Goal: Information Seeking & Learning: Check status

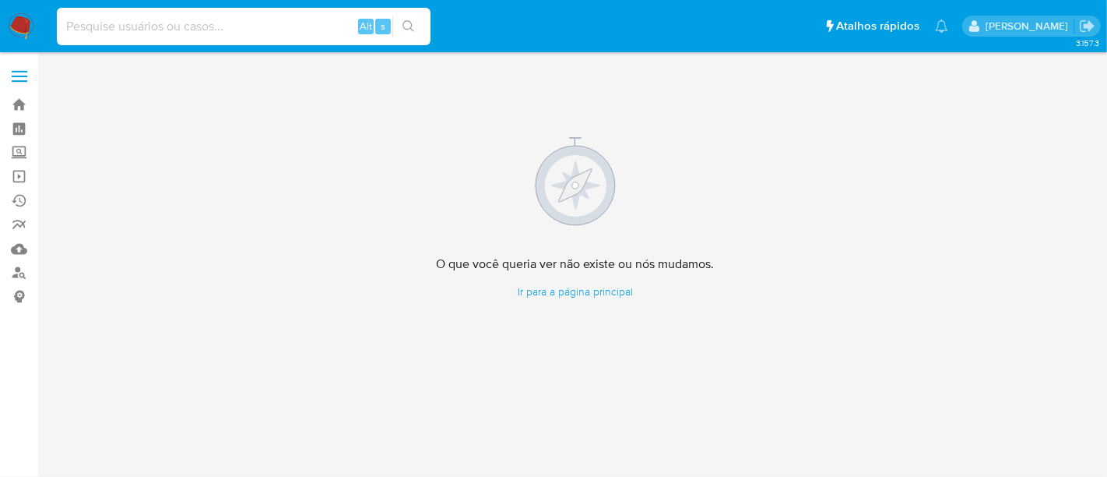
click at [171, 27] on input at bounding box center [244, 26] width 374 height 20
paste input "IOY0a16s0JsjD8I68SCd99vr"
type input "IOY0a16s0JsjD8I68SCd99vr"
click at [404, 22] on icon "search-icon" at bounding box center [409, 26] width 12 height 12
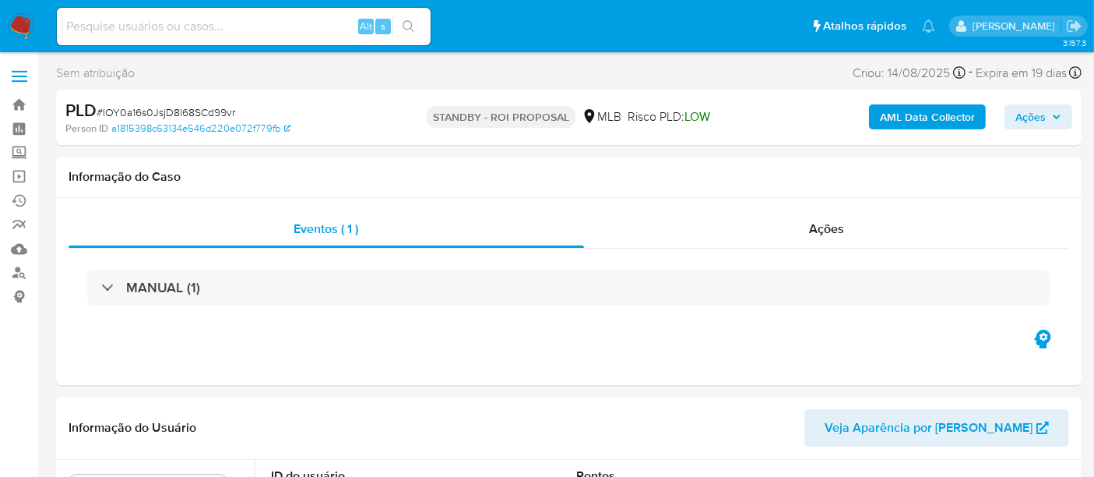
select select "10"
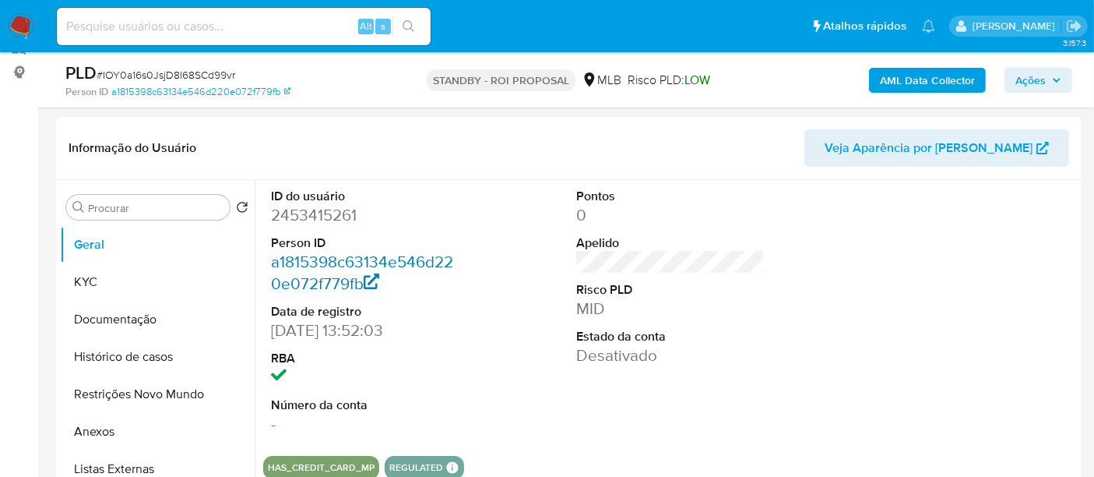
scroll to position [259, 0]
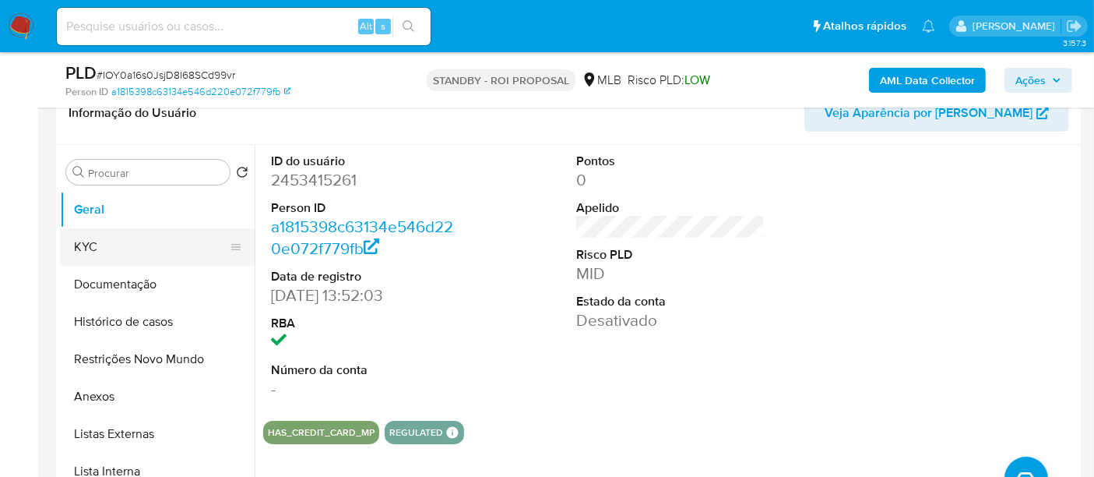
click at [89, 243] on button "KYC" at bounding box center [151, 246] width 182 height 37
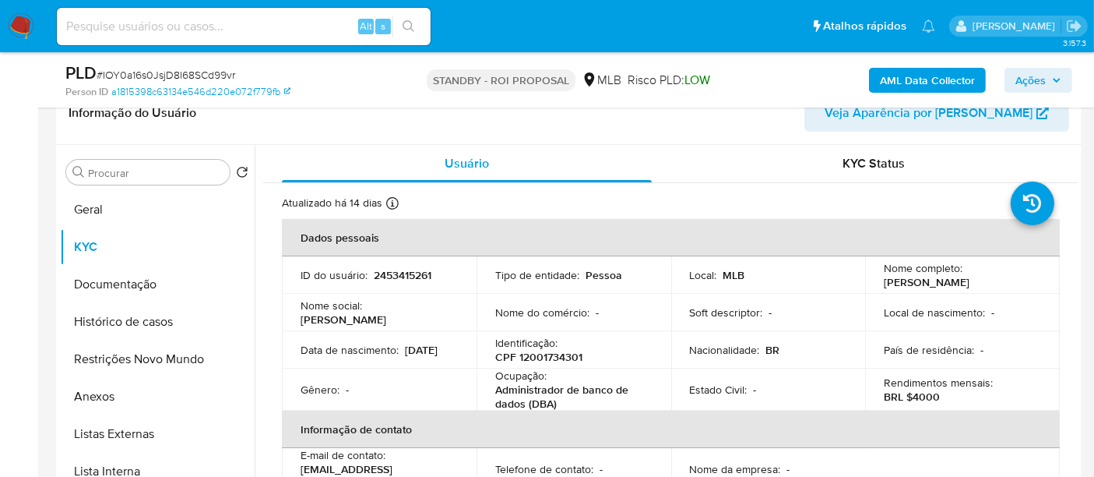
drag, startPoint x: 298, startPoint y: 361, endPoint x: 366, endPoint y: 366, distance: 67.9
click at [366, 366] on td "Data de nascimento : 14/05/2007" at bounding box center [379, 349] width 195 height 37
copy p "14/05/2007"
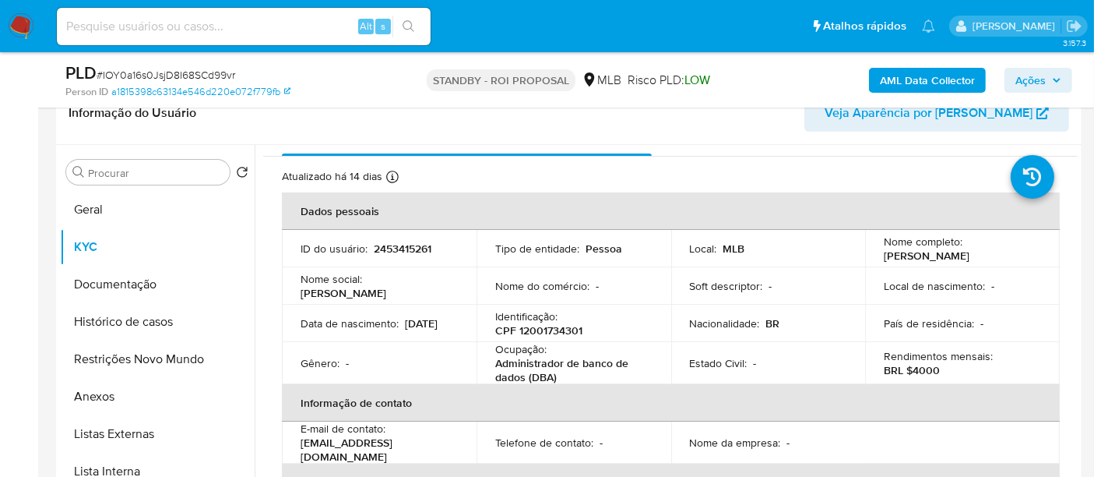
scroll to position [0, 0]
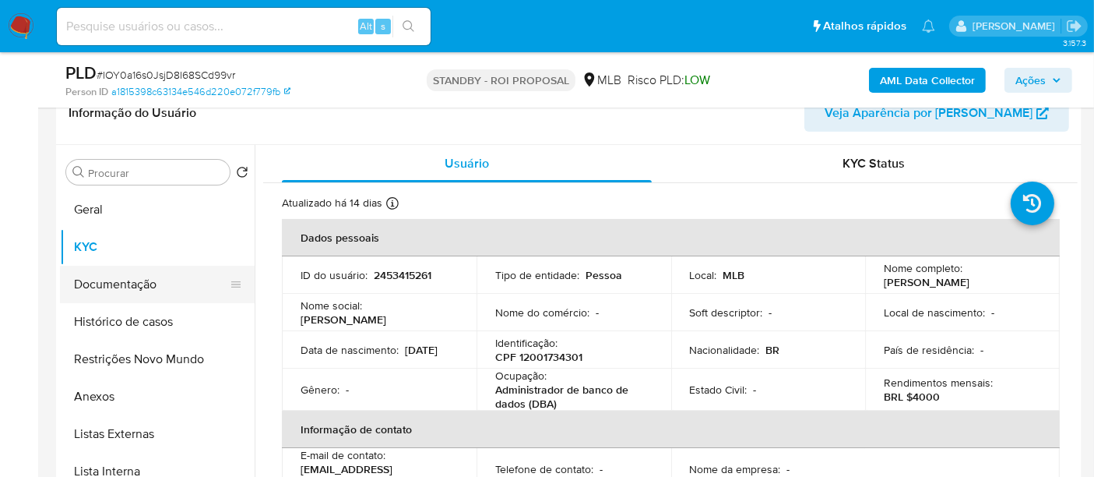
click at [82, 279] on button "Documentação" at bounding box center [151, 284] width 182 height 37
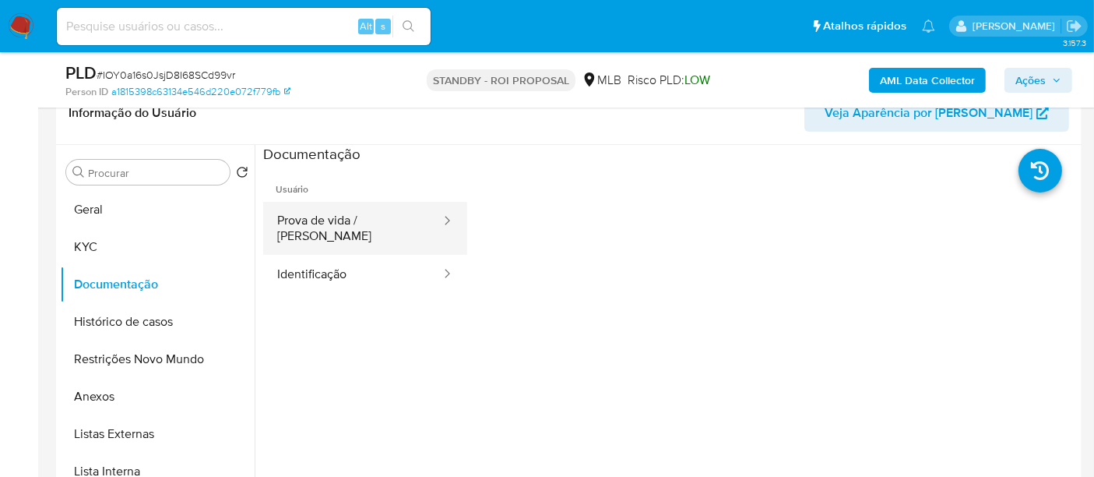
click at [371, 215] on button "Prova de vida / Selfie" at bounding box center [352, 228] width 179 height 53
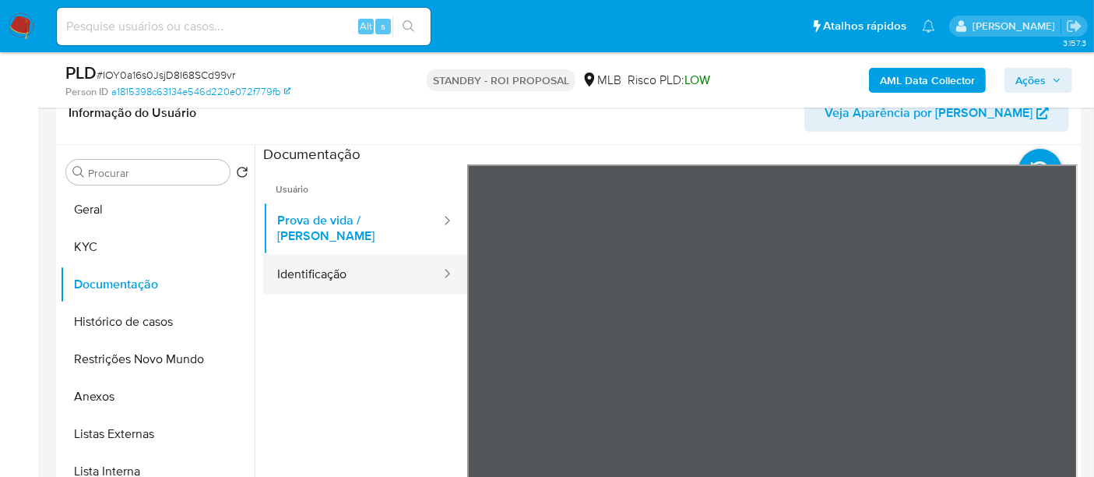
drag, startPoint x: 341, startPoint y: 259, endPoint x: 381, endPoint y: 263, distance: 40.0
click at [340, 259] on button "Identificação" at bounding box center [352, 275] width 179 height 40
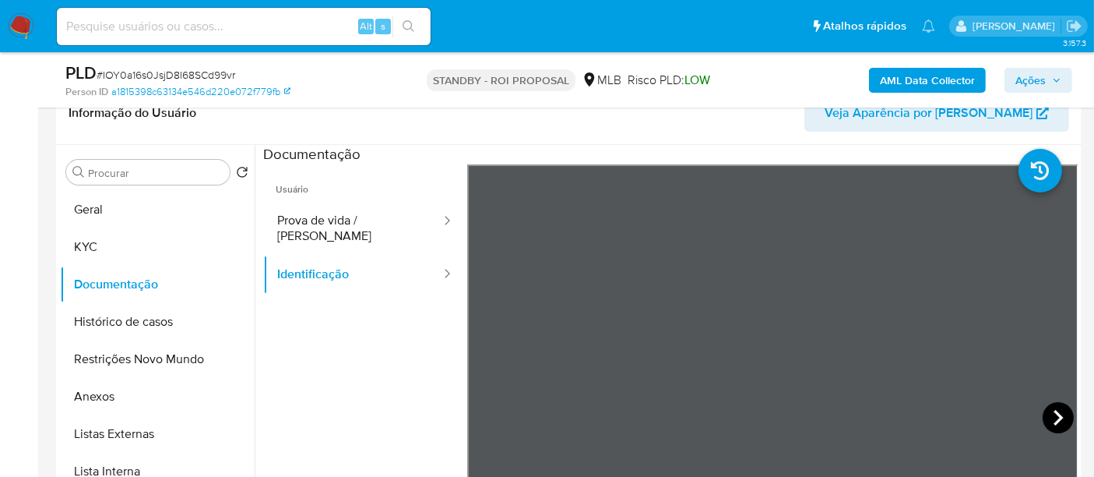
click at [1048, 410] on icon at bounding box center [1058, 417] width 31 height 31
click at [97, 238] on button "KYC" at bounding box center [151, 246] width 182 height 37
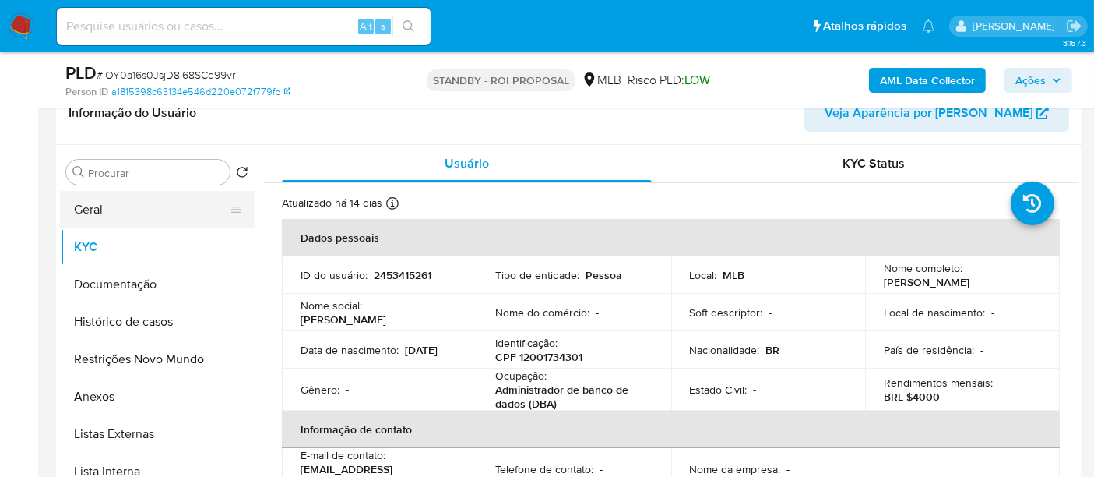
click at [126, 206] on button "Geral" at bounding box center [151, 209] width 182 height 37
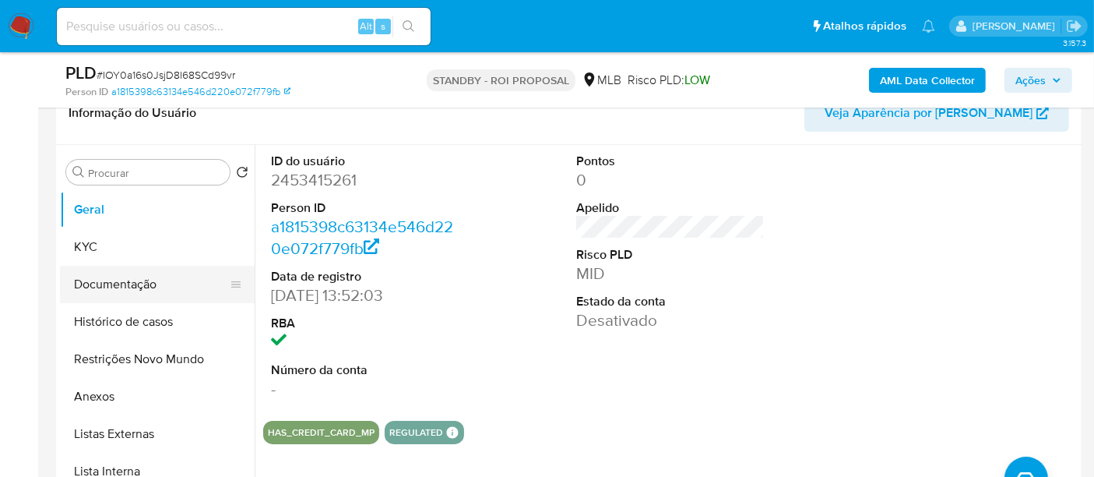
drag, startPoint x: 83, startPoint y: 281, endPoint x: 91, endPoint y: 276, distance: 9.1
click at [84, 281] on button "Documentação" at bounding box center [151, 284] width 182 height 37
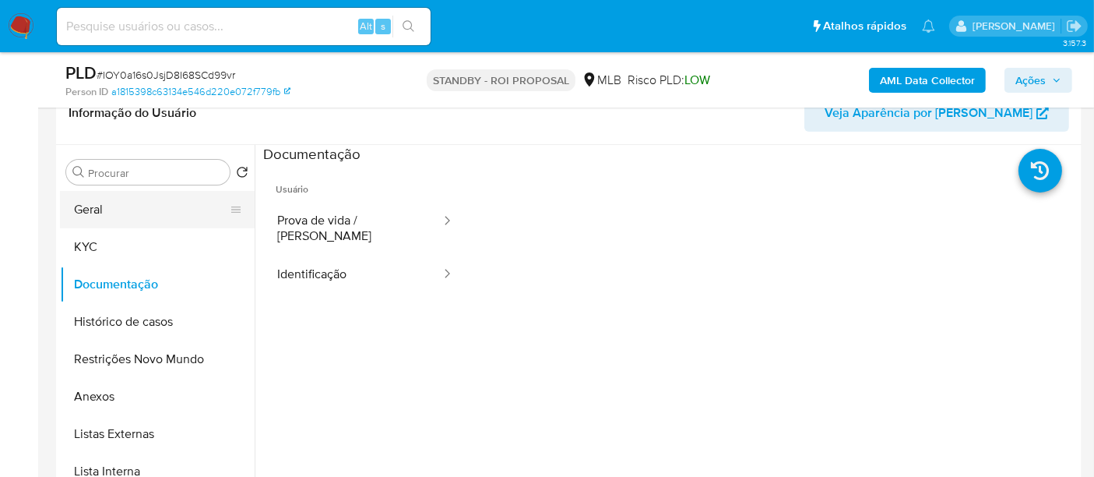
click at [103, 203] on button "Geral" at bounding box center [151, 209] width 182 height 37
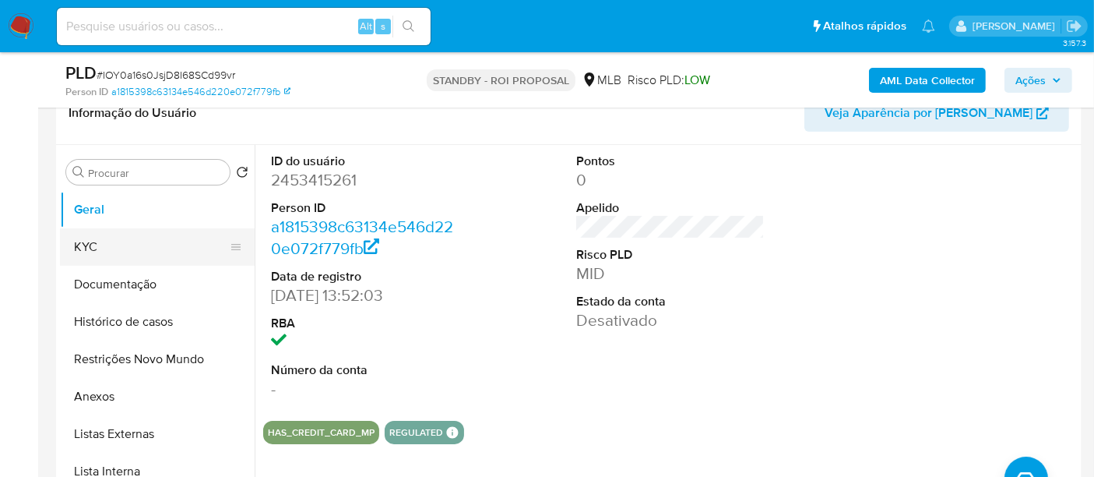
click at [115, 242] on button "KYC" at bounding box center [151, 246] width 182 height 37
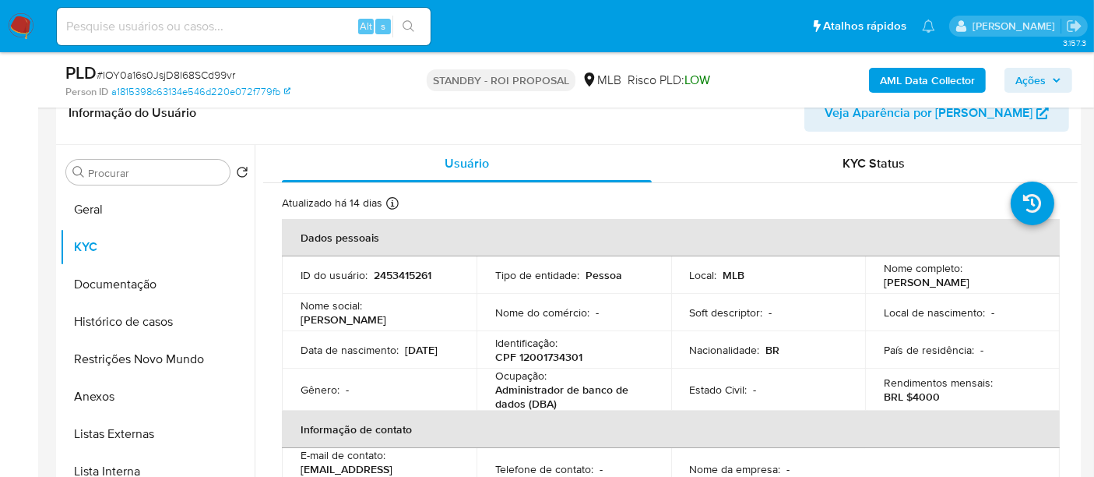
drag, startPoint x: 296, startPoint y: 358, endPoint x: 356, endPoint y: 361, distance: 60.0
click at [356, 361] on td "Data de nascimento : 14/05/2007" at bounding box center [379, 349] width 195 height 37
copy p "14/05/2007"
click at [287, 32] on input at bounding box center [244, 26] width 374 height 20
paste input "9ffCiuCz4H0sOrabutEJ90wn"
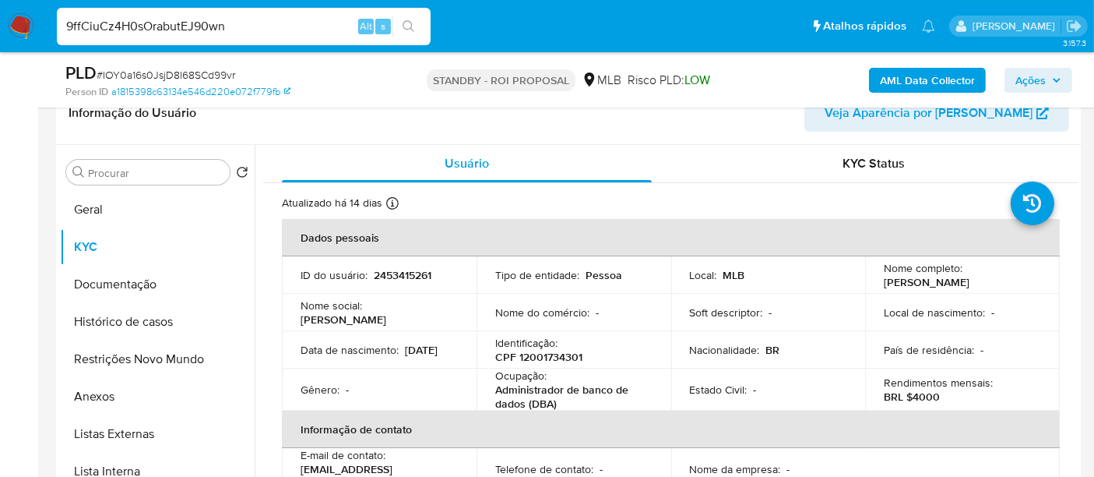
type input "9ffCiuCz4H0sOrabutEJ90wn"
click at [408, 23] on icon "search-icon" at bounding box center [409, 26] width 12 height 12
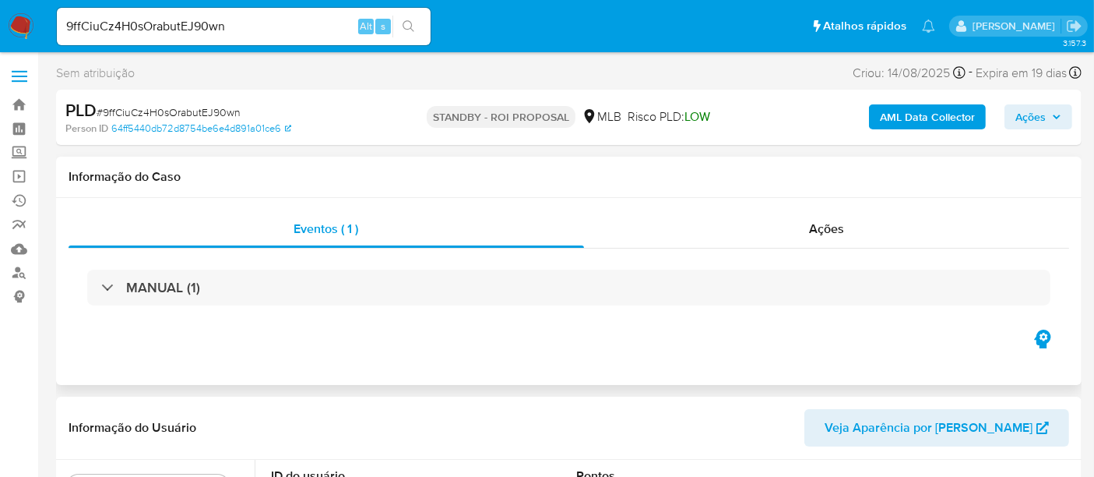
select select "10"
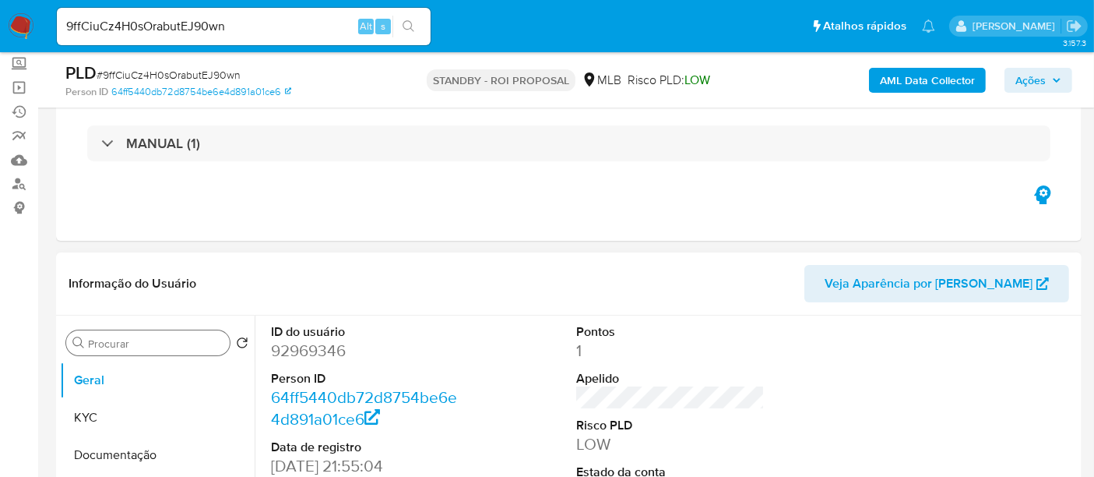
scroll to position [86, 0]
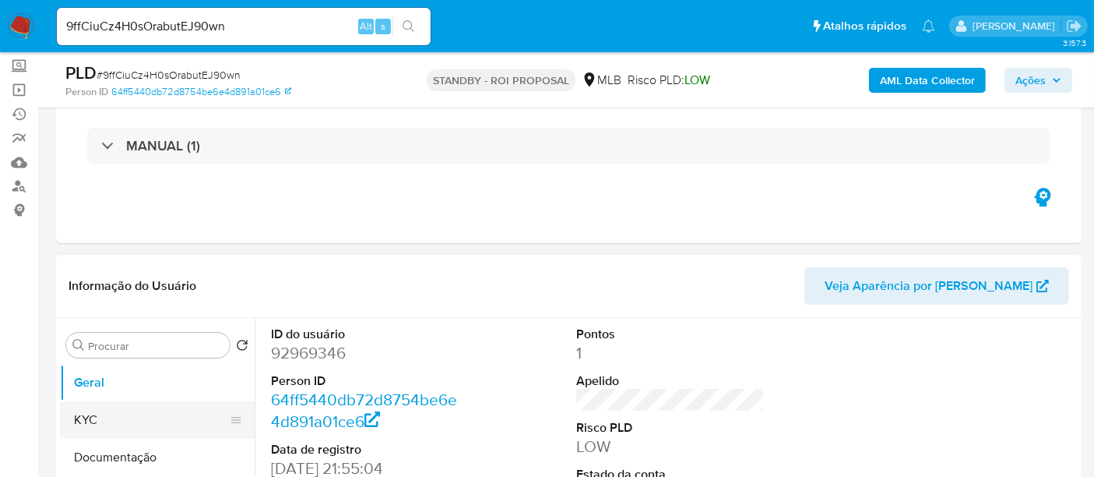
click at [100, 415] on button "KYC" at bounding box center [151, 419] width 182 height 37
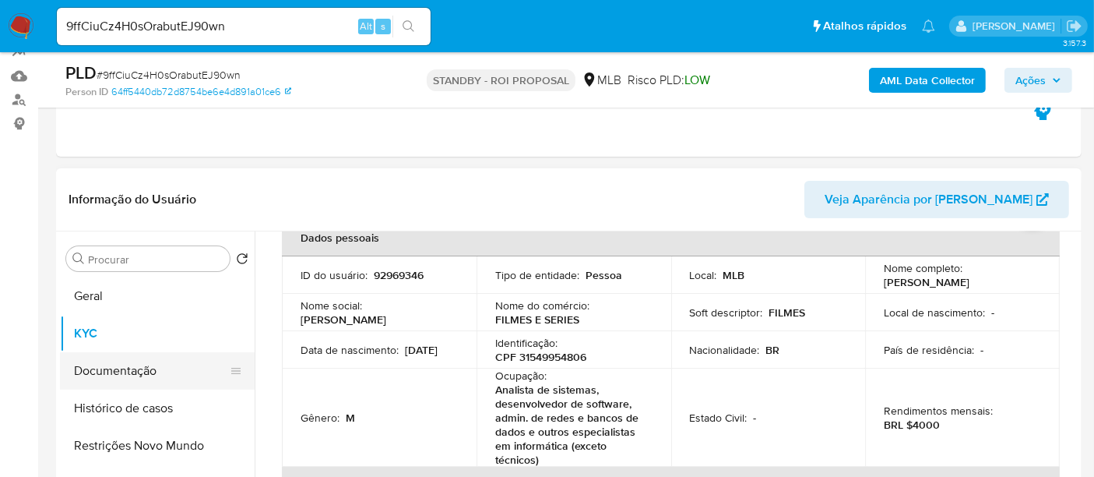
click at [140, 374] on button "Documentação" at bounding box center [151, 370] width 182 height 37
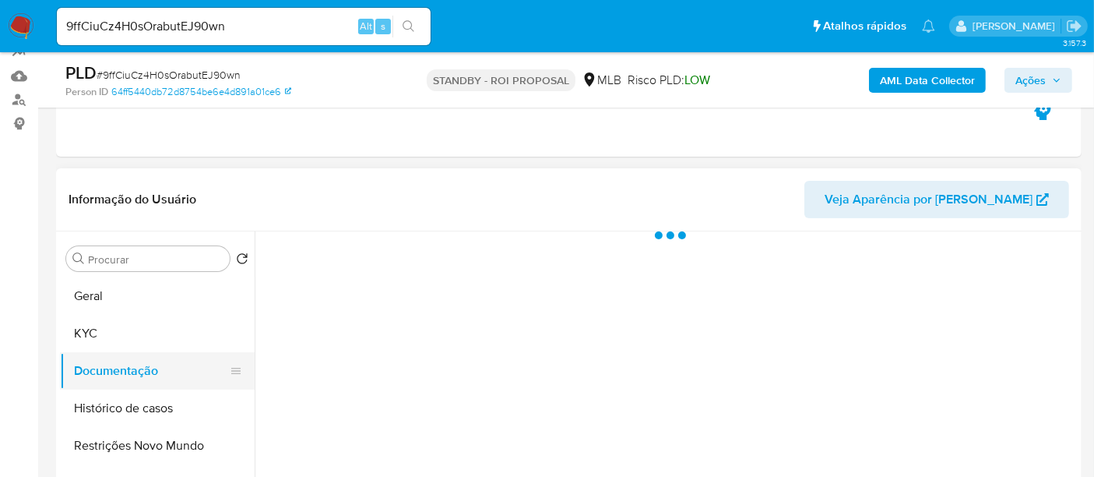
scroll to position [0, 0]
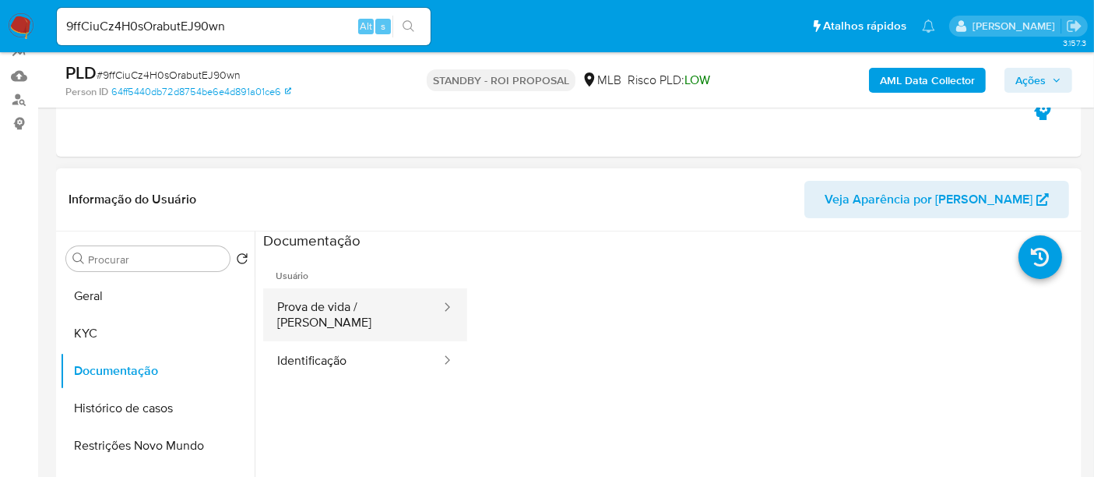
click at [360, 305] on button "Prova de vida / Selfie" at bounding box center [352, 314] width 179 height 53
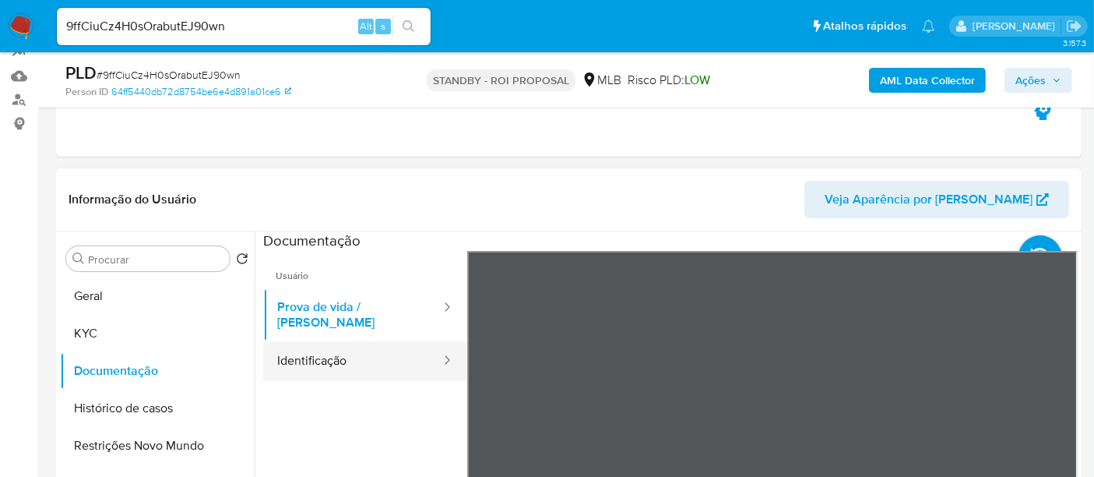
click at [307, 350] on button "Identificação" at bounding box center [352, 361] width 179 height 40
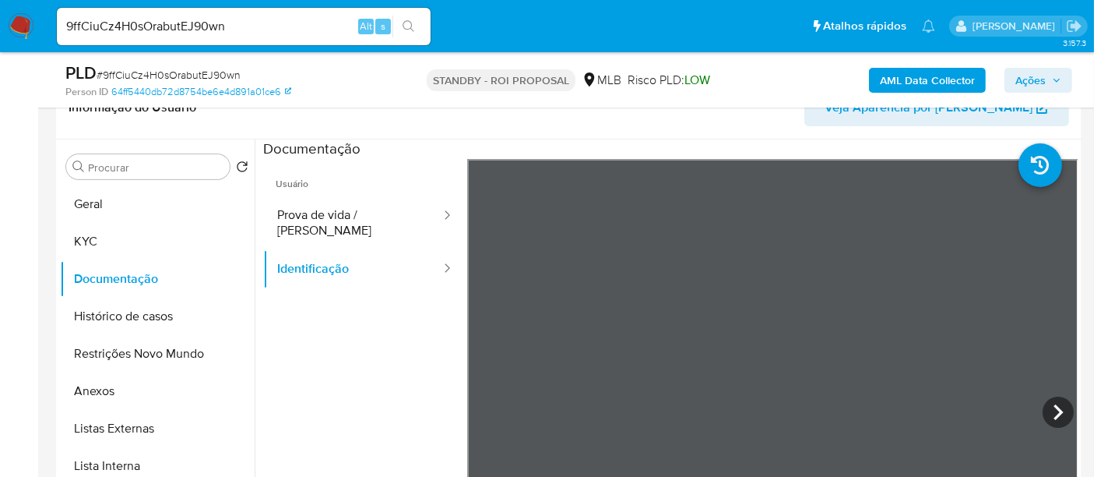
scroll to position [283, 0]
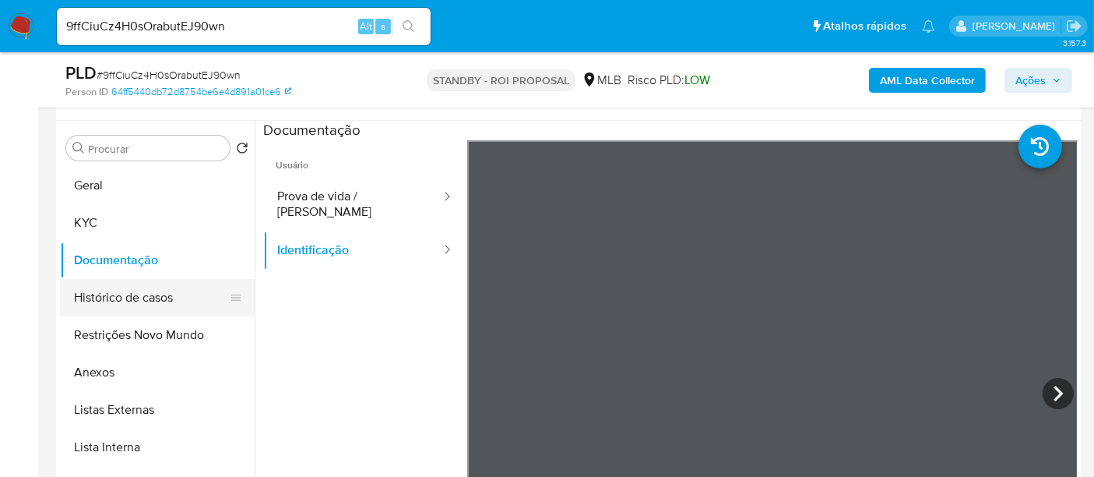
click at [156, 292] on button "Histórico de casos" at bounding box center [151, 297] width 182 height 37
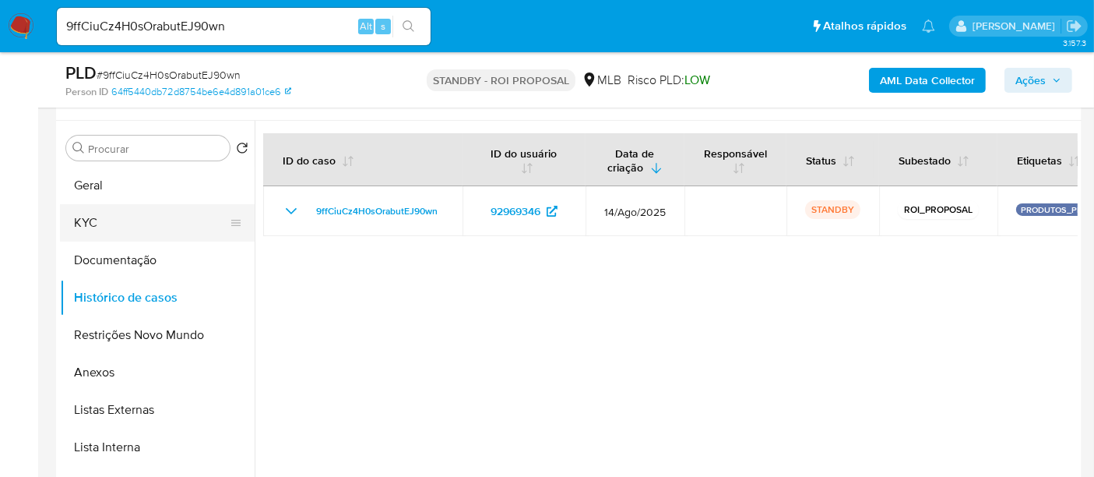
click at [127, 212] on button "KYC" at bounding box center [151, 222] width 182 height 37
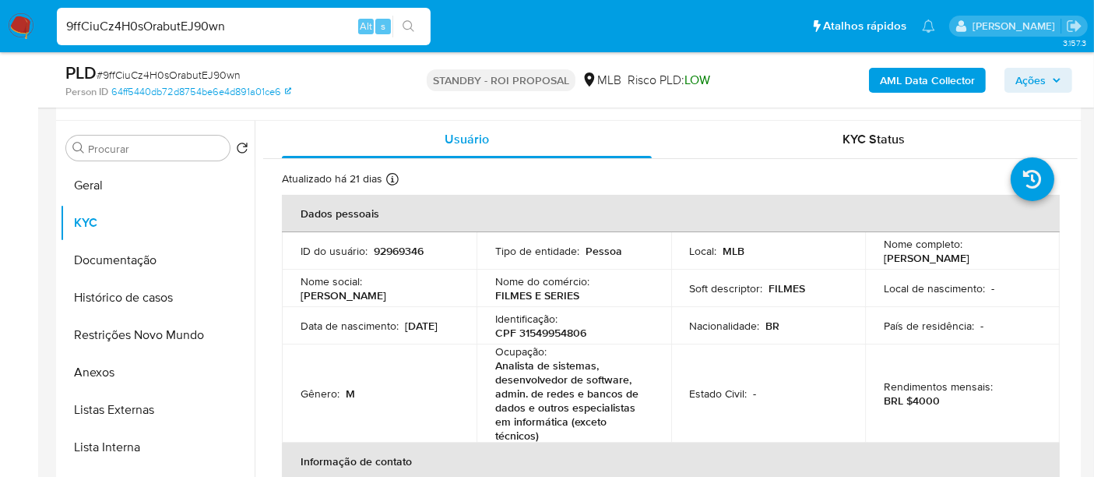
drag, startPoint x: 271, startPoint y: 25, endPoint x: 0, endPoint y: 32, distance: 271.1
click at [0, 32] on nav "Pausado Ver notificaciones 9ffCiuCz4H0sOrabutEJ90wn Alt s Atalhos rápidos Presi…" at bounding box center [547, 26] width 1094 height 52
paste input "pTukeV3w12Ug0bJkwBwVeyGV"
type input "pTukeV3w12Ug0bJkwBwVeyGV"
click at [405, 21] on icon "search-icon" at bounding box center [409, 26] width 12 height 12
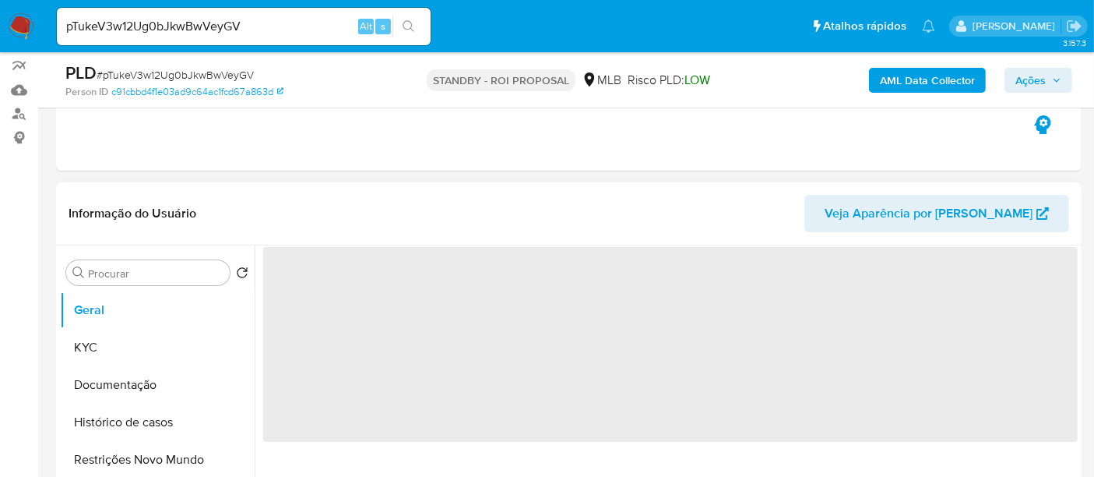
scroll to position [173, 0]
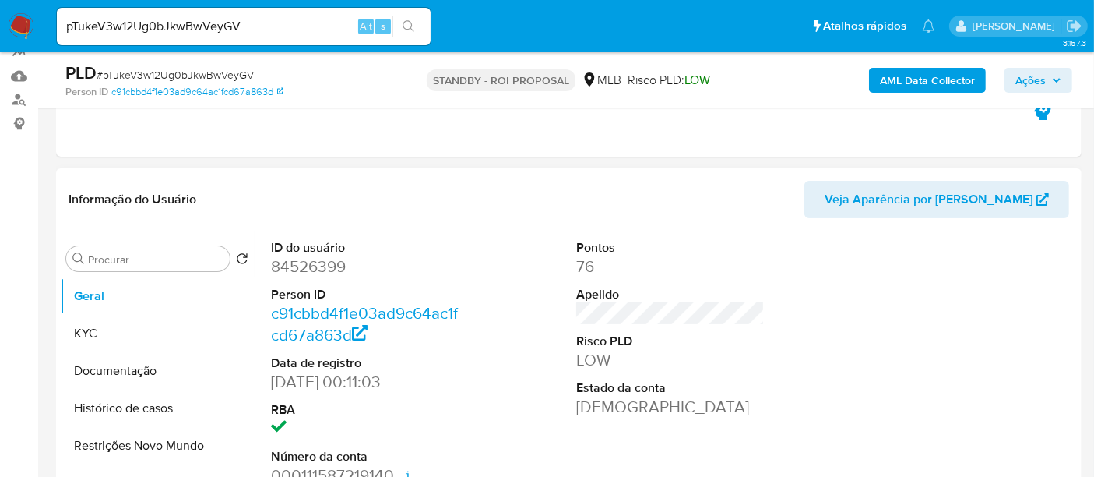
select select "10"
drag, startPoint x: 97, startPoint y: 331, endPoint x: 134, endPoint y: 336, distance: 37.8
click at [97, 333] on button "KYC" at bounding box center [151, 333] width 182 height 37
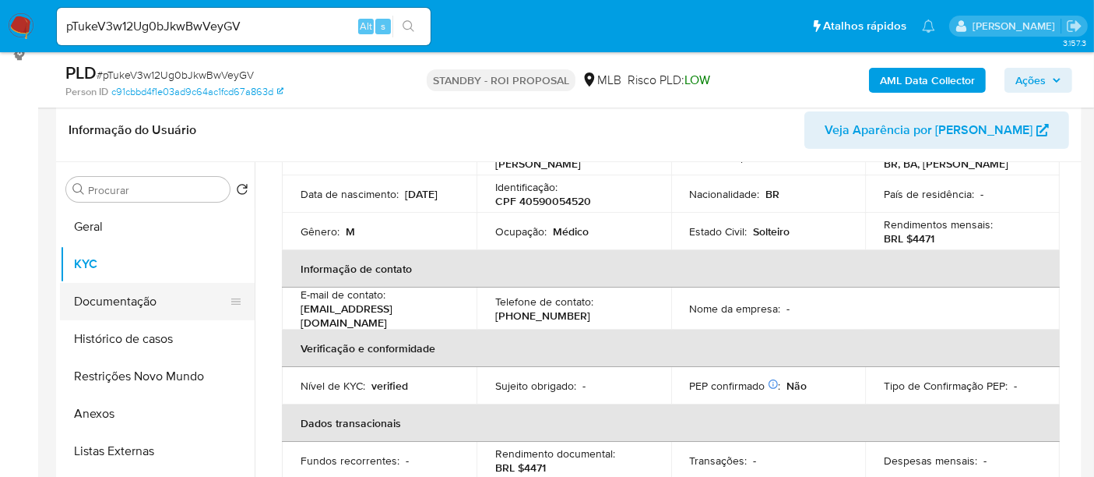
click at [123, 295] on button "Documentação" at bounding box center [151, 301] width 182 height 37
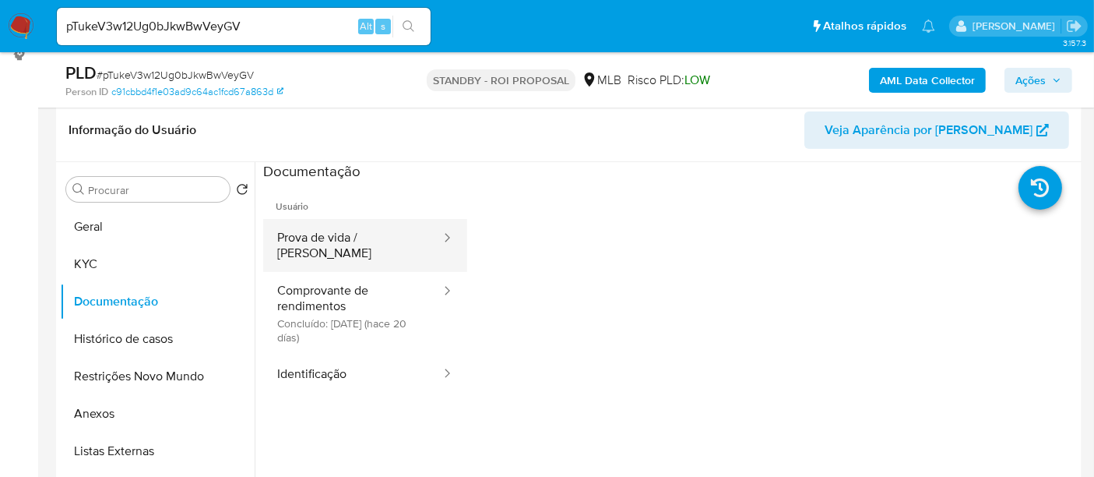
click at [347, 232] on button "Prova de vida / Selfie" at bounding box center [352, 245] width 179 height 53
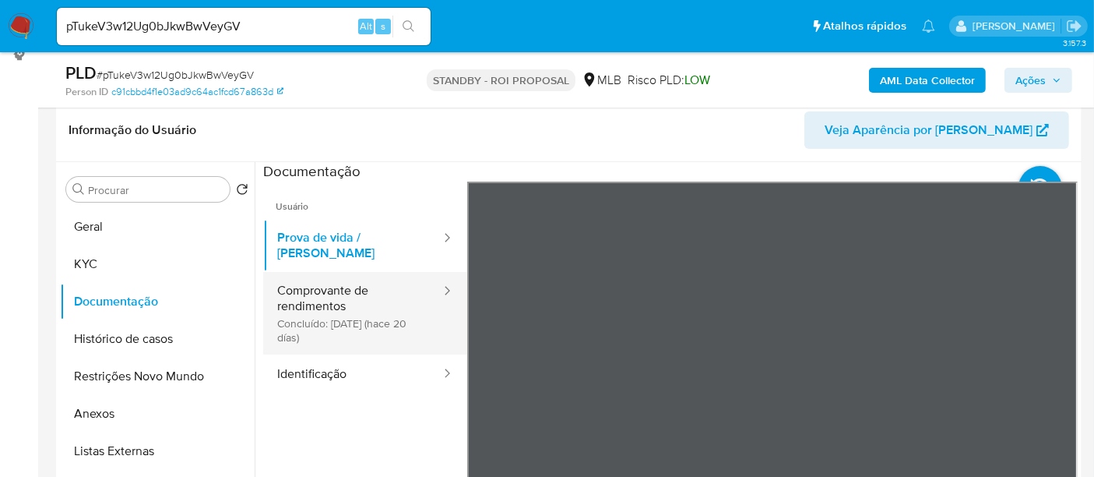
click at [346, 283] on button "Comprovante de rendimentos Concluído: 20/08/2025 (hace 20 días)" at bounding box center [352, 313] width 179 height 83
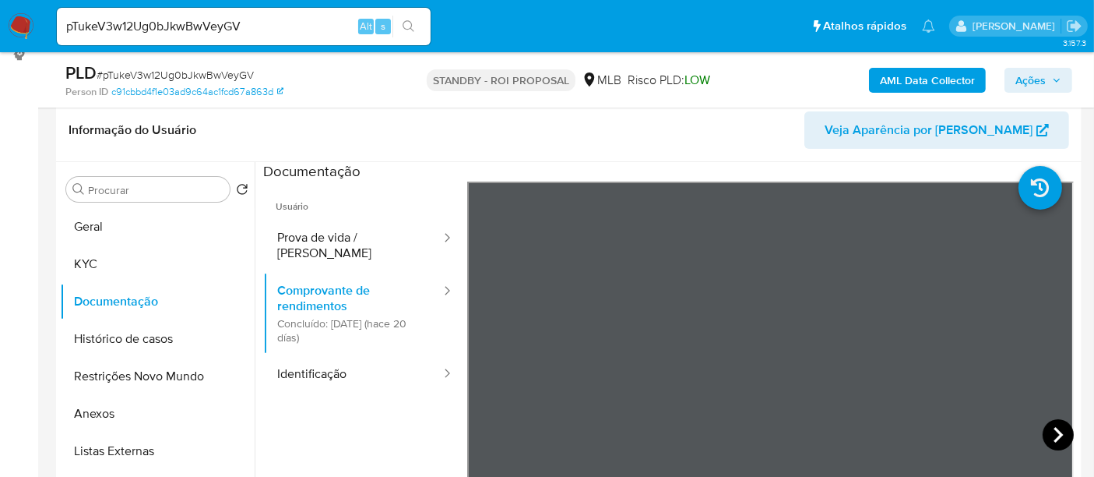
click at [1043, 430] on icon at bounding box center [1058, 434] width 31 height 31
click at [321, 354] on button "Identificação" at bounding box center [352, 374] width 179 height 40
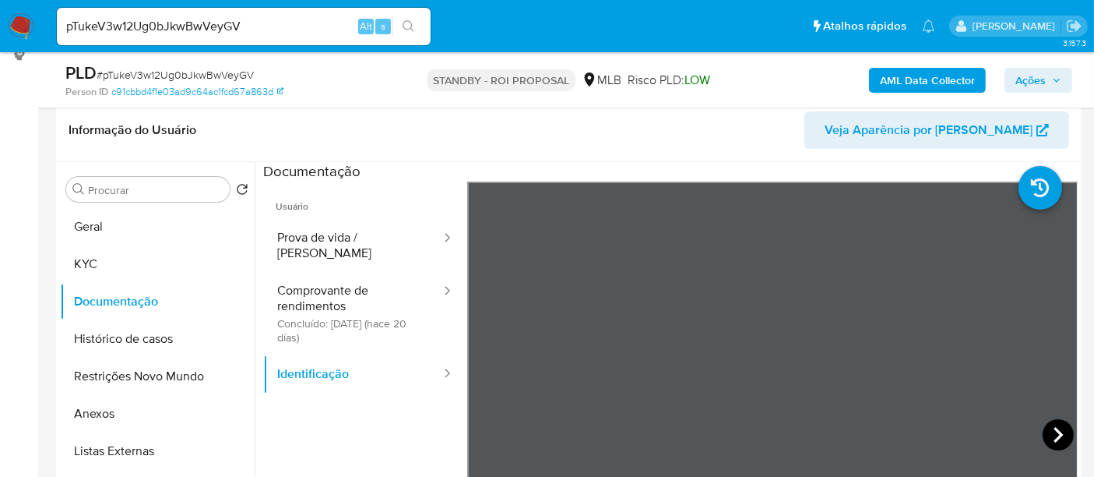
click at [1048, 428] on icon at bounding box center [1058, 434] width 31 height 31
click at [97, 223] on button "Geral" at bounding box center [151, 226] width 182 height 37
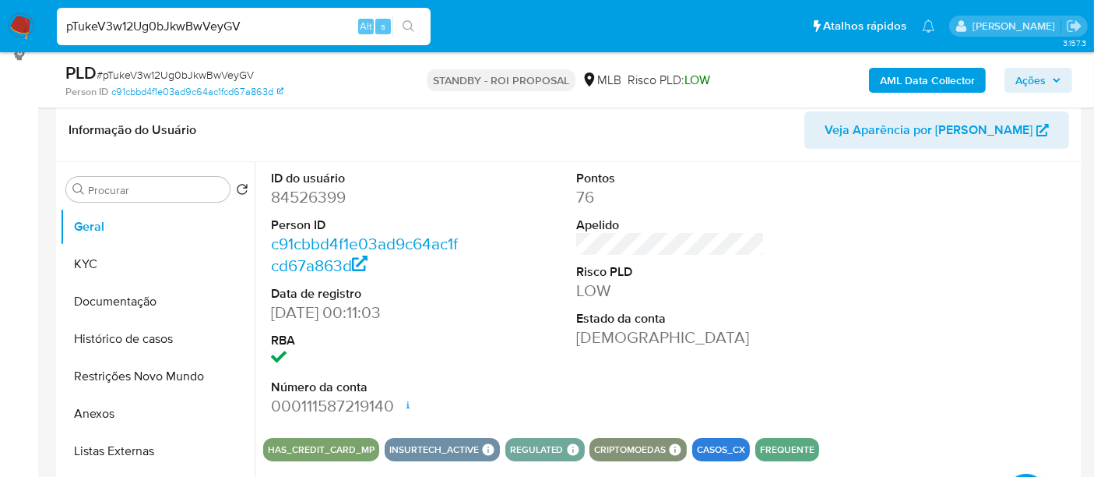
drag, startPoint x: 282, startPoint y: 25, endPoint x: 17, endPoint y: 25, distance: 264.8
click at [0, 21] on nav "Pausado Ver notificaciones pTukeV3w12Ug0bJkwBwVeyGV Alt s Atalhos rápidos Presi…" at bounding box center [547, 26] width 1094 height 52
paste input "95SIBhcaPn8GeJhGdI2PPLR7"
type input "95SIBhcaPn8GeJhGdI2PPLR7"
click at [405, 19] on button "search-icon" at bounding box center [408, 27] width 32 height 22
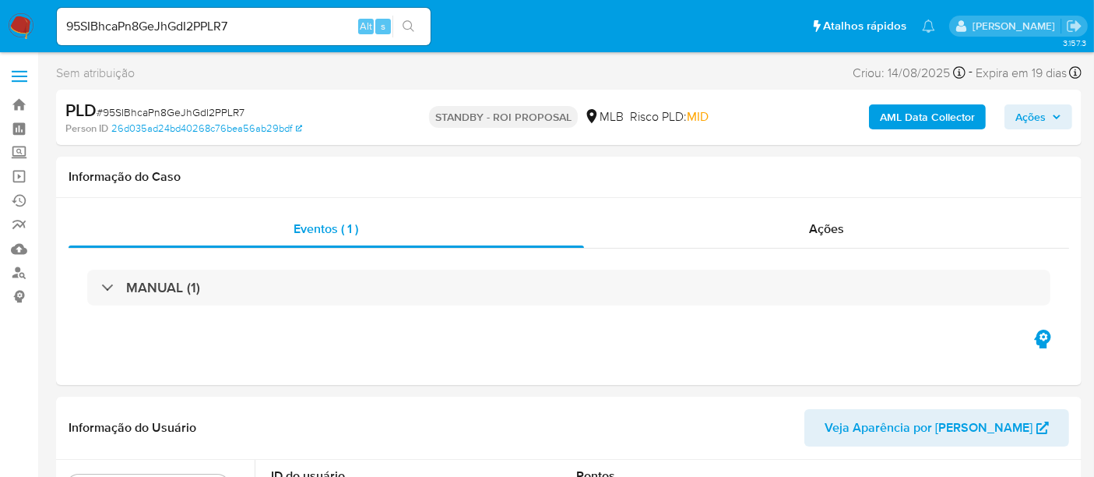
select select "10"
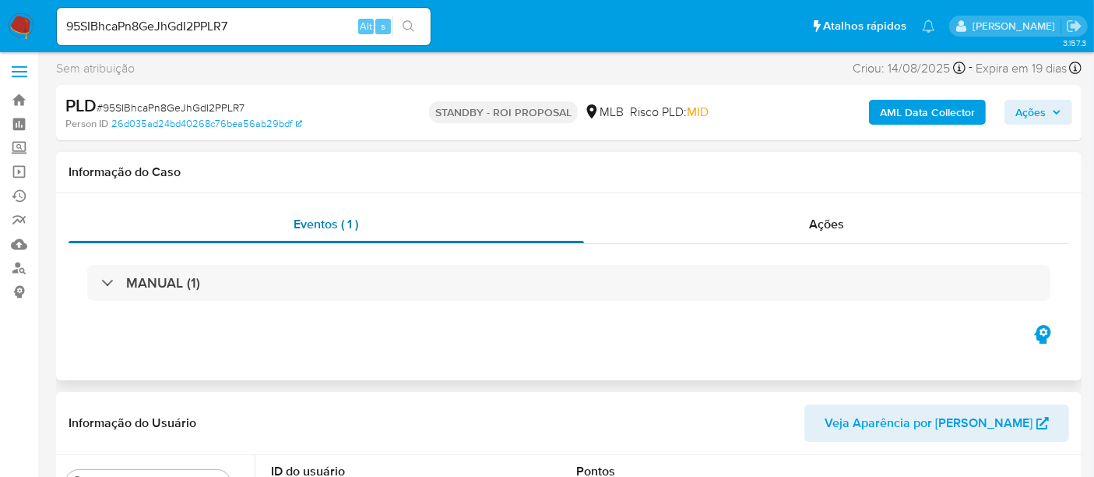
scroll to position [173, 0]
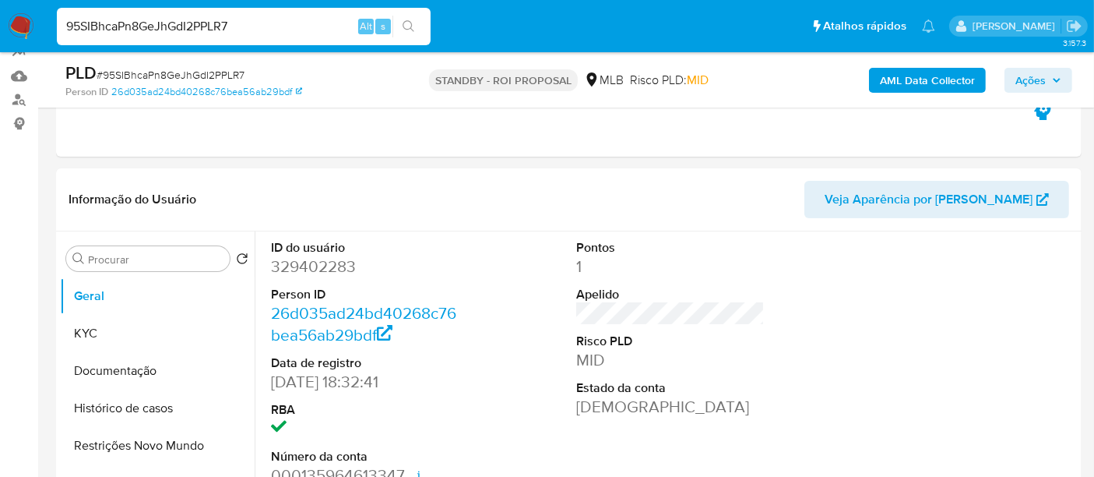
drag, startPoint x: 265, startPoint y: 23, endPoint x: 0, endPoint y: -41, distance: 272.5
paste input "SFPT54R3bMvX7eMrwEDJxi7Z"
type input "SFPT54R3bMvX7eMrwEDJxi7Z"
click at [408, 22] on icon "search-icon" at bounding box center [409, 26] width 12 height 12
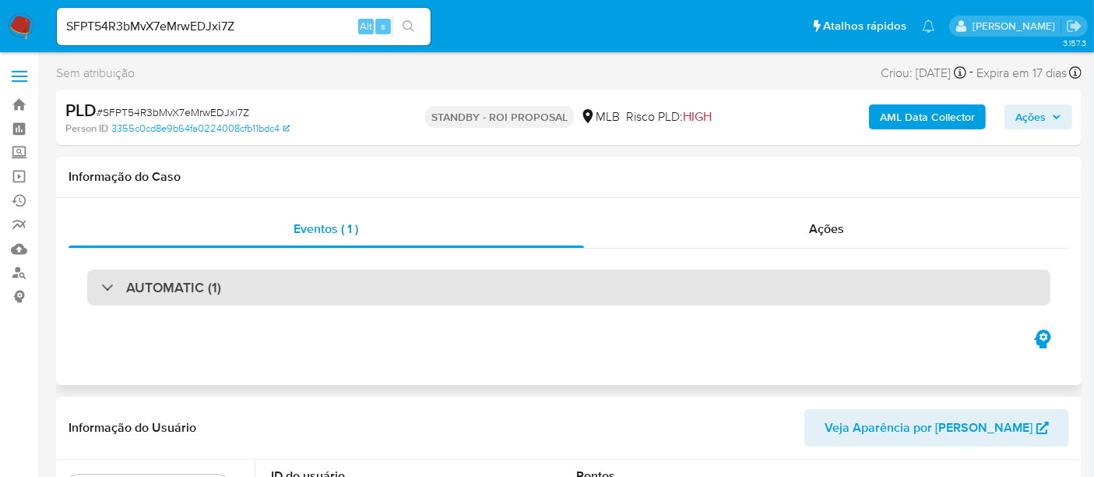
select select "10"
click at [258, 283] on div "AUTOMATIC (1)" at bounding box center [568, 287] width 963 height 36
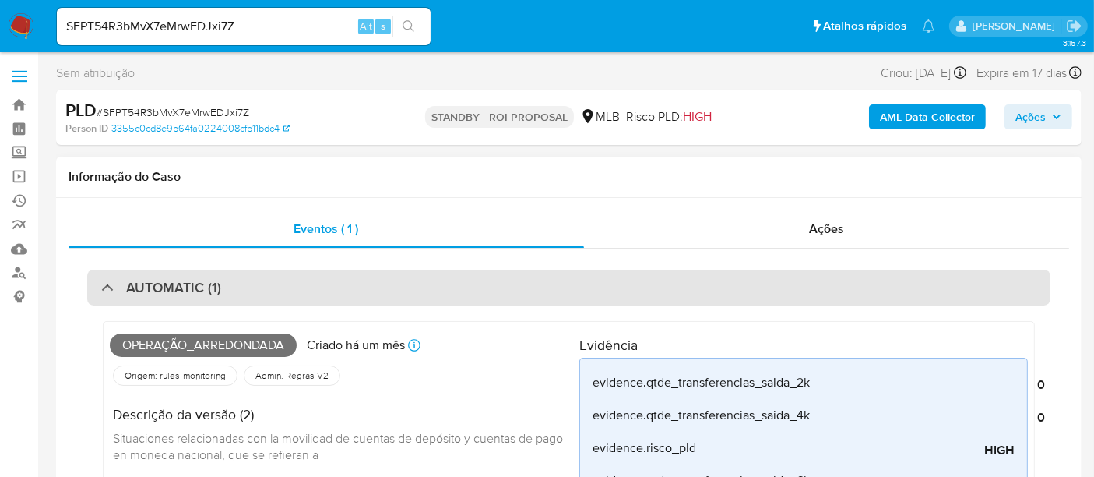
click at [234, 286] on div "AUTOMATIC (1)" at bounding box center [568, 287] width 963 height 36
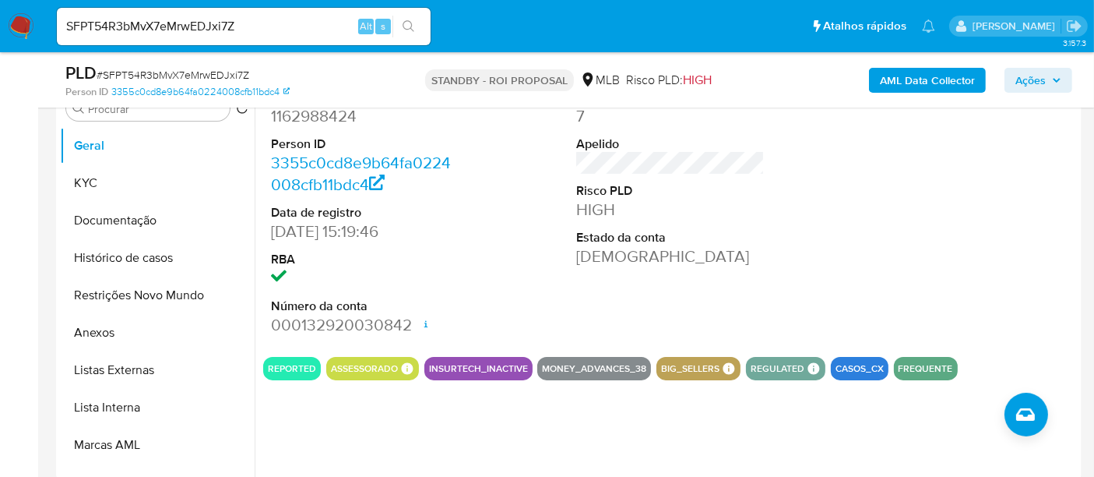
scroll to position [351, 0]
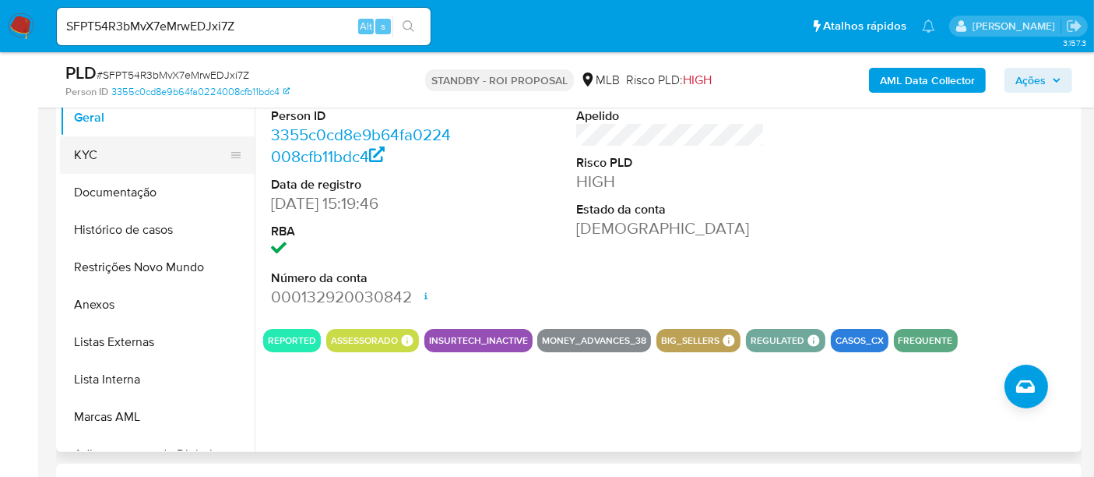
drag, startPoint x: 112, startPoint y: 145, endPoint x: 144, endPoint y: 156, distance: 33.7
click at [111, 145] on button "KYC" at bounding box center [151, 154] width 182 height 37
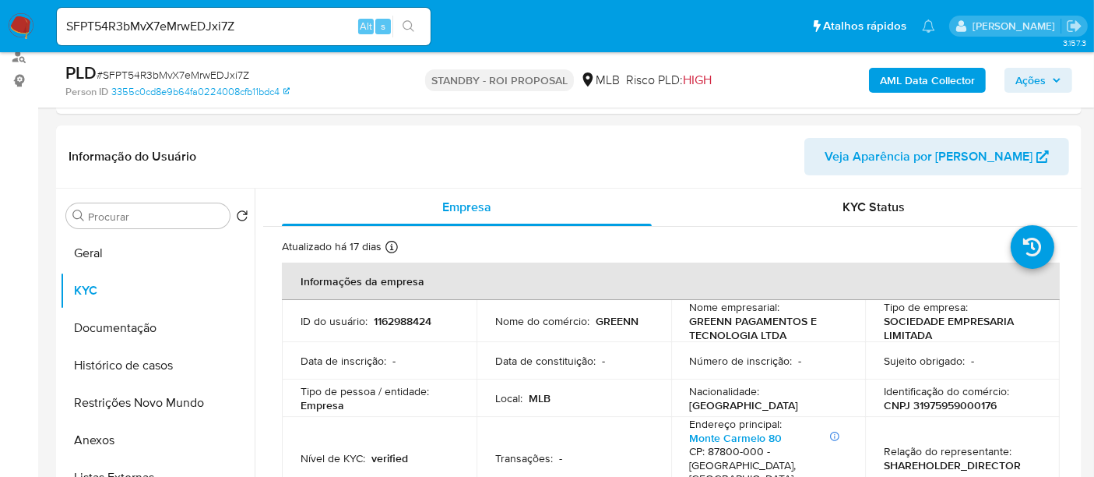
scroll to position [206, 0]
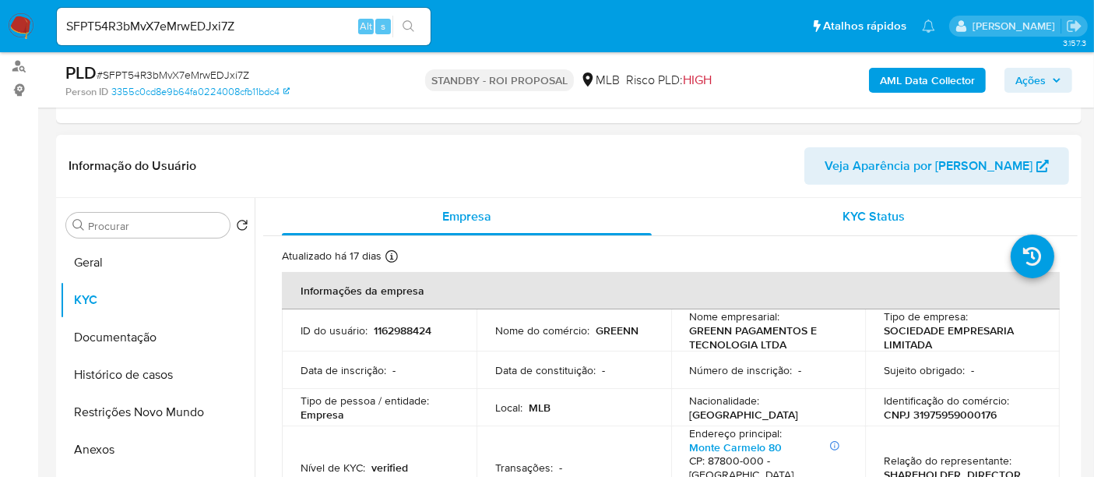
click at [864, 212] on span "KYC Status" at bounding box center [874, 216] width 62 height 18
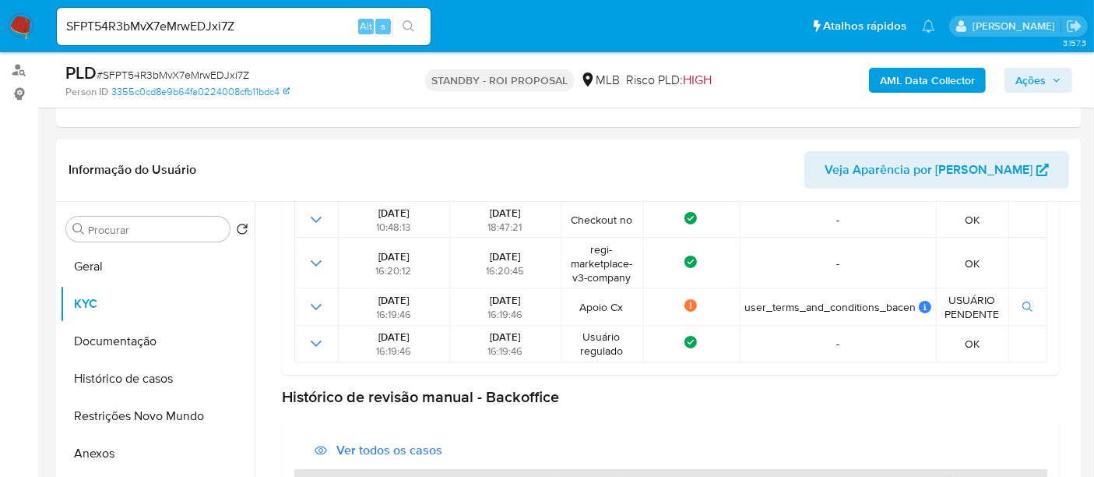
scroll to position [175, 0]
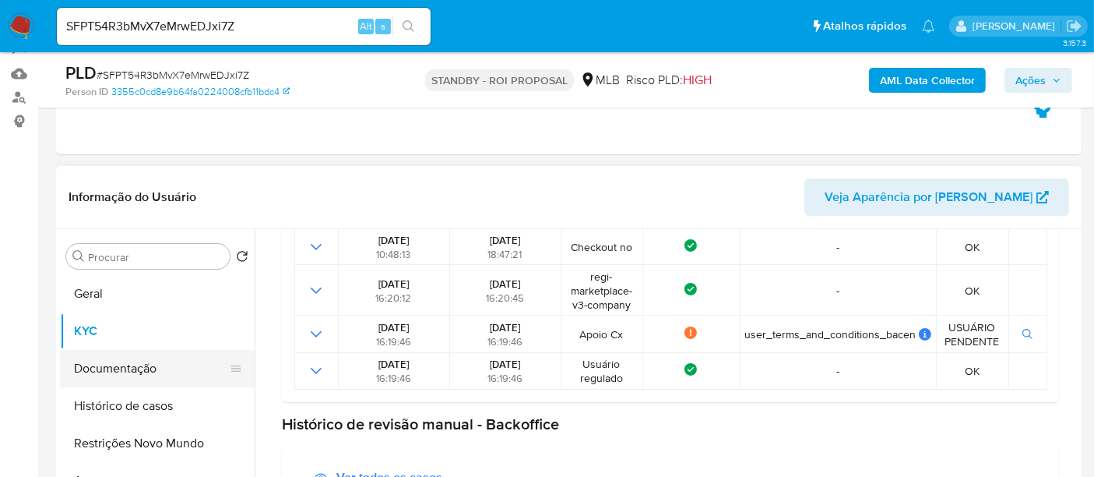
click at [125, 364] on button "Documentação" at bounding box center [151, 368] width 182 height 37
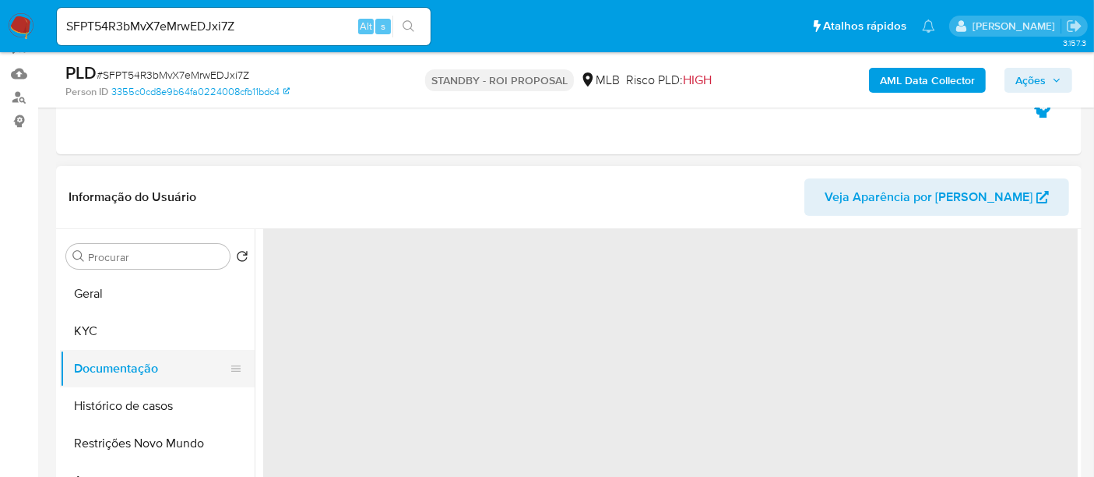
scroll to position [0, 0]
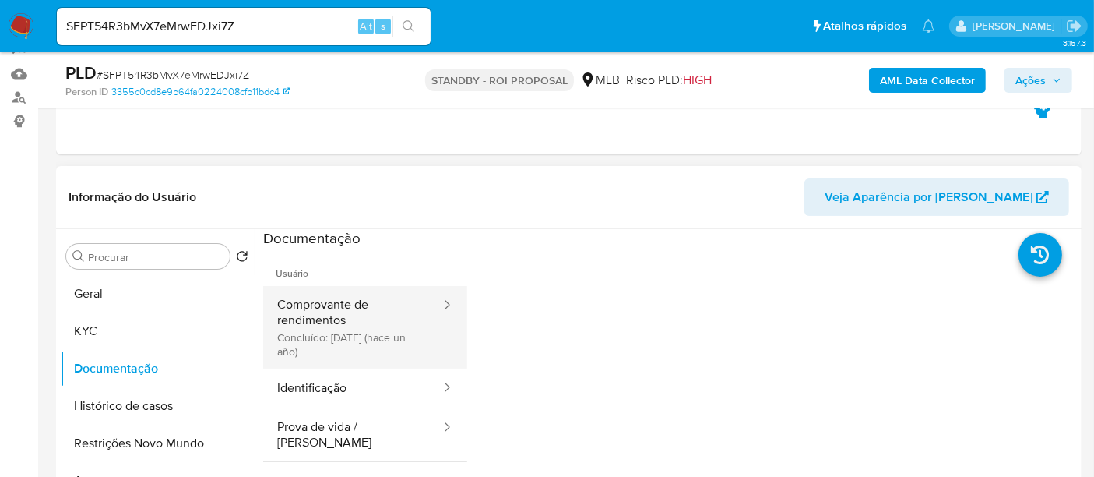
click at [340, 312] on button "Comprovante de rendimentos Concluído: 10/07/2024 (hace un año)" at bounding box center [352, 327] width 179 height 83
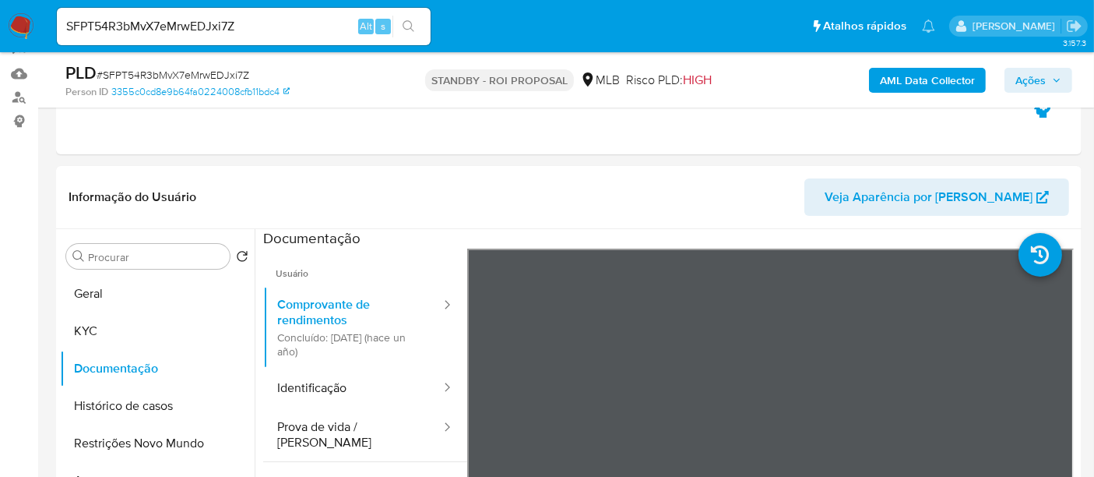
scroll to position [238, 0]
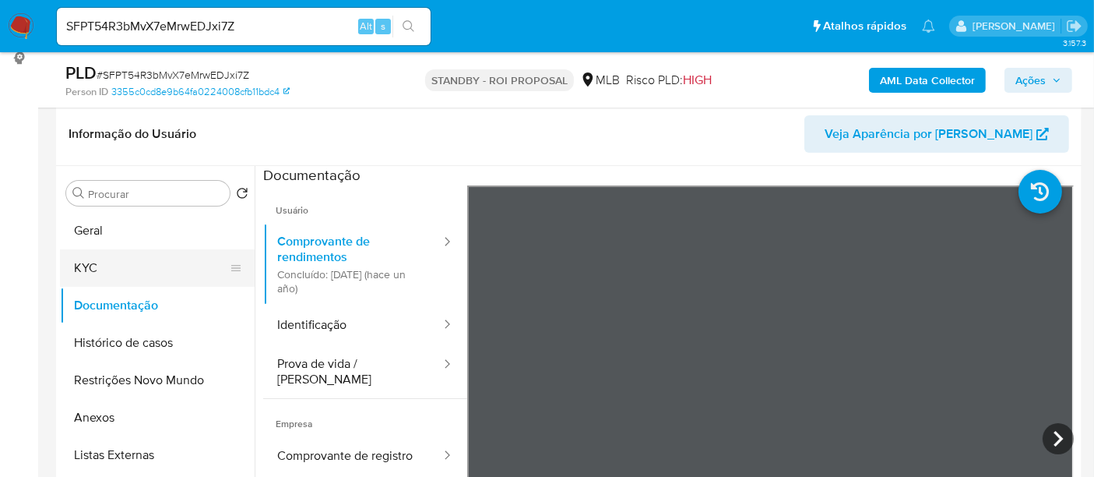
click at [89, 265] on button "KYC" at bounding box center [151, 267] width 182 height 37
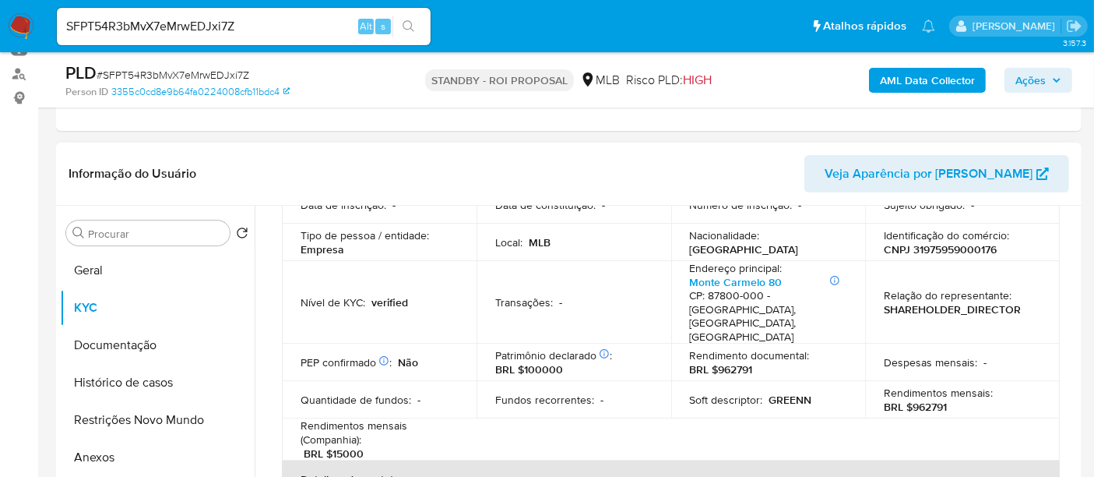
scroll to position [259, 0]
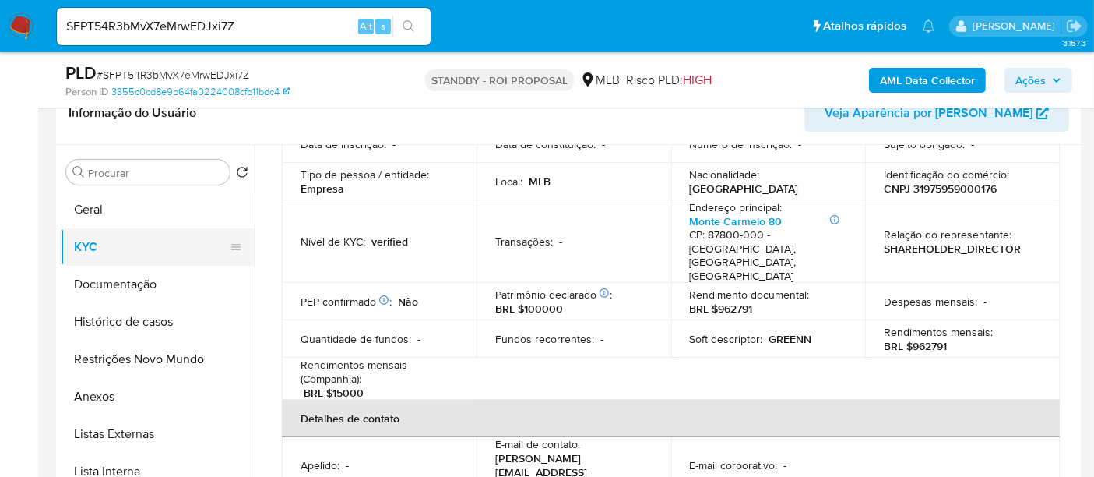
drag, startPoint x: 97, startPoint y: 245, endPoint x: 142, endPoint y: 252, distance: 44.9
click at [102, 247] on button "KYC" at bounding box center [151, 246] width 182 height 37
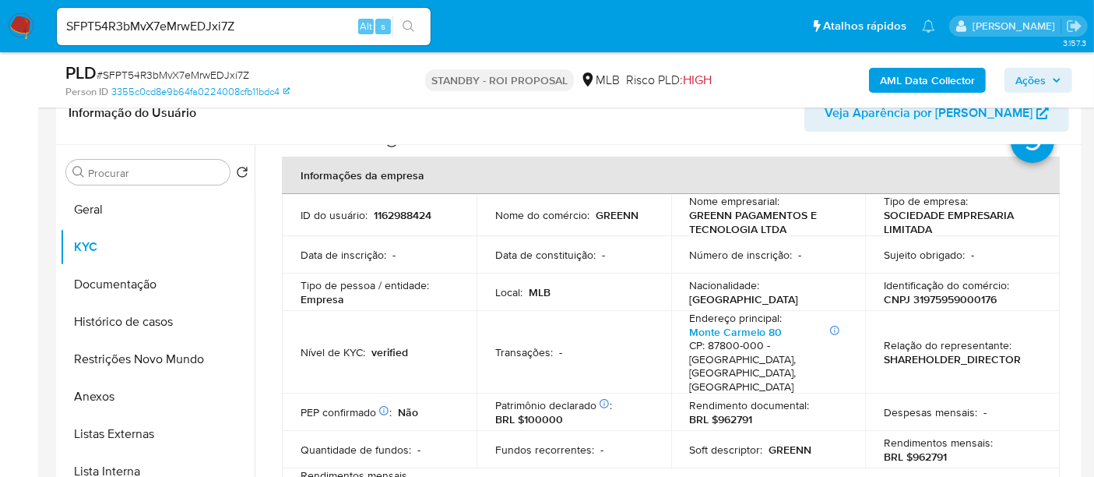
scroll to position [0, 0]
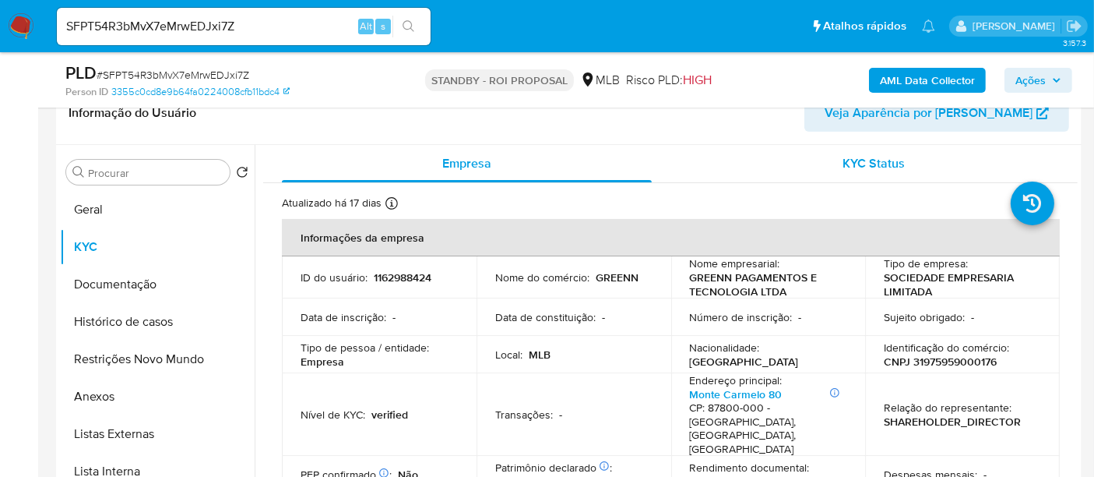
click at [860, 152] on div "KYC Status" at bounding box center [874, 163] width 370 height 37
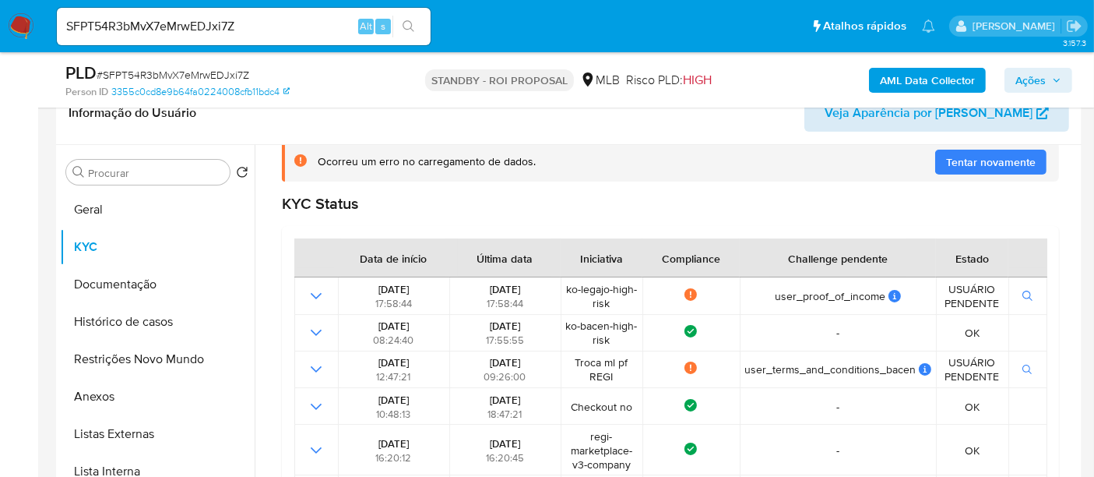
scroll to position [255, 0]
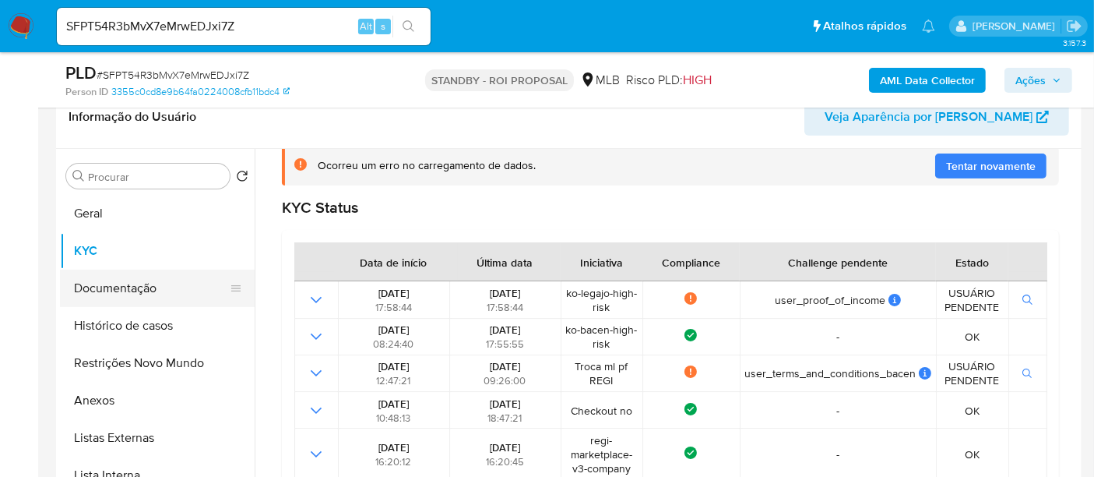
click at [109, 286] on button "Documentação" at bounding box center [151, 287] width 182 height 37
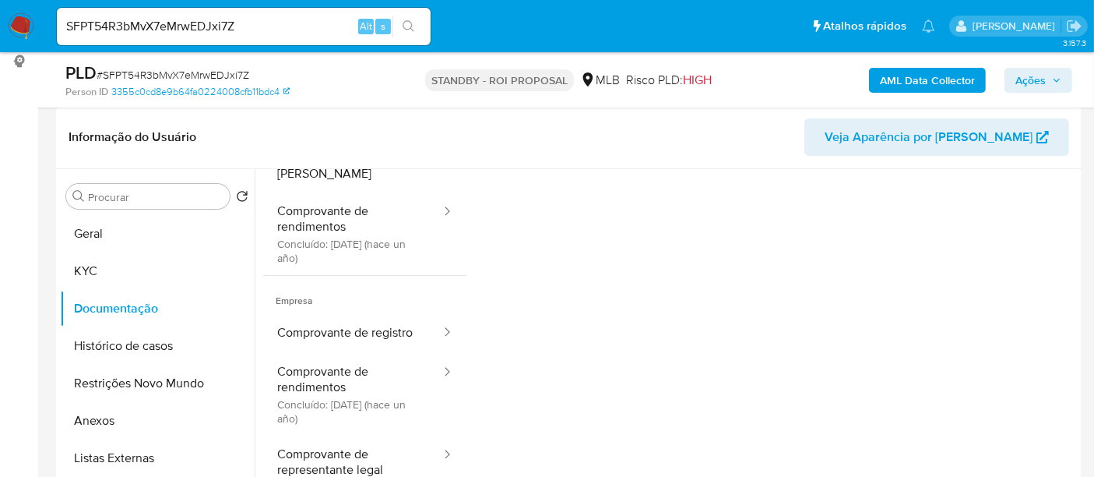
scroll to position [263, 0]
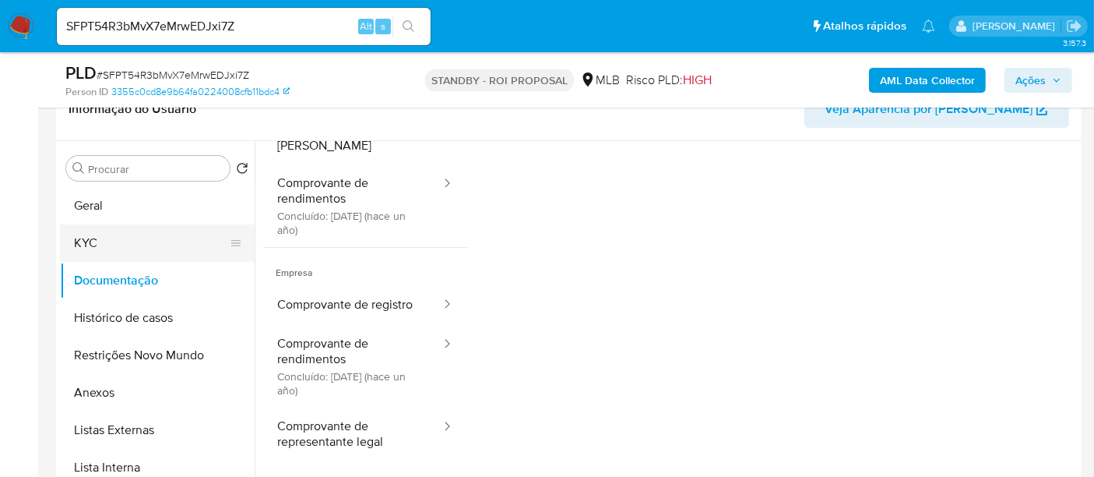
click at [97, 234] on button "KYC" at bounding box center [151, 242] width 182 height 37
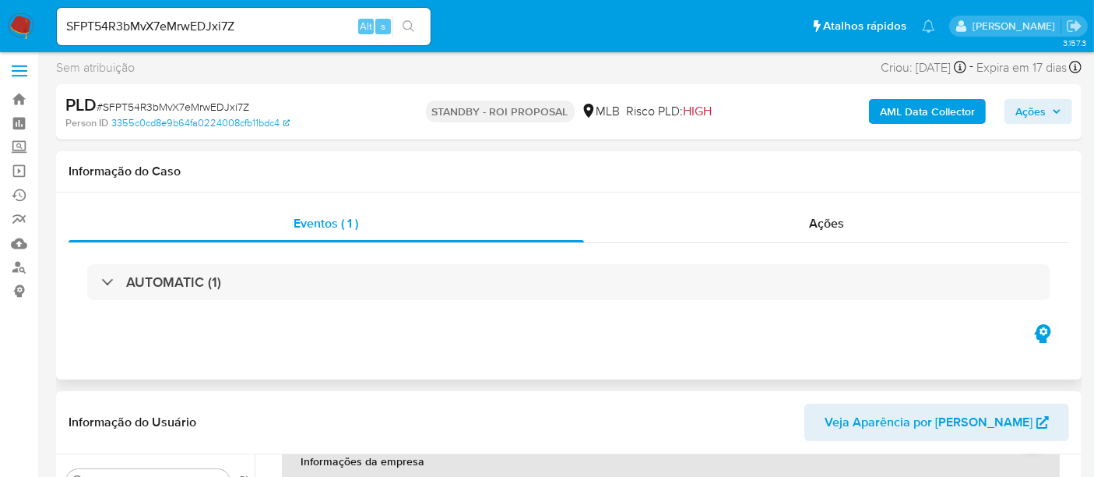
scroll to position [0, 0]
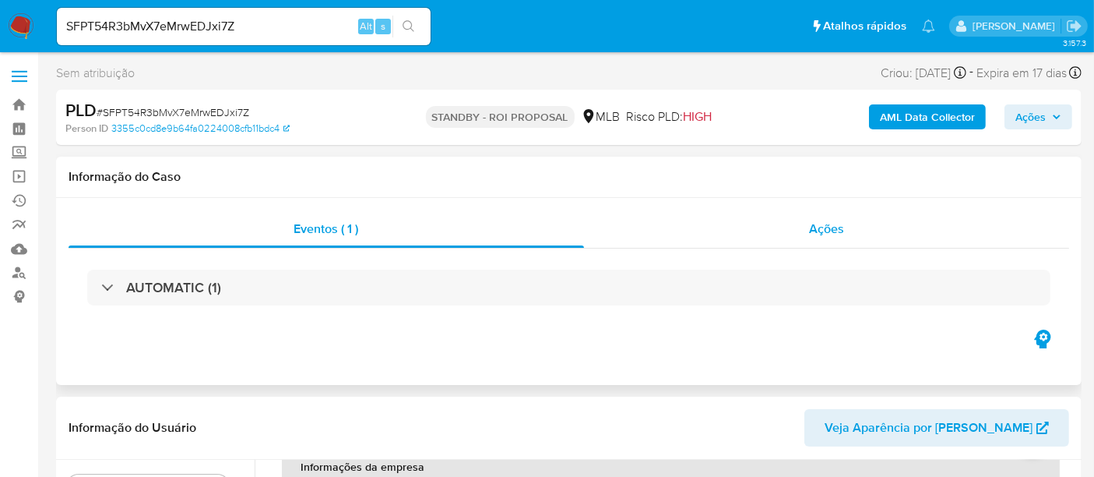
click at [824, 224] on span "Ações" at bounding box center [826, 229] width 35 height 18
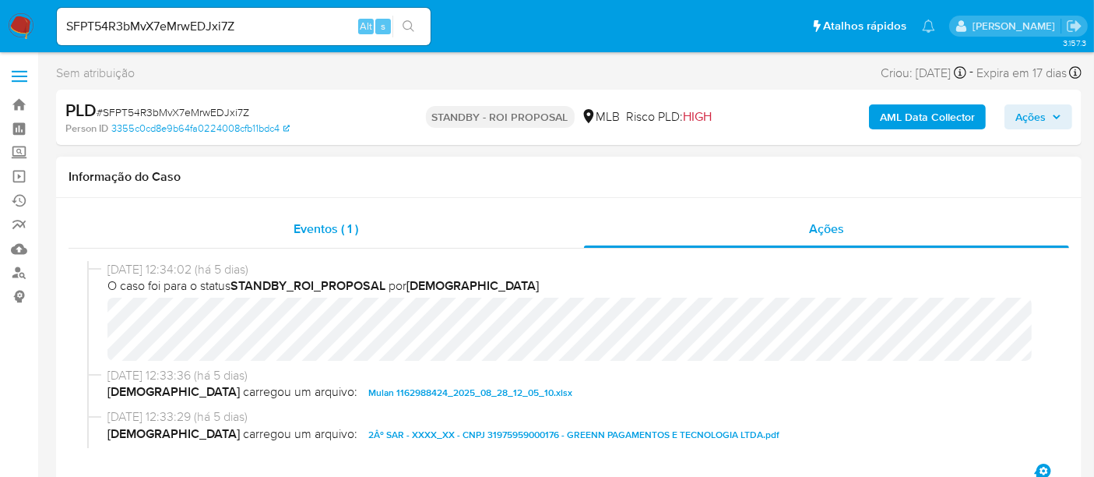
click at [313, 223] on span "Eventos ( 1 )" at bounding box center [326, 229] width 65 height 18
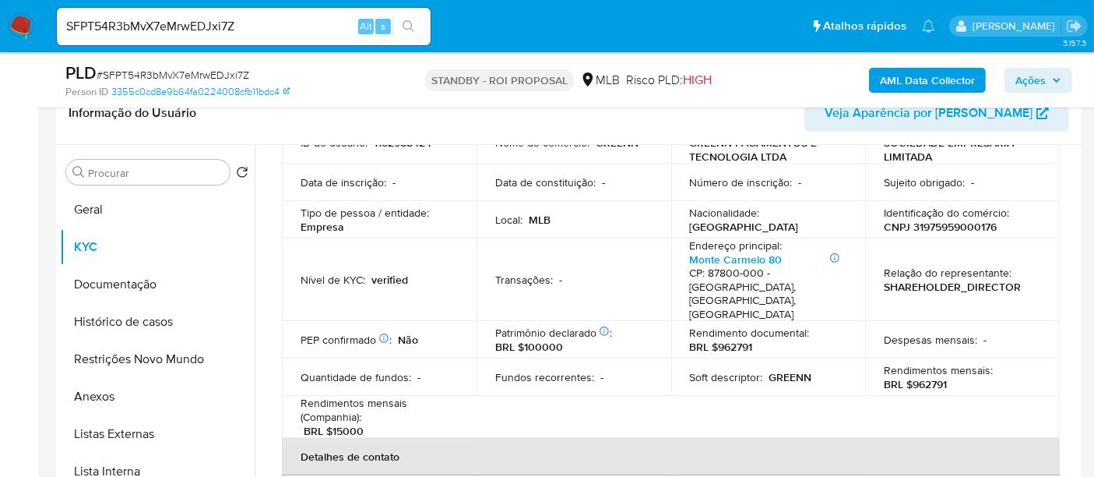
scroll to position [173, 0]
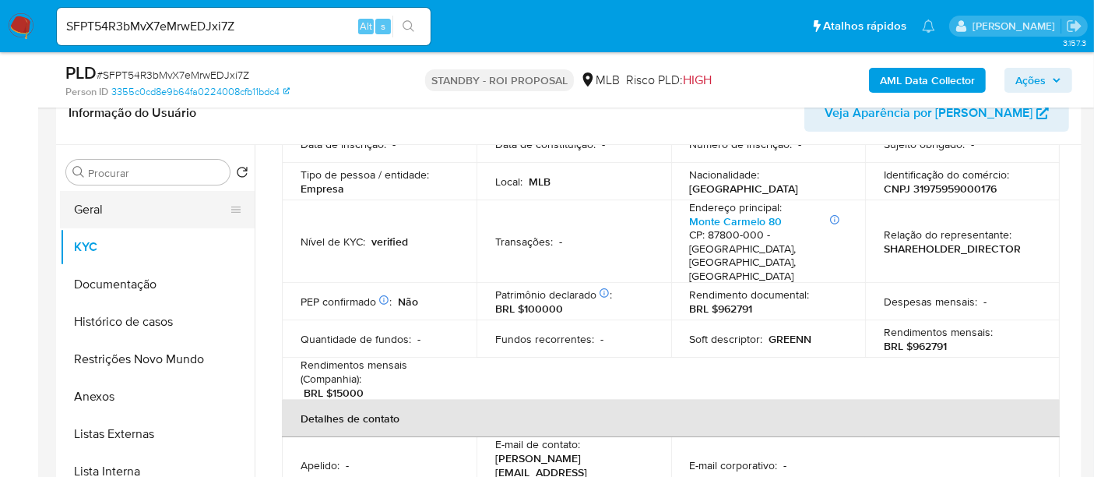
click at [100, 207] on button "Geral" at bounding box center [151, 209] width 182 height 37
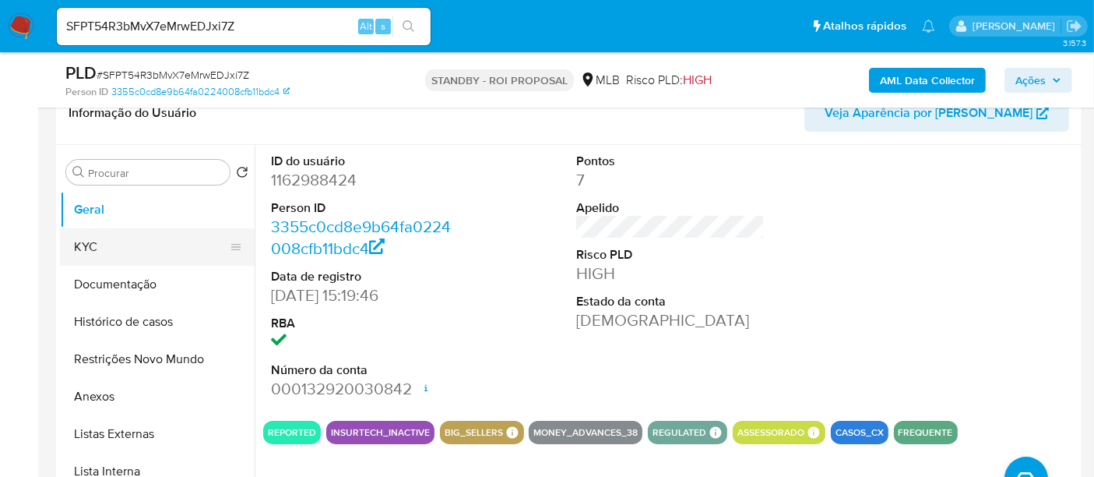
click at [111, 244] on button "KYC" at bounding box center [151, 246] width 182 height 37
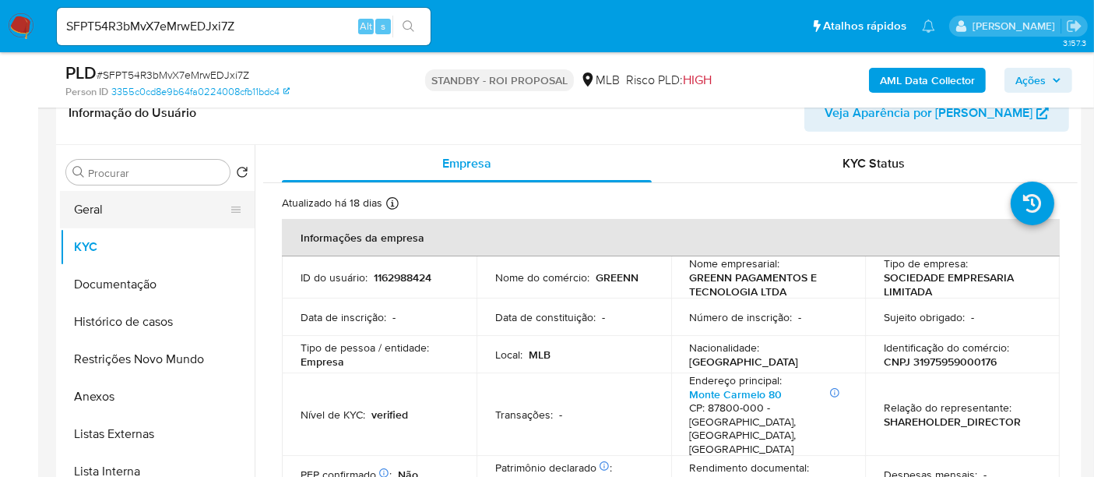
click at [124, 203] on button "Geral" at bounding box center [151, 209] width 182 height 37
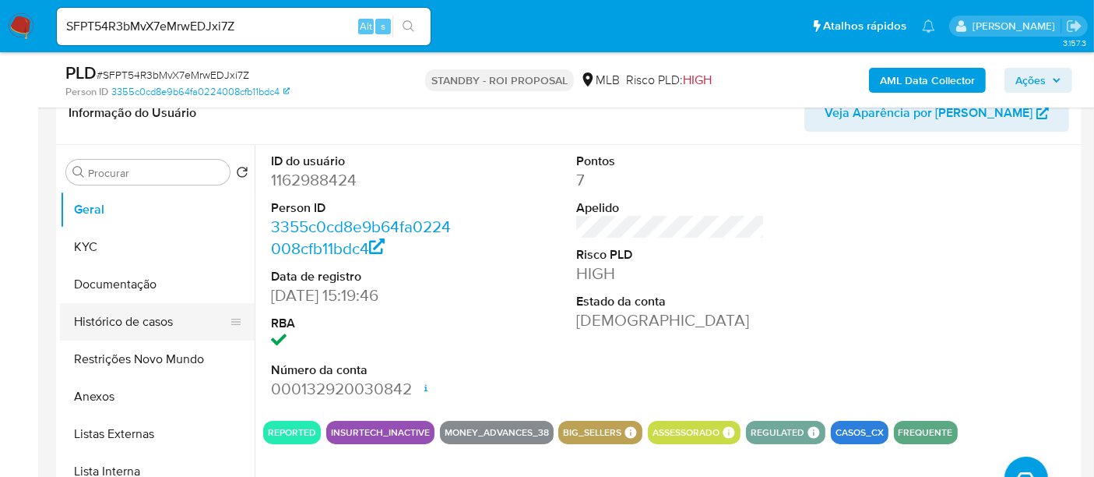
click at [117, 318] on button "Histórico de casos" at bounding box center [151, 321] width 182 height 37
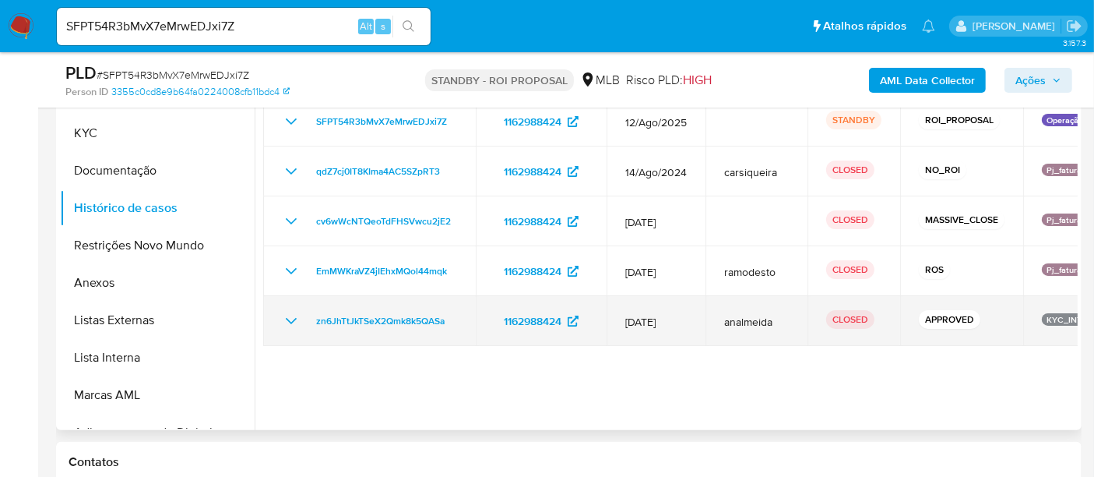
scroll to position [346, 0]
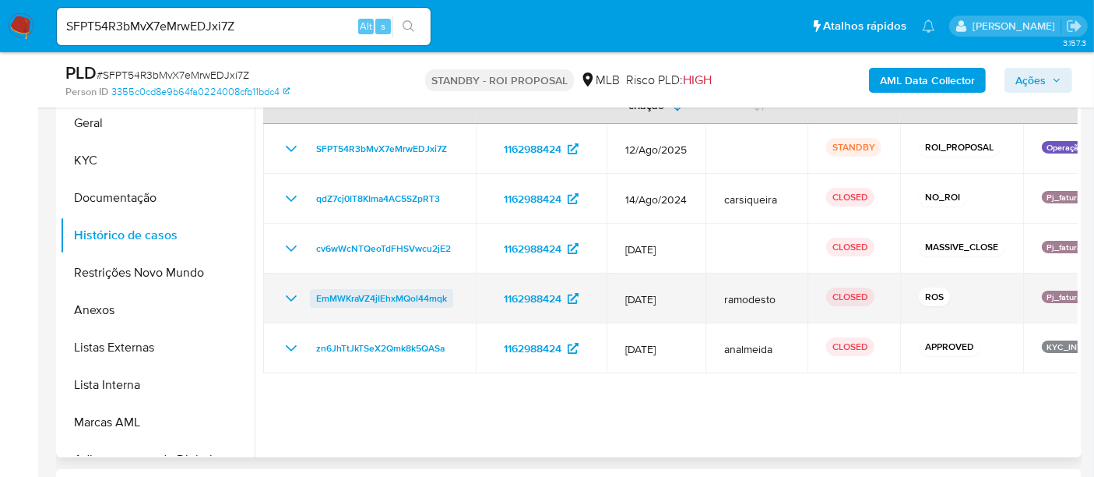
click at [353, 294] on span "EmMWKraVZ4jIEhxMQol44mqk" at bounding box center [381, 298] width 131 height 19
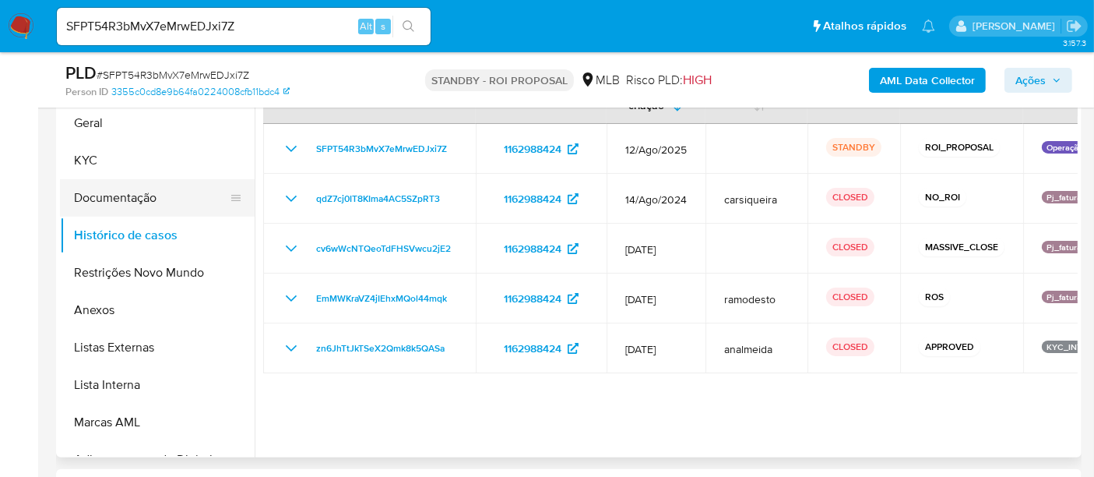
click at [118, 203] on button "Documentação" at bounding box center [151, 197] width 182 height 37
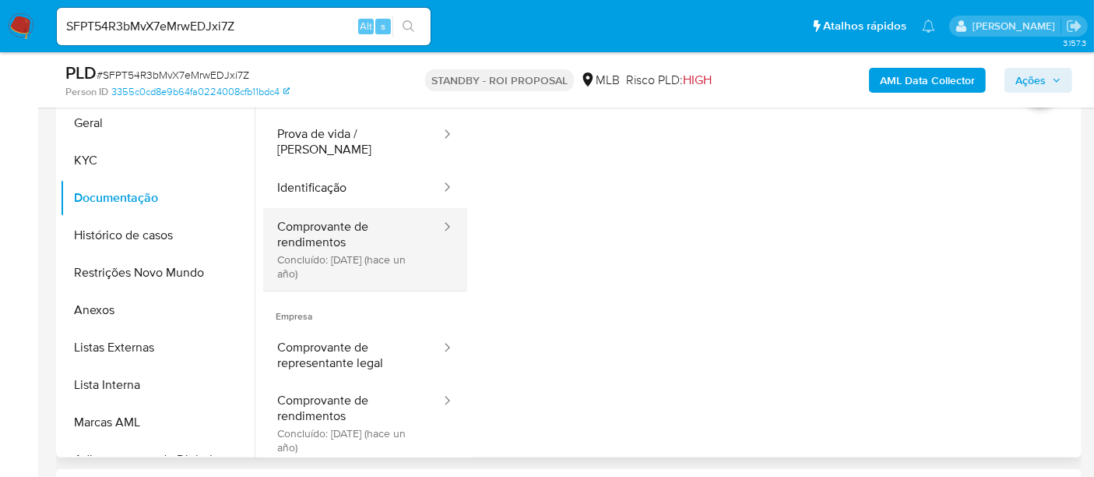
click at [346, 220] on button "Comprovante de rendimentos Concluído: 10/07/2024 (hace un año)" at bounding box center [352, 249] width 179 height 83
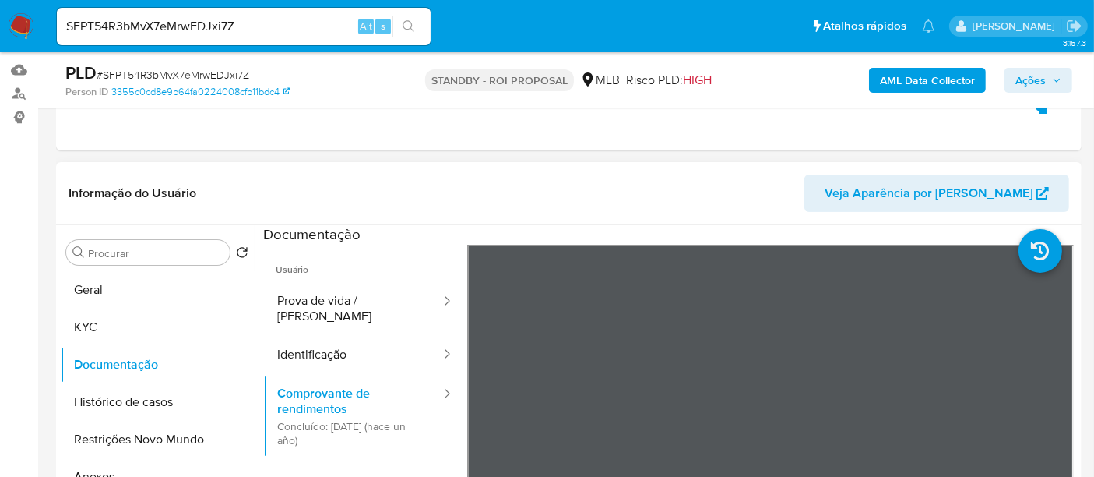
scroll to position [173, 0]
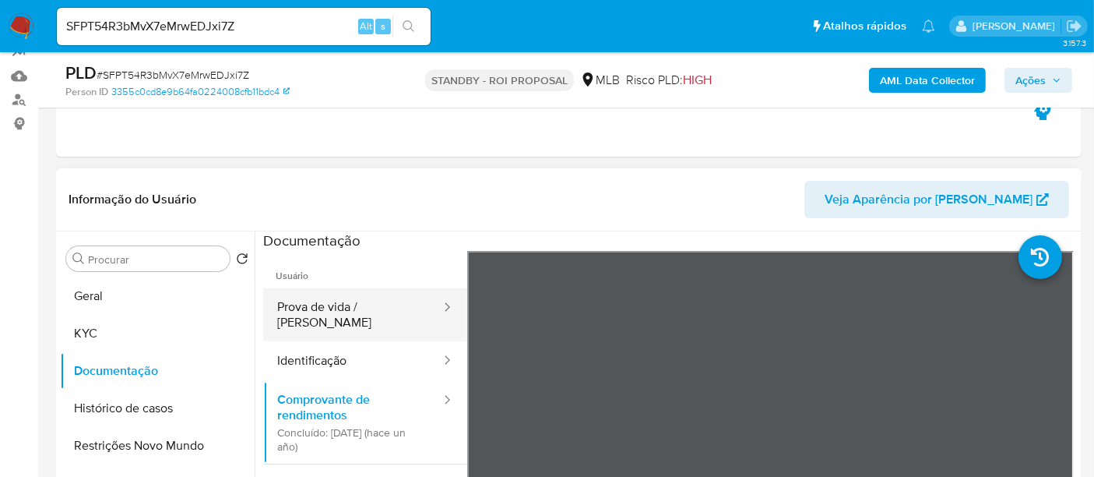
drag, startPoint x: 321, startPoint y: 311, endPoint x: 357, endPoint y: 310, distance: 35.8
click at [322, 310] on button "Prova de vida / Selfie" at bounding box center [352, 314] width 179 height 53
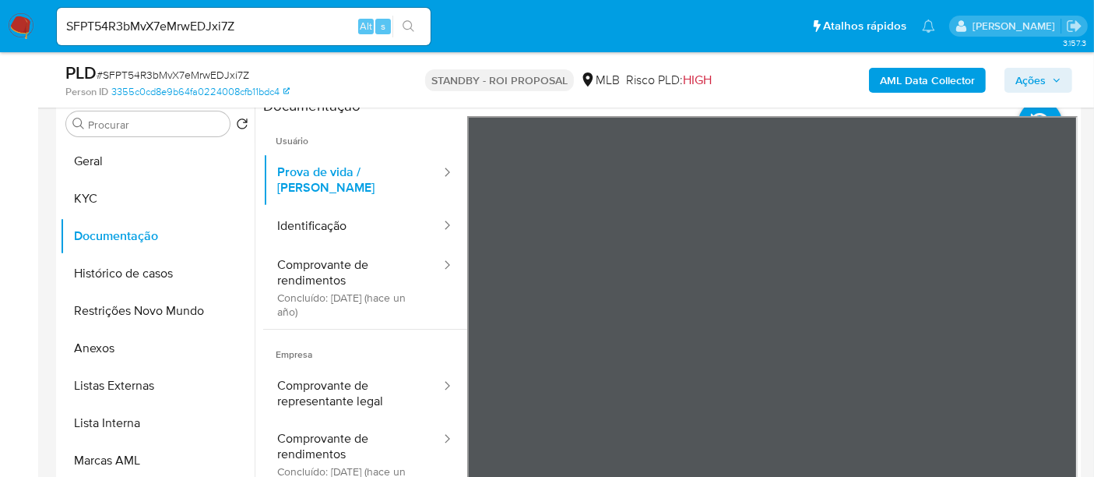
scroll to position [311, 0]
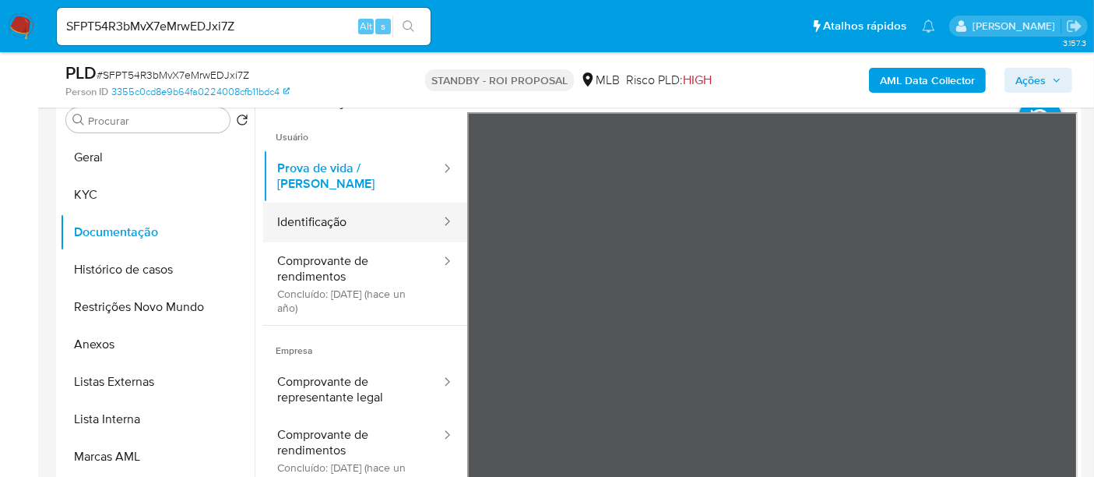
click at [340, 202] on button "Identificação" at bounding box center [352, 222] width 179 height 40
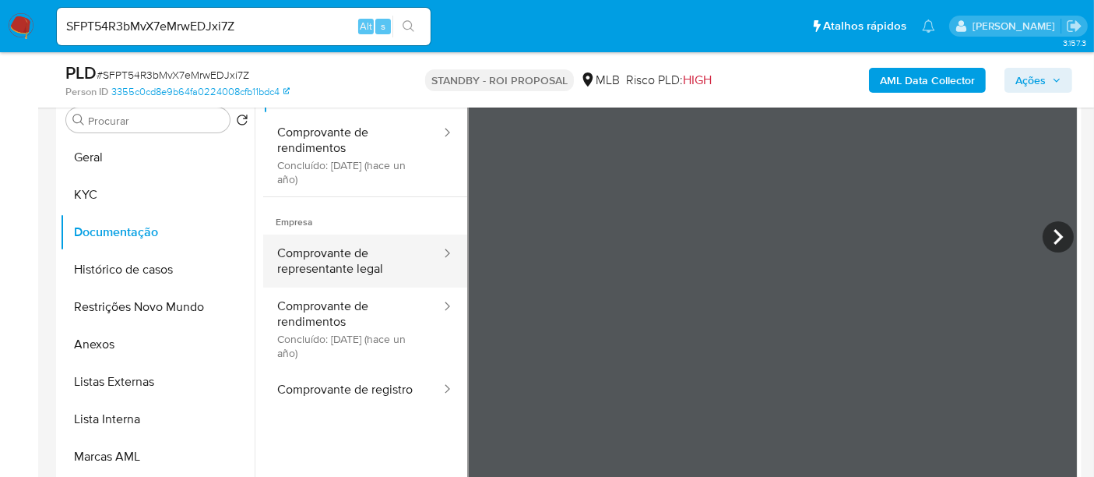
scroll to position [131, 0]
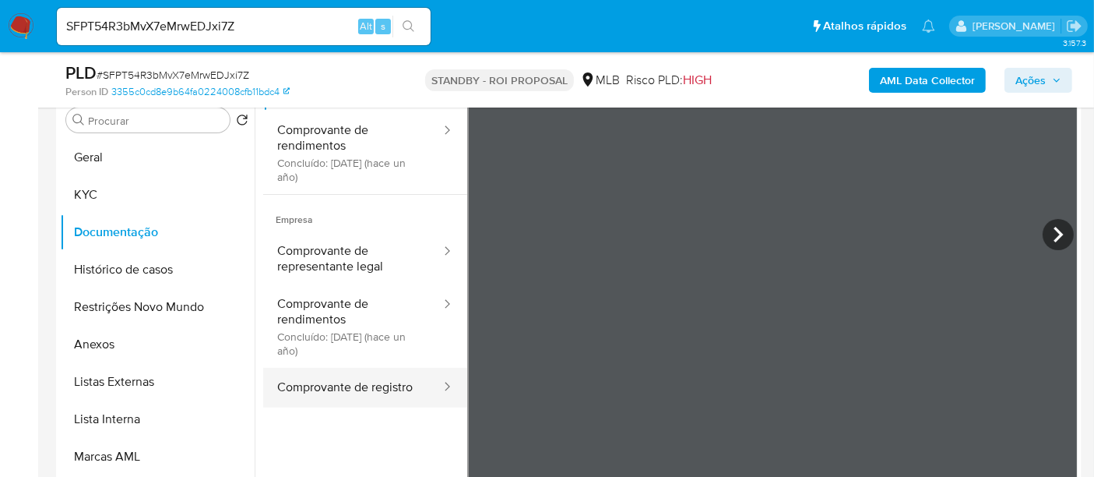
click at [327, 382] on button "Comprovante de registro" at bounding box center [352, 388] width 179 height 40
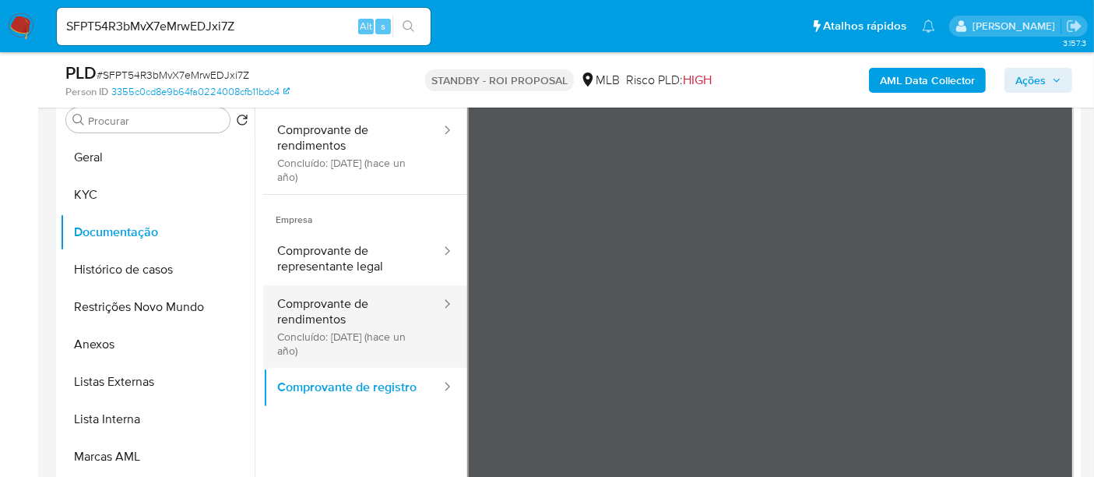
click at [311, 310] on button "Comprovante de rendimentos Concluído: 10/07/2024 (hace un año)" at bounding box center [352, 326] width 179 height 83
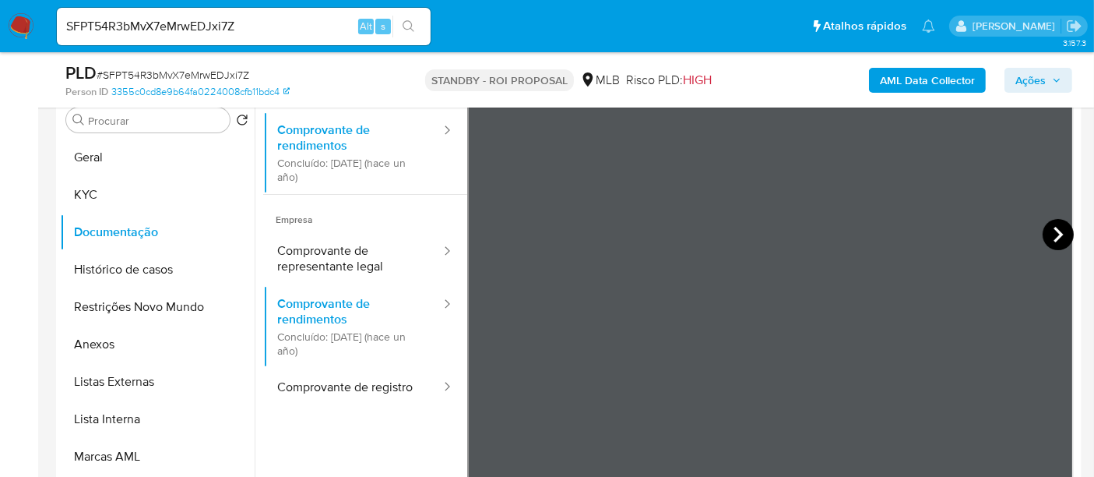
click at [1054, 229] on icon at bounding box center [1058, 235] width 9 height 16
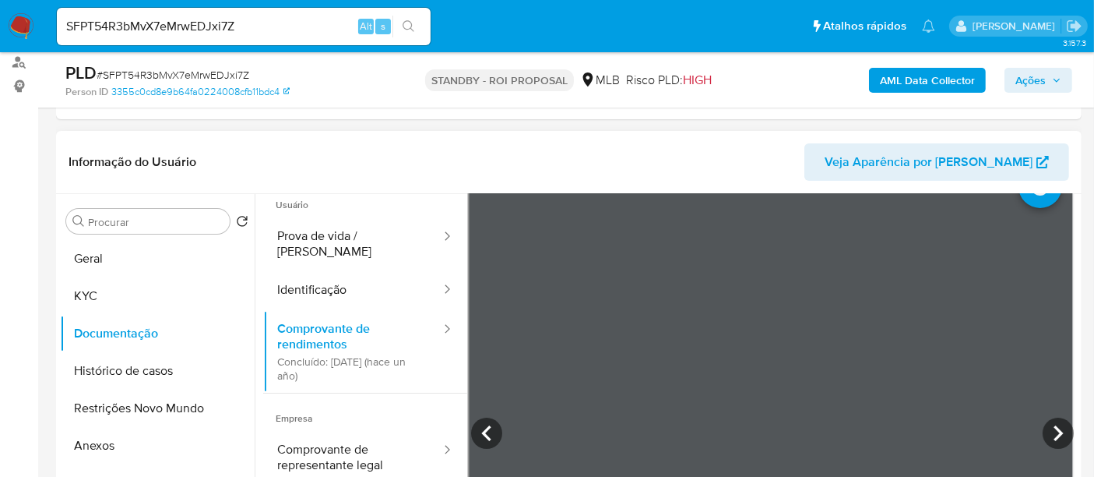
scroll to position [35, 0]
click at [102, 292] on button "KYC" at bounding box center [151, 295] width 182 height 37
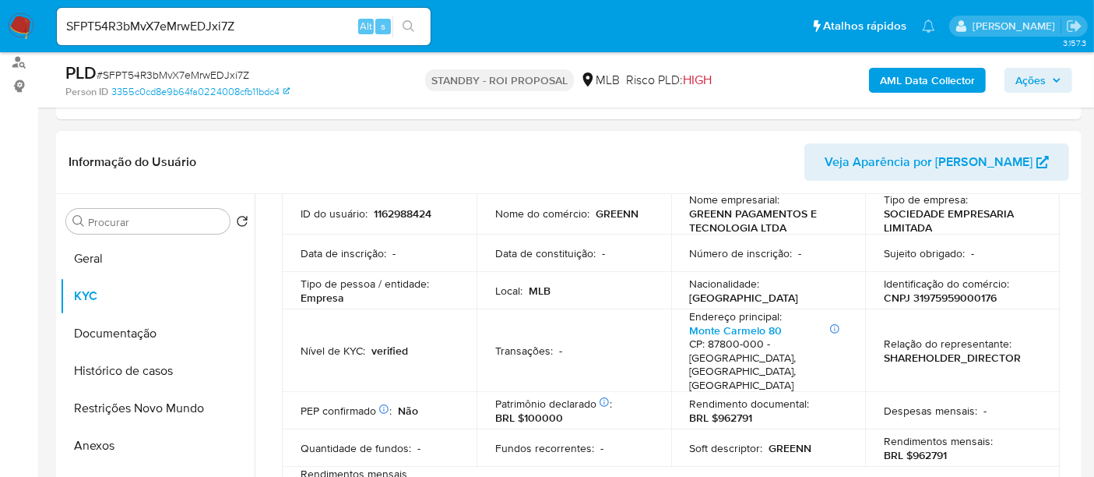
scroll to position [86, 0]
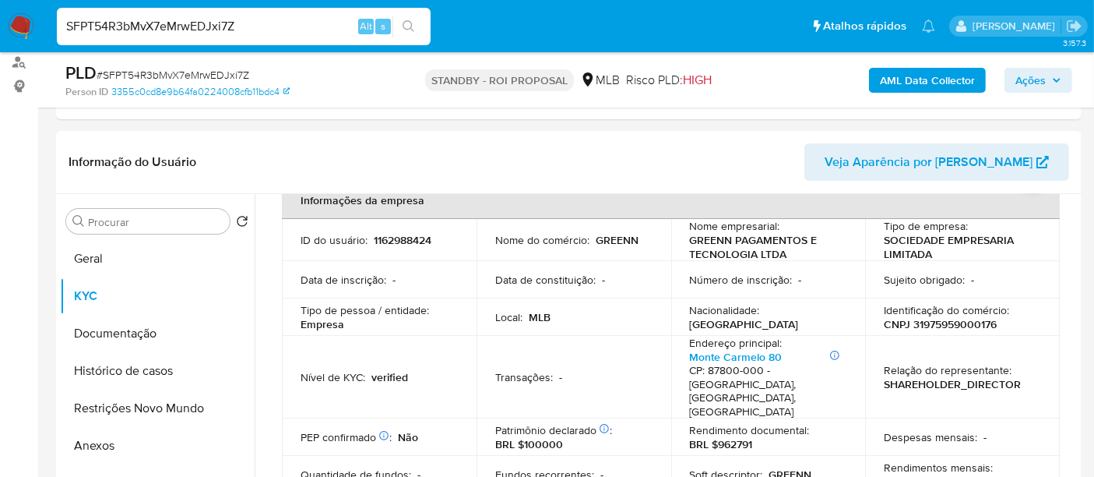
drag, startPoint x: 271, startPoint y: 25, endPoint x: 0, endPoint y: 33, distance: 271.1
click at [0, 33] on nav "Pausado Ver notificaciones SFPT54R3bMvX7eMrwEDJxi7Z Alt s Atalhos rápidos Presi…" at bounding box center [547, 26] width 1094 height 52
paste input "Ev5Q54RX2DKAmWMUnxs6gNmf"
type input "Ev5Q54RX2DKAmWMUnxs6gNmf"
click at [403, 23] on icon "search-icon" at bounding box center [409, 26] width 12 height 12
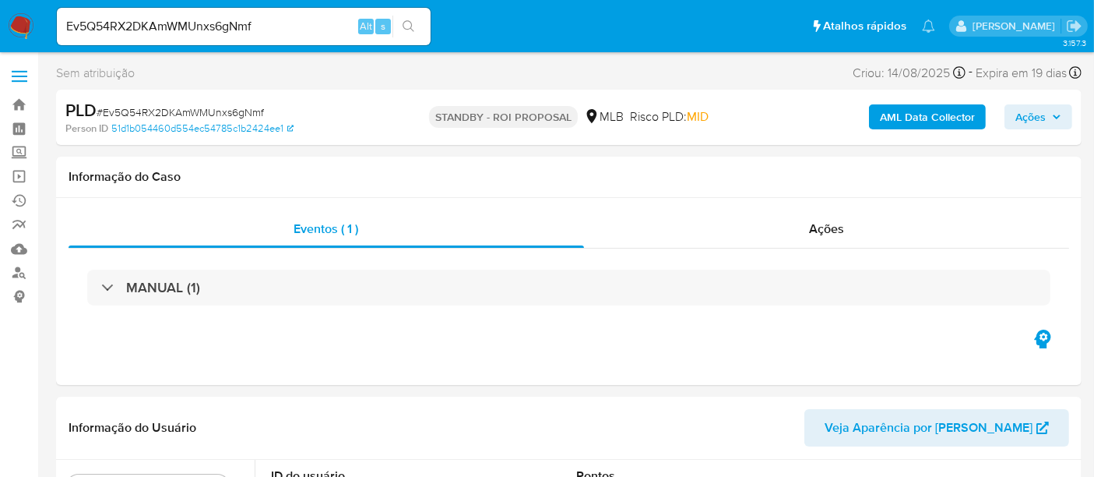
select select "10"
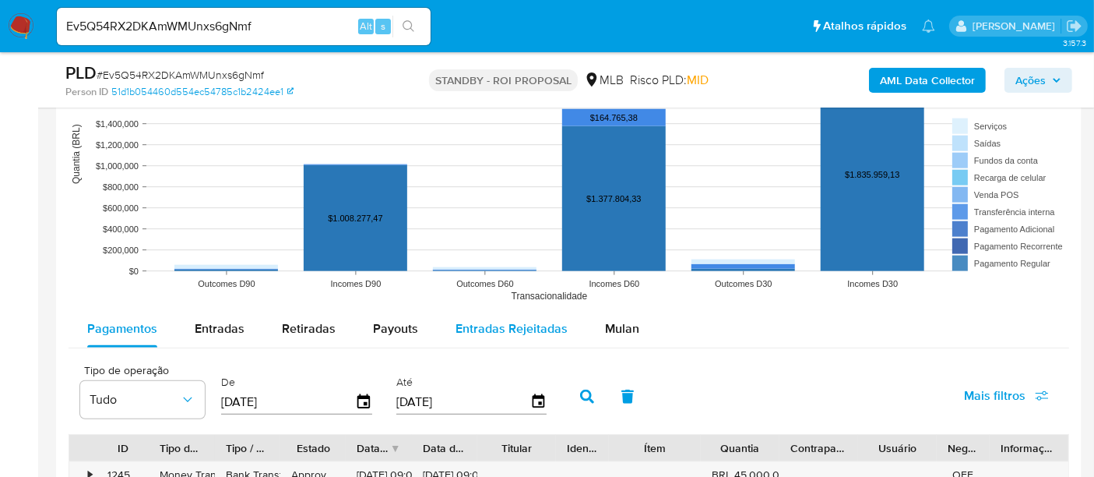
scroll to position [1581, 0]
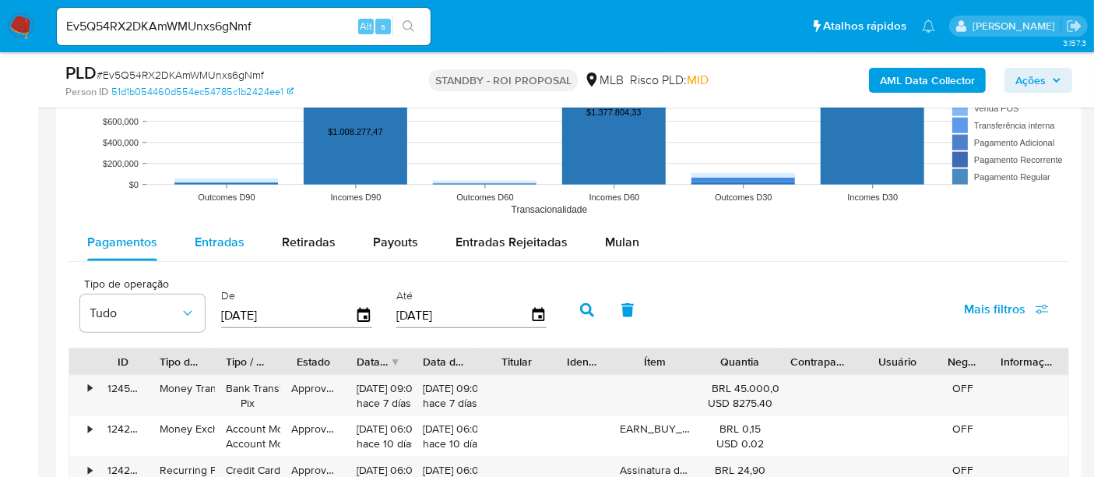
click at [220, 241] on span "Entradas" at bounding box center [220, 242] width 50 height 18
select select "10"
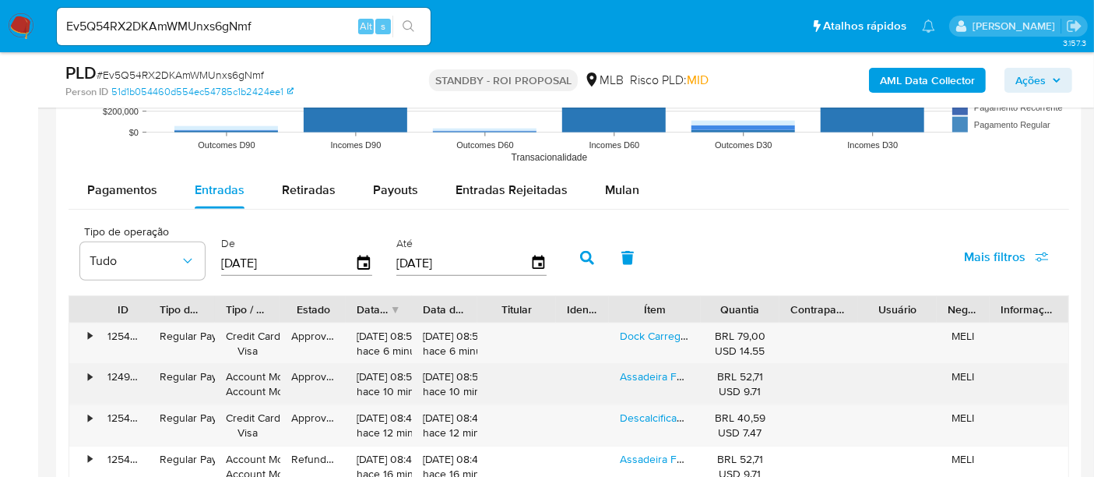
scroll to position [1667, 0]
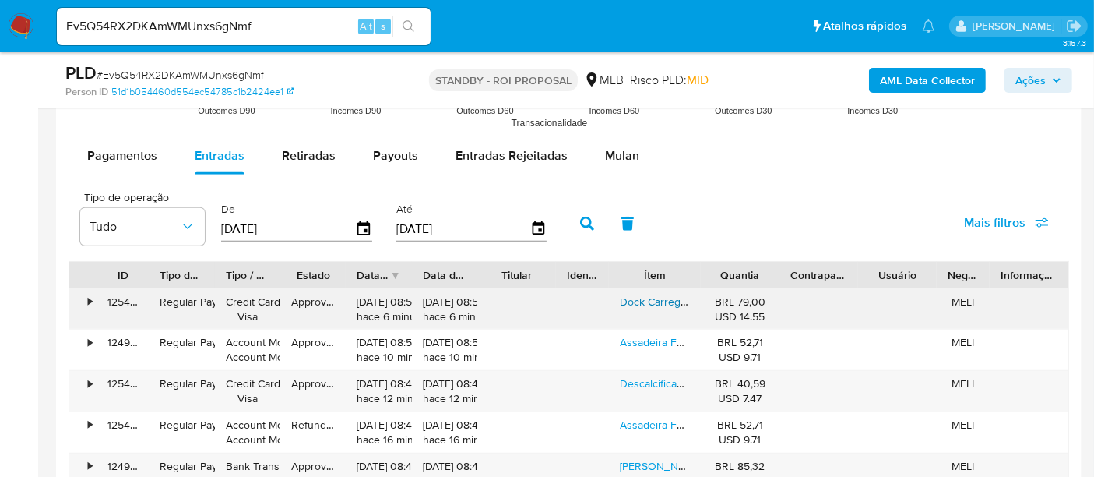
click at [651, 297] on link "Dock Carregador Para Controle X-box Series E One +2 Baterias" at bounding box center [772, 302] width 305 height 16
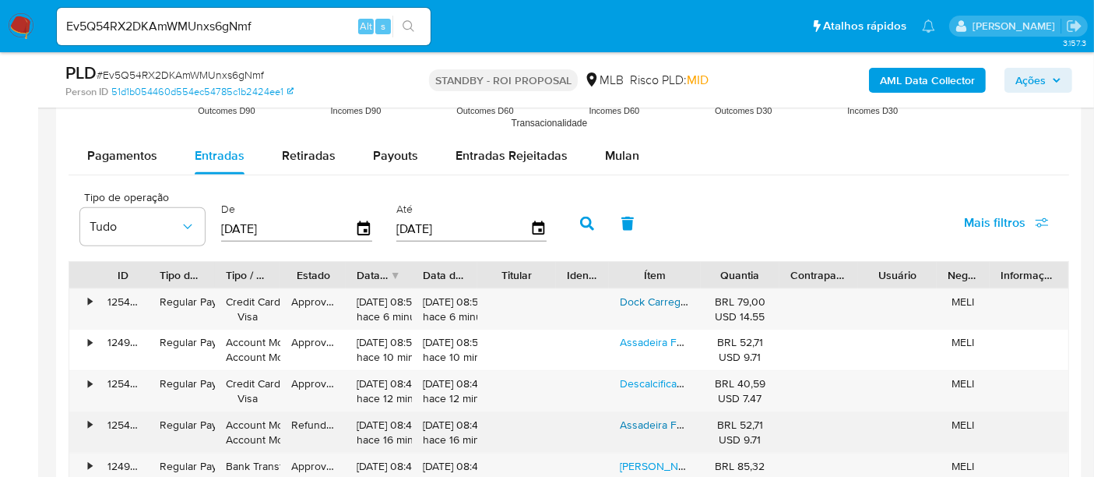
click at [652, 420] on link "Assadeira Funda Tramontina Brasil 28 Cm 3,3 L Em Alumínio Com Revestimento Anti…" at bounding box center [901, 425] width 562 height 16
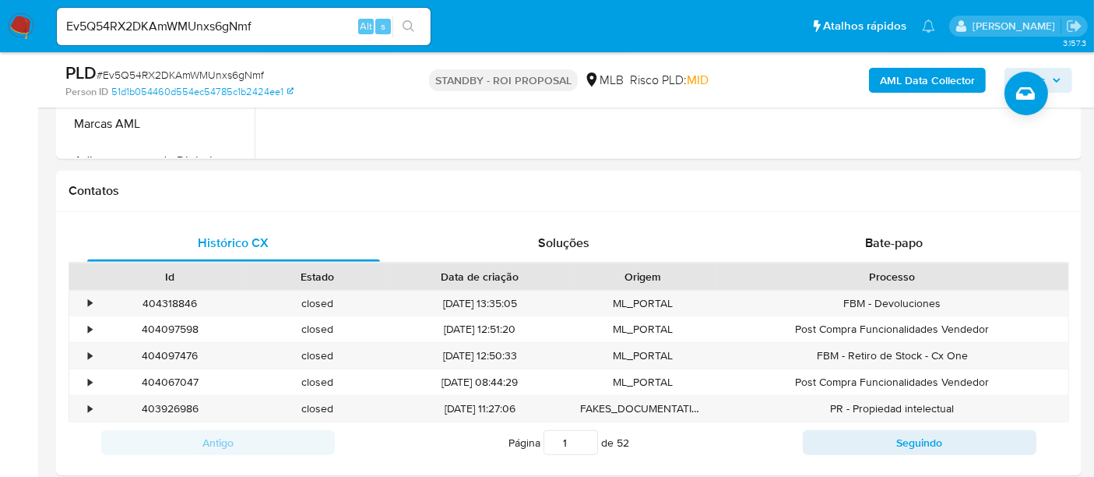
scroll to position [647, 0]
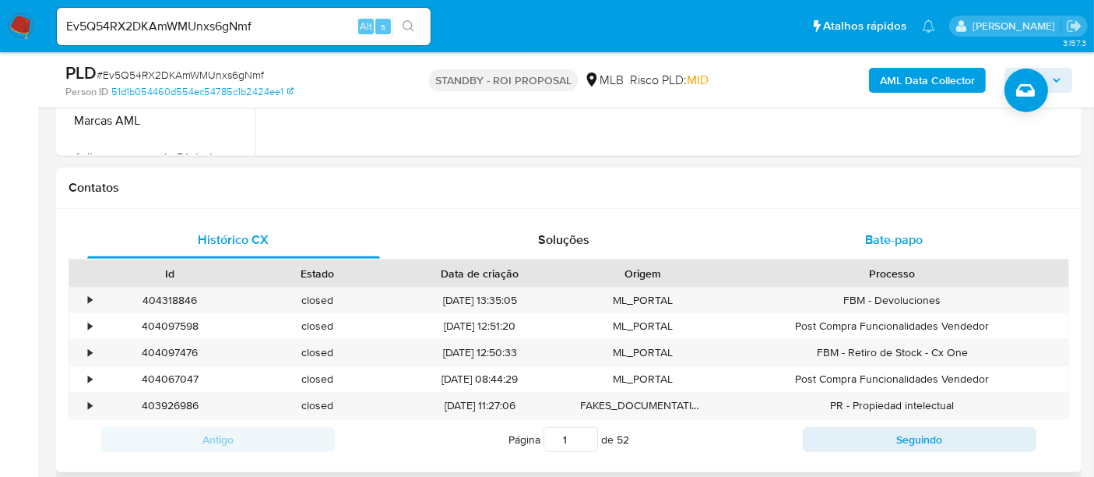
click at [912, 238] on span "Bate-papo" at bounding box center [894, 239] width 58 height 18
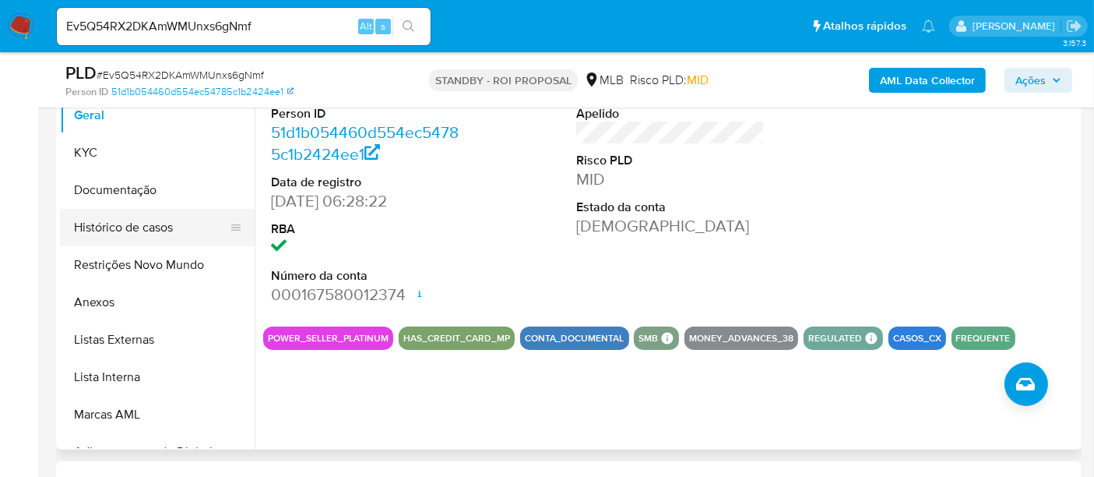
scroll to position [301, 0]
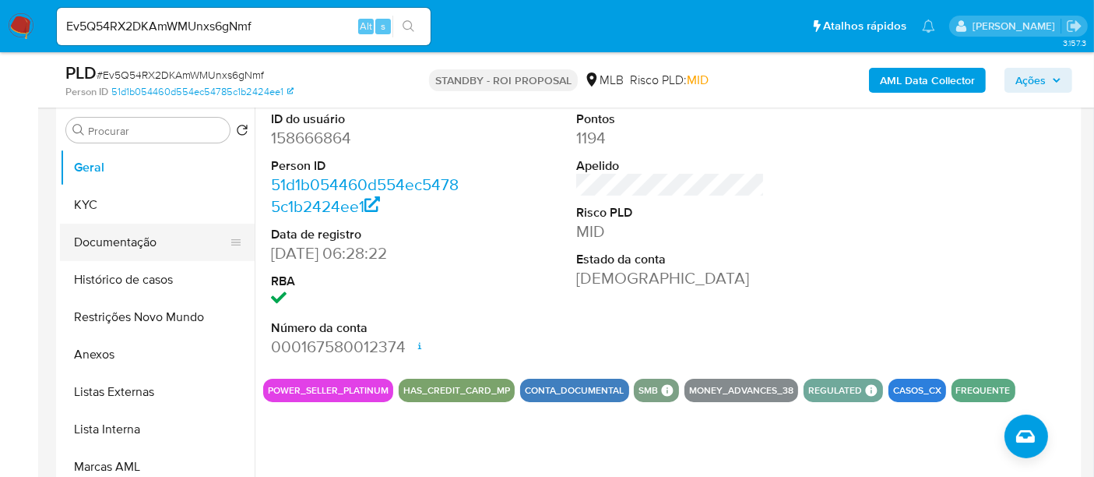
click at [100, 236] on button "Documentação" at bounding box center [151, 241] width 182 height 37
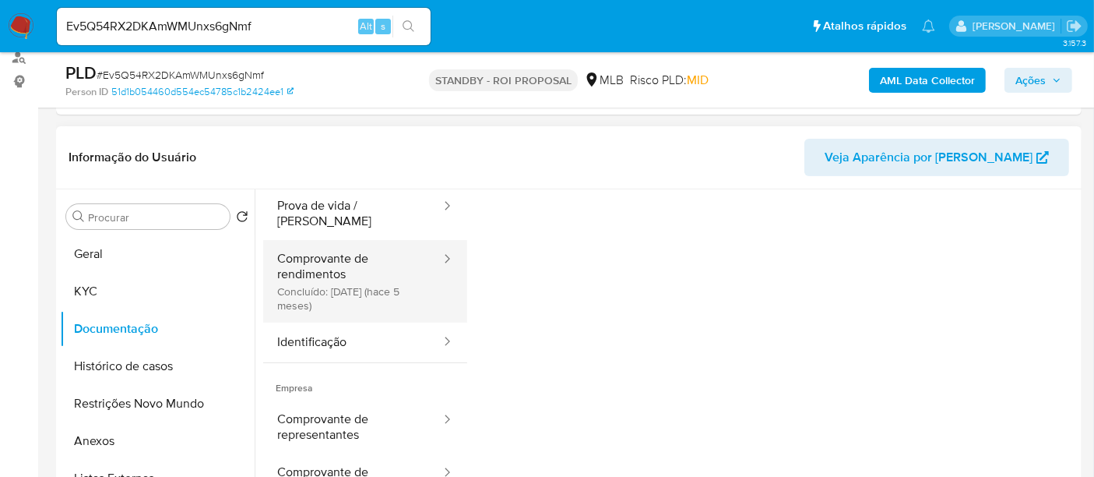
scroll to position [86, 0]
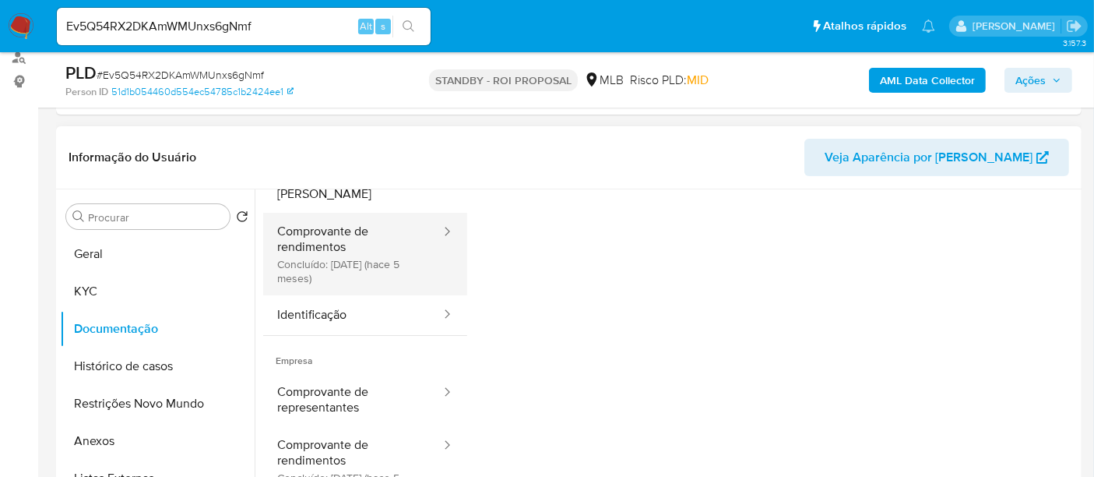
click at [343, 229] on button "Comprovante de rendimentos Concluído: 02/04/2025 (hace 5 meses)" at bounding box center [352, 254] width 179 height 83
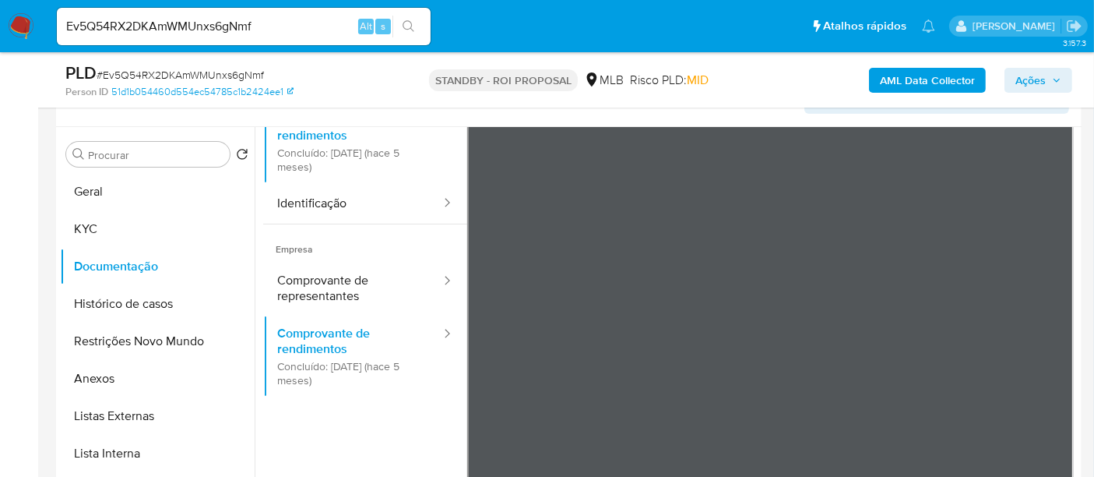
scroll to position [301, 0]
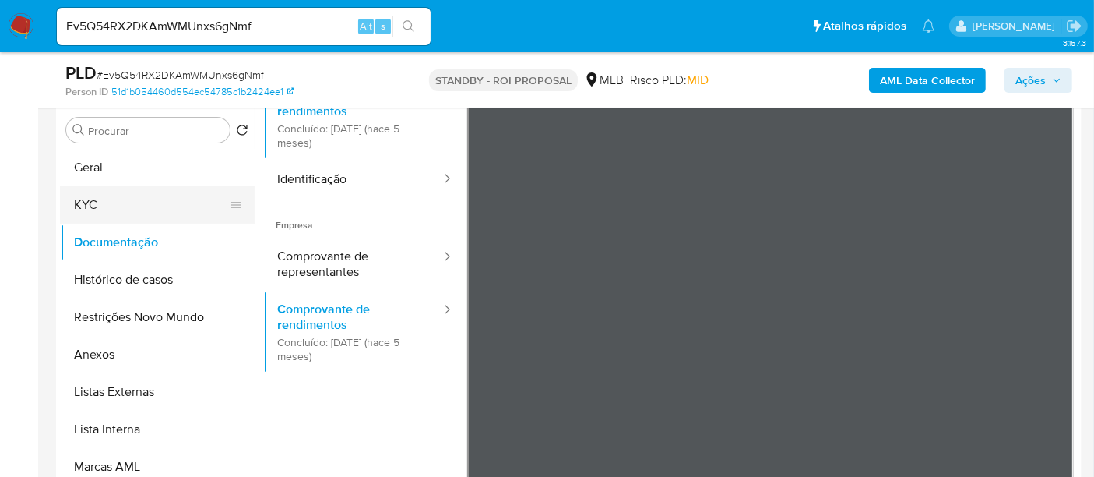
drag, startPoint x: 100, startPoint y: 201, endPoint x: 160, endPoint y: 210, distance: 60.7
click at [100, 202] on button "KYC" at bounding box center [151, 204] width 182 height 37
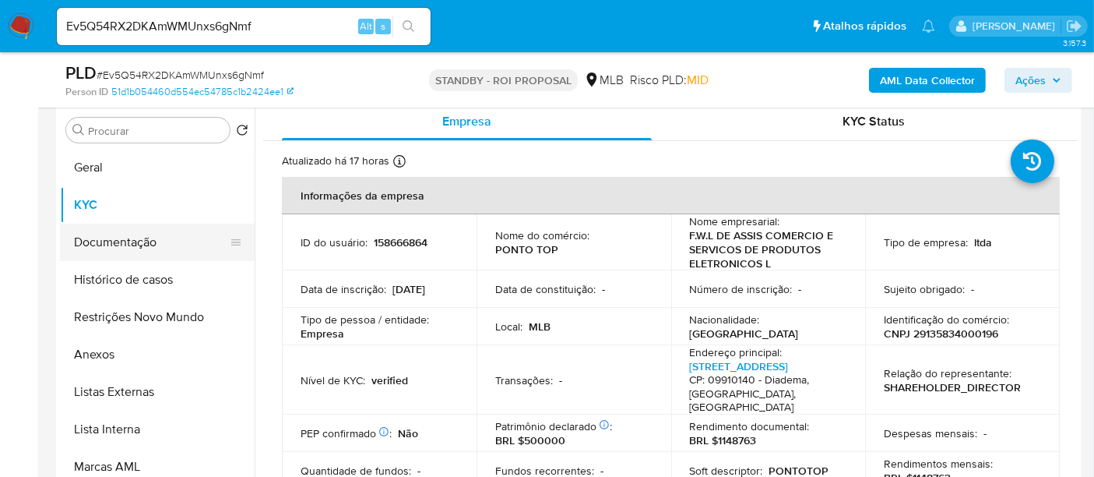
click at [135, 245] on button "Documentação" at bounding box center [151, 241] width 182 height 37
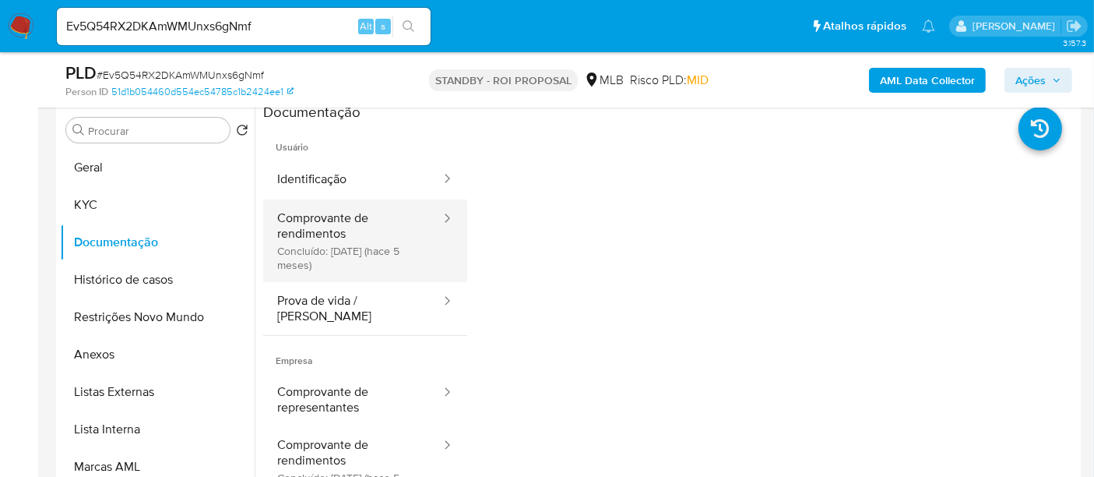
click at [331, 223] on button "Comprovante de rendimentos Concluído: 02/04/2025 (hace 5 meses)" at bounding box center [352, 240] width 179 height 83
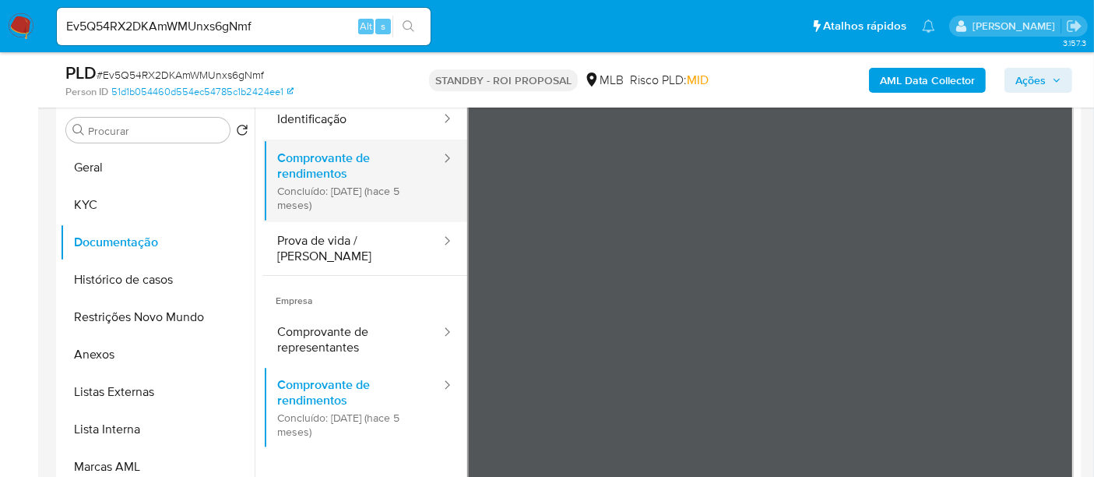
scroll to position [86, 0]
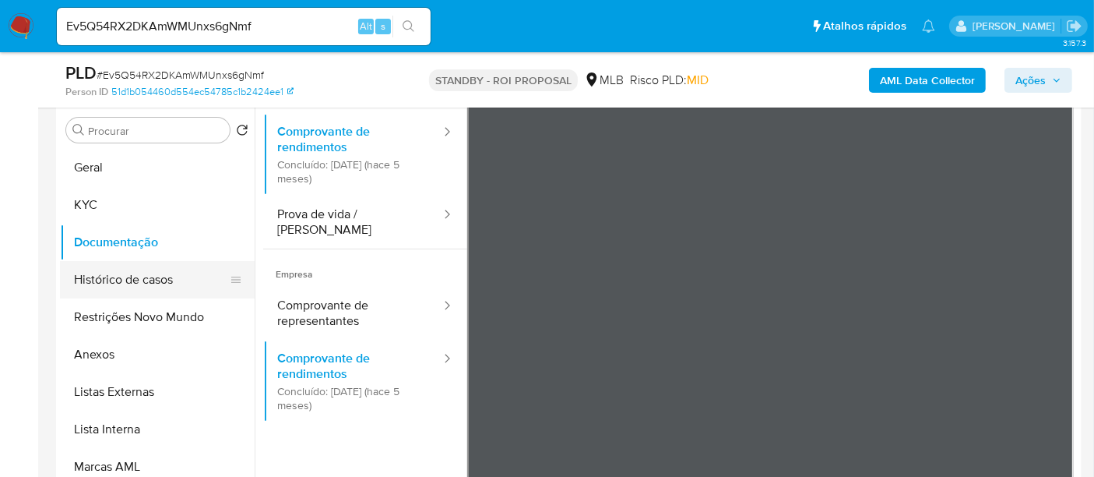
click at [118, 275] on button "Histórico de casos" at bounding box center [151, 279] width 182 height 37
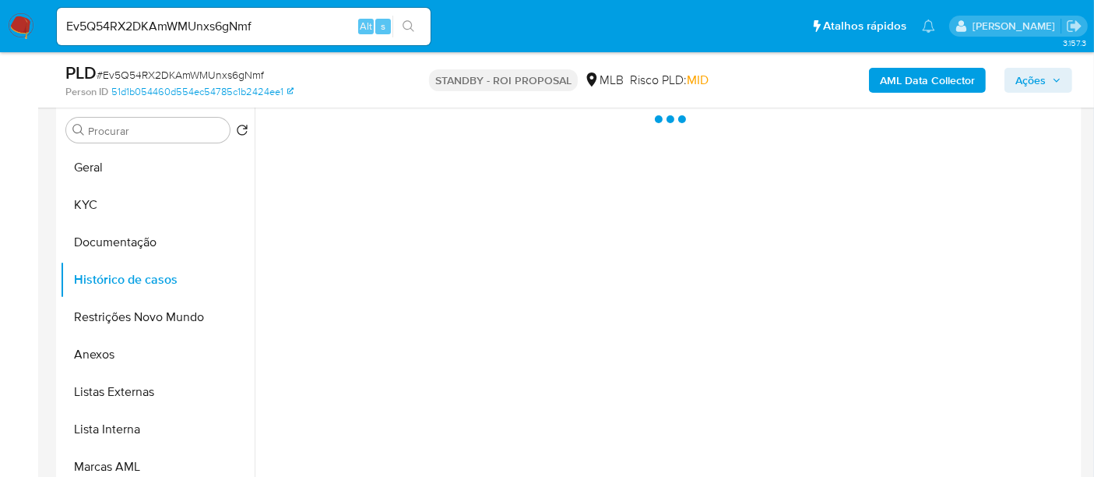
scroll to position [0, 0]
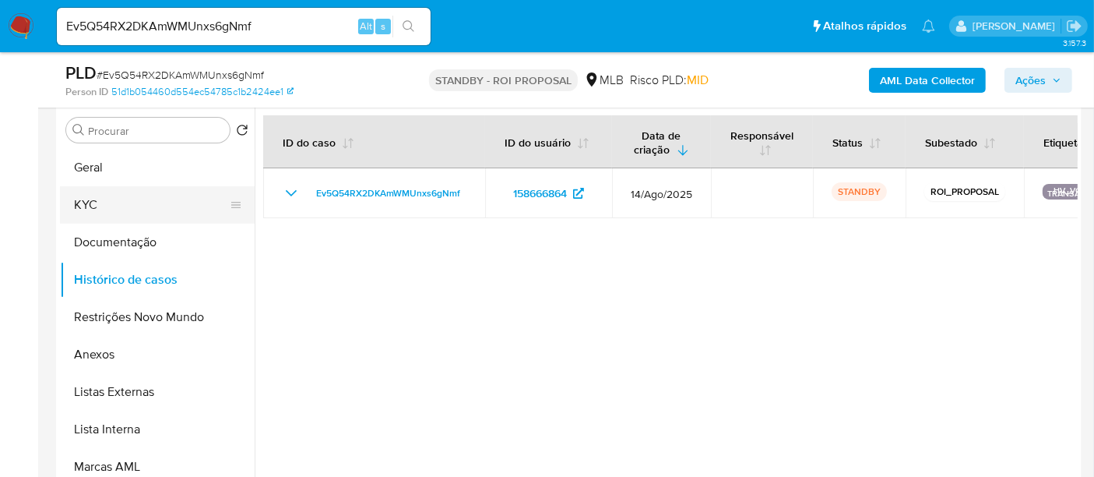
click at [107, 202] on button "KYC" at bounding box center [151, 204] width 182 height 37
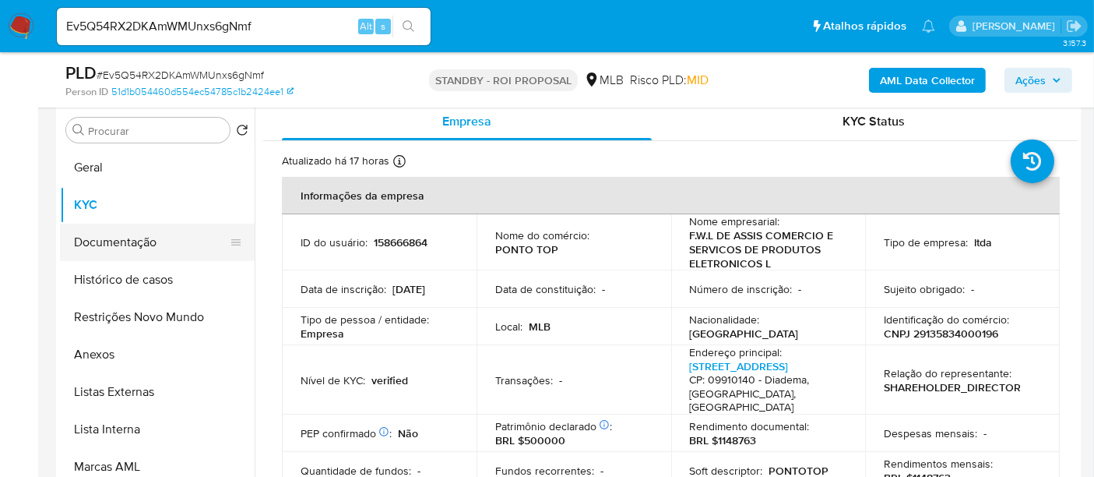
click at [127, 247] on button "Documentação" at bounding box center [151, 241] width 182 height 37
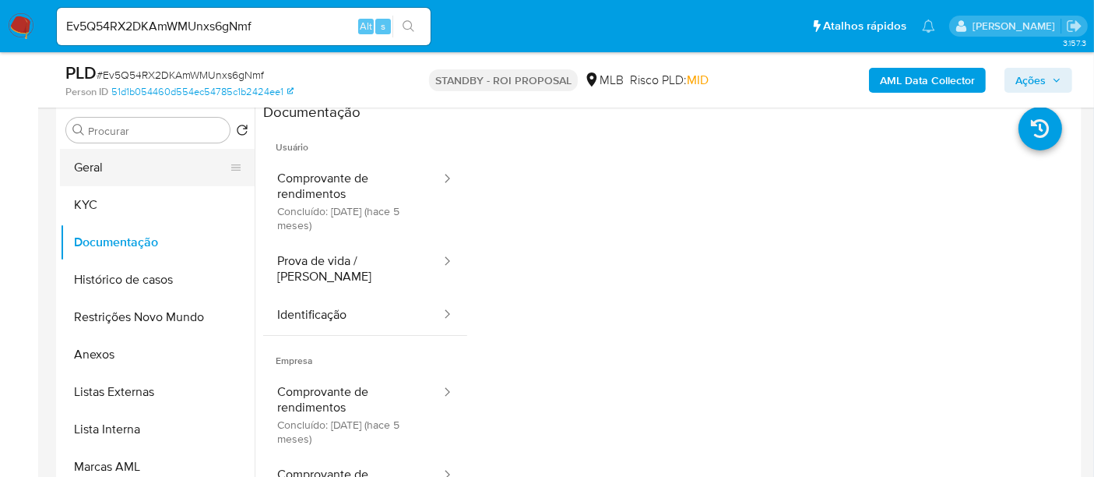
click at [94, 167] on button "Geral" at bounding box center [151, 167] width 182 height 37
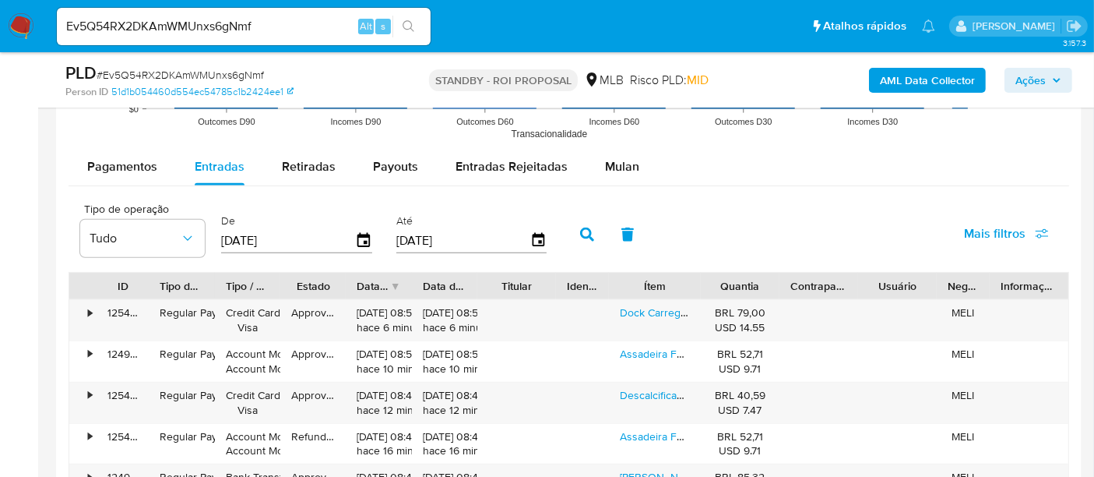
scroll to position [1686, 0]
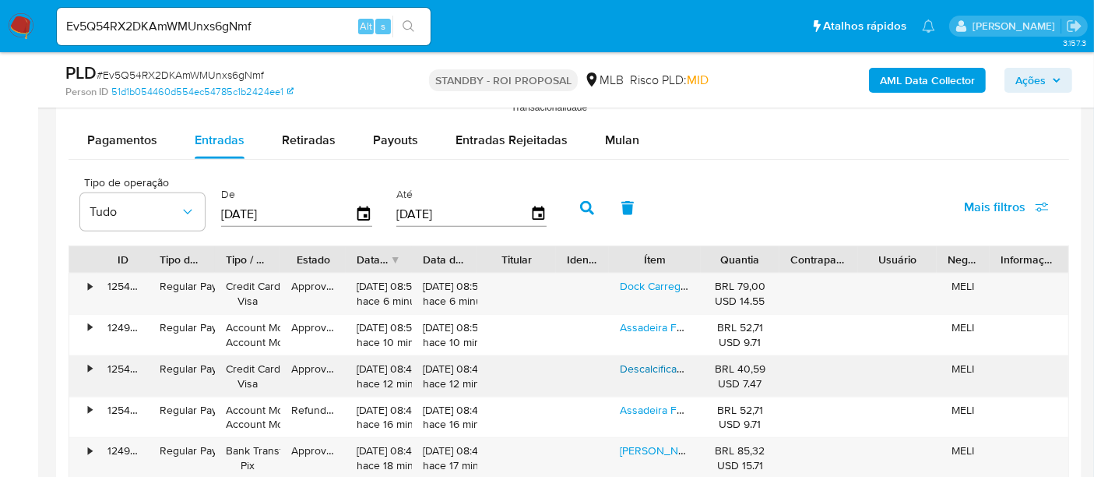
click at [654, 361] on link "Descalcificante P/máquinas De Café Expresso Philips Saeco" at bounding box center [764, 369] width 288 height 16
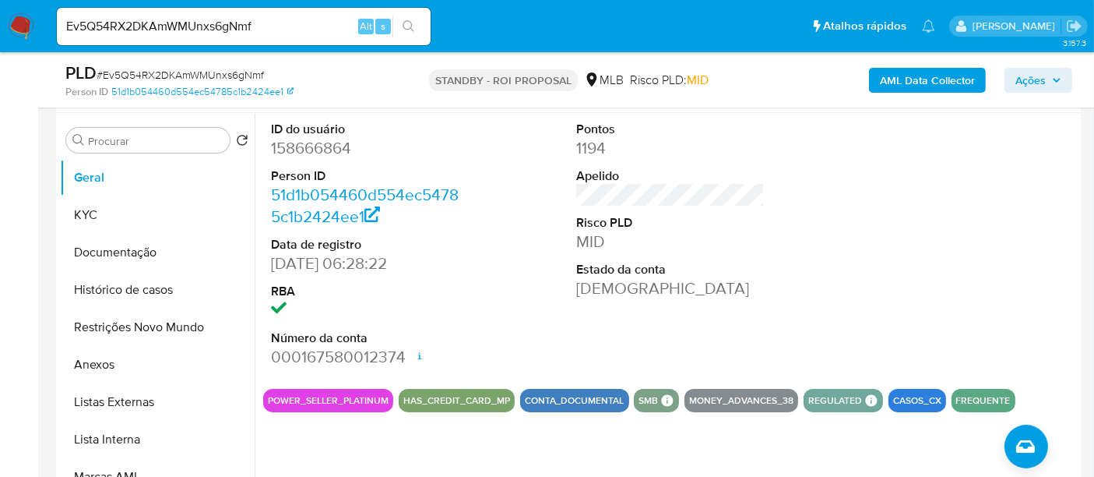
scroll to position [315, 0]
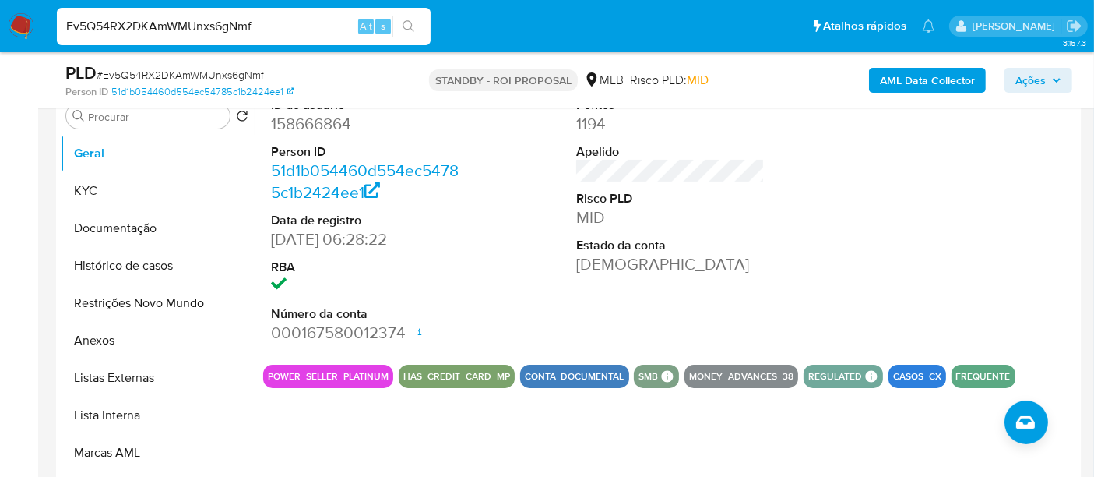
drag, startPoint x: 278, startPoint y: 19, endPoint x: 0, endPoint y: 68, distance: 282.3
paste input "PTkVztN3rvFRkkkVXtdivgJV"
type input "PTkVztN3rvFRkkkVXtdivgJV"
click at [406, 22] on icon "search-icon" at bounding box center [409, 26] width 12 height 12
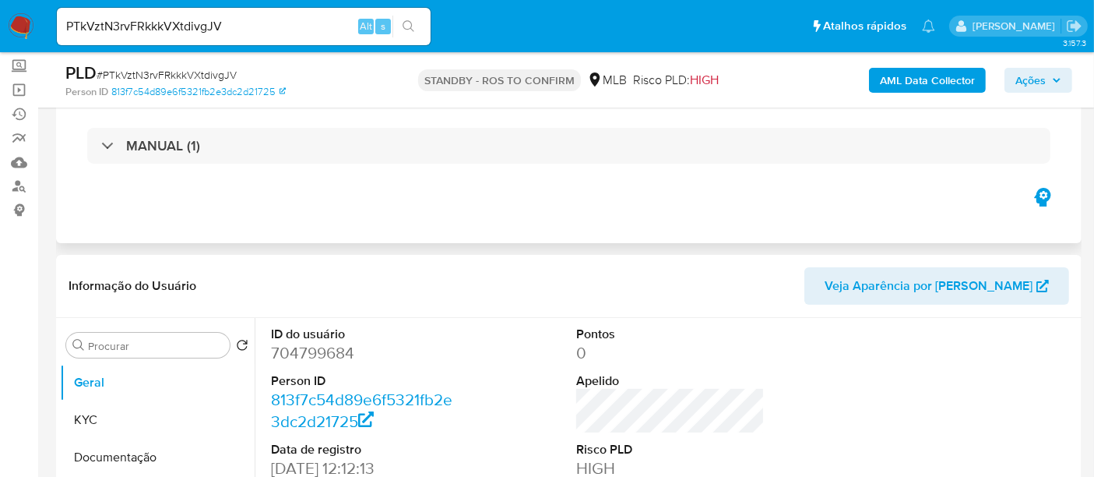
select select "10"
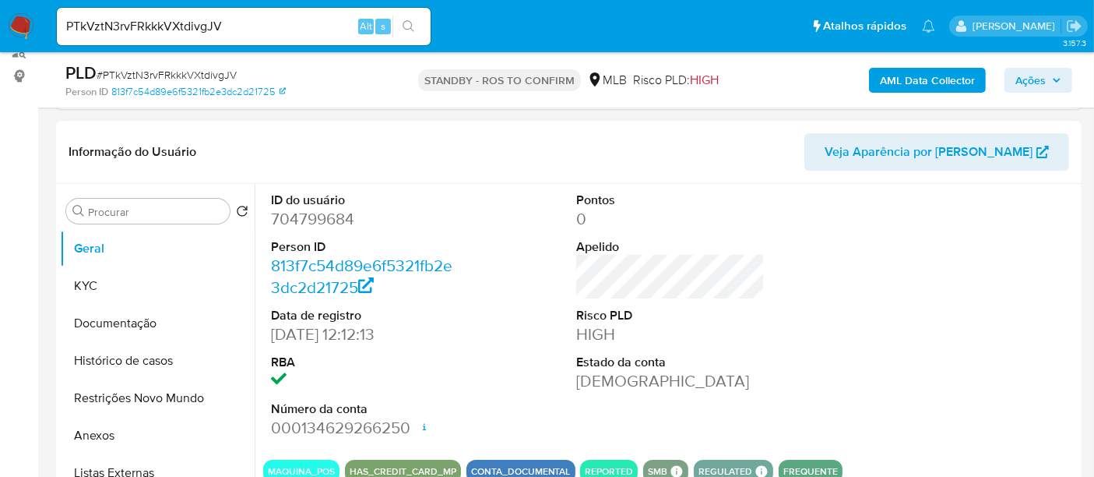
scroll to position [259, 0]
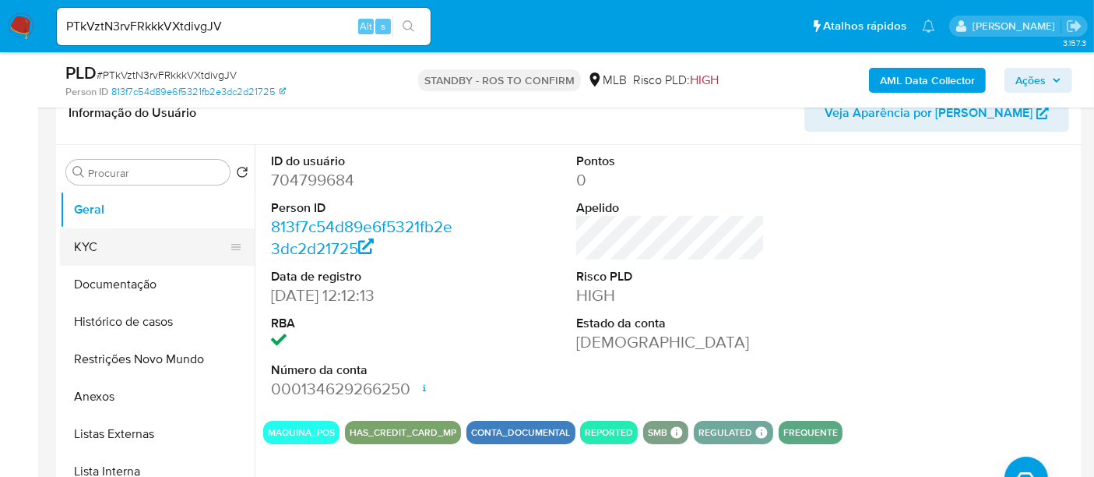
click at [118, 244] on button "KYC" at bounding box center [151, 246] width 182 height 37
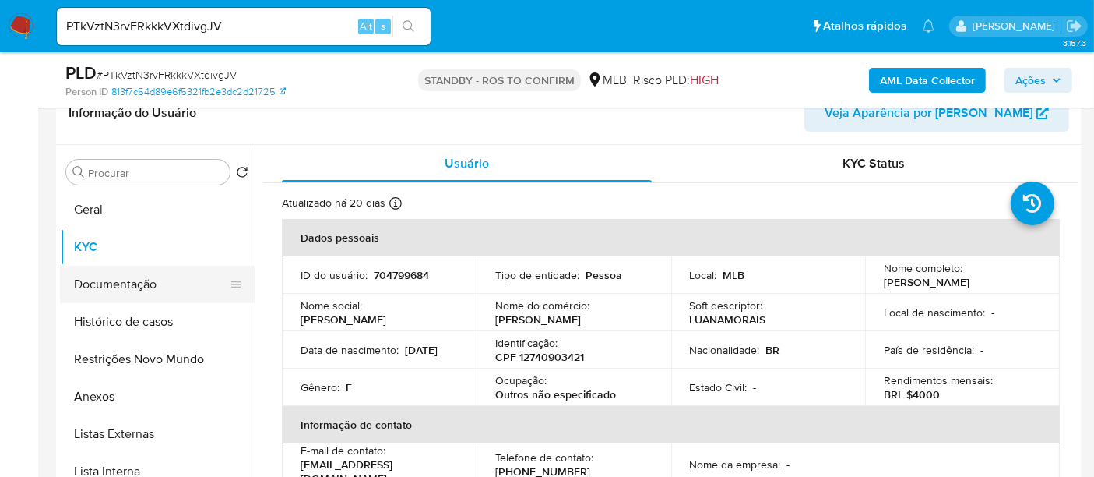
click at [146, 286] on button "Documentação" at bounding box center [151, 284] width 182 height 37
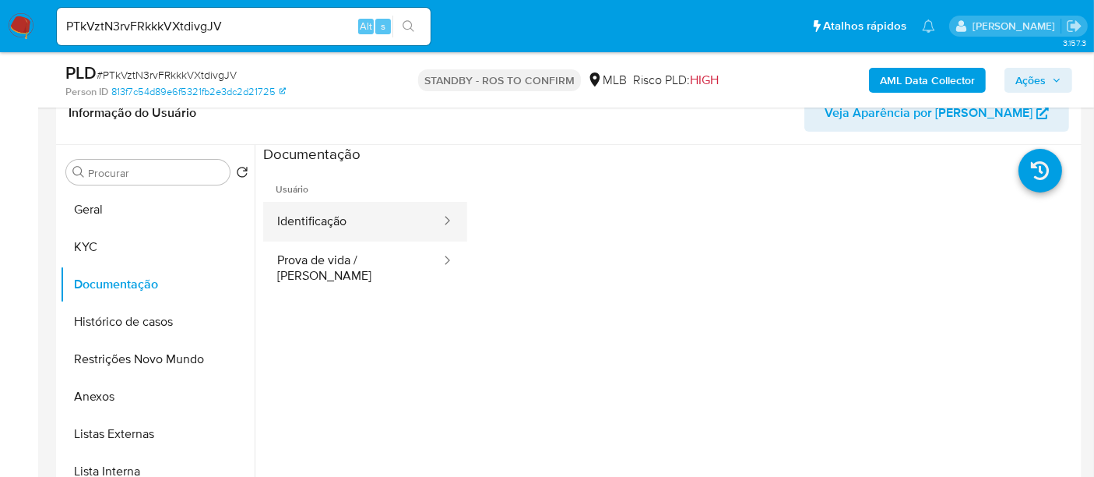
click at [356, 214] on button "Identificação" at bounding box center [352, 222] width 179 height 40
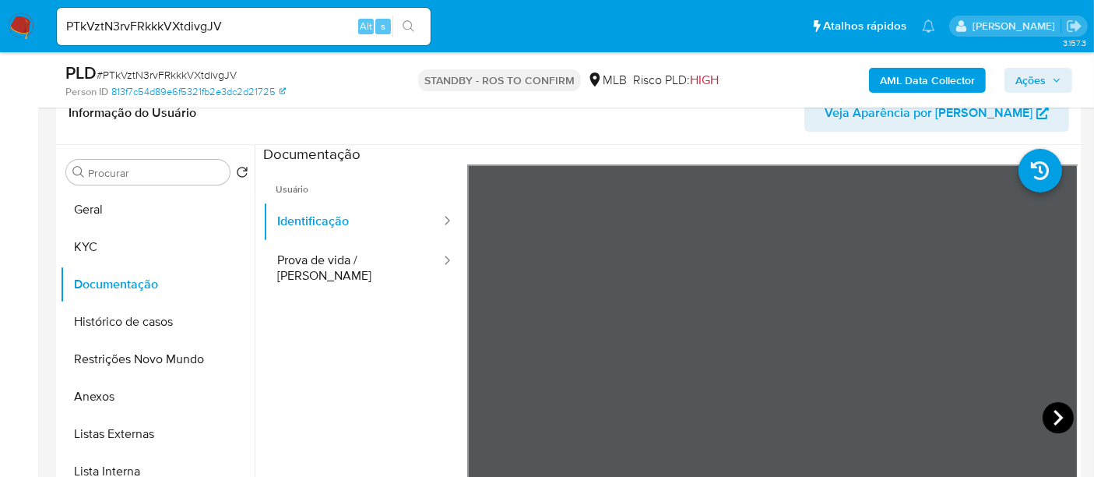
click at [1055, 413] on icon at bounding box center [1058, 417] width 31 height 31
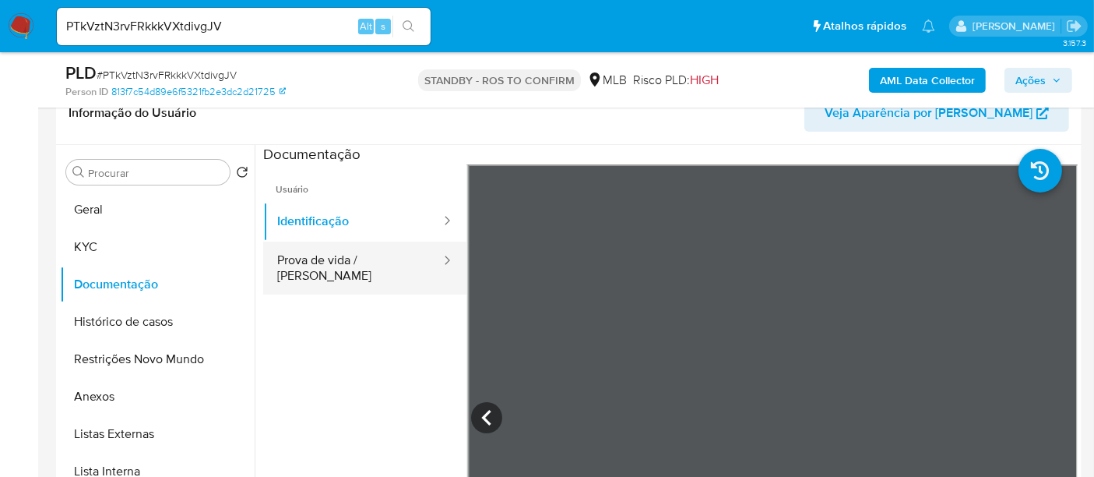
click at [336, 253] on button "Prova de vida / Selfie" at bounding box center [352, 267] width 179 height 53
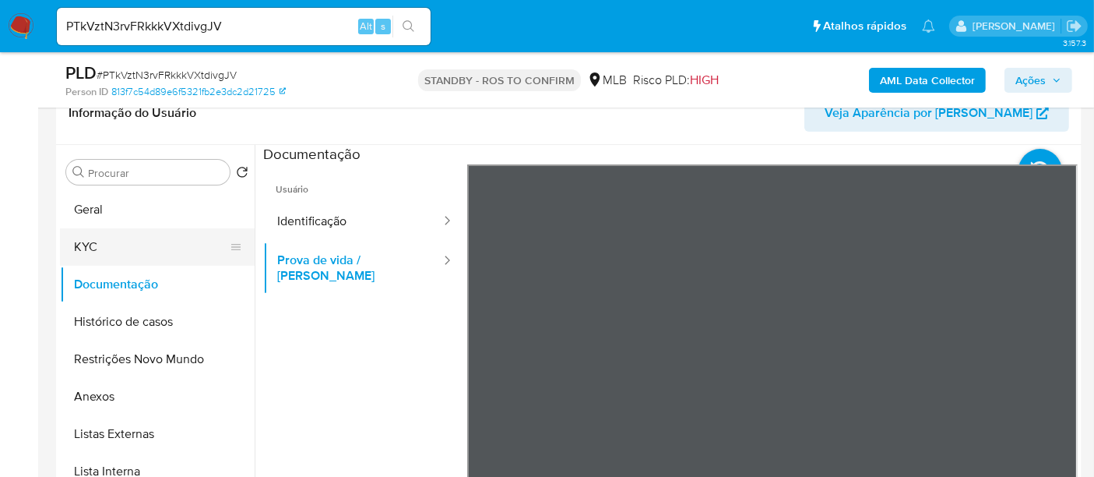
click at [103, 251] on button "KYC" at bounding box center [151, 246] width 182 height 37
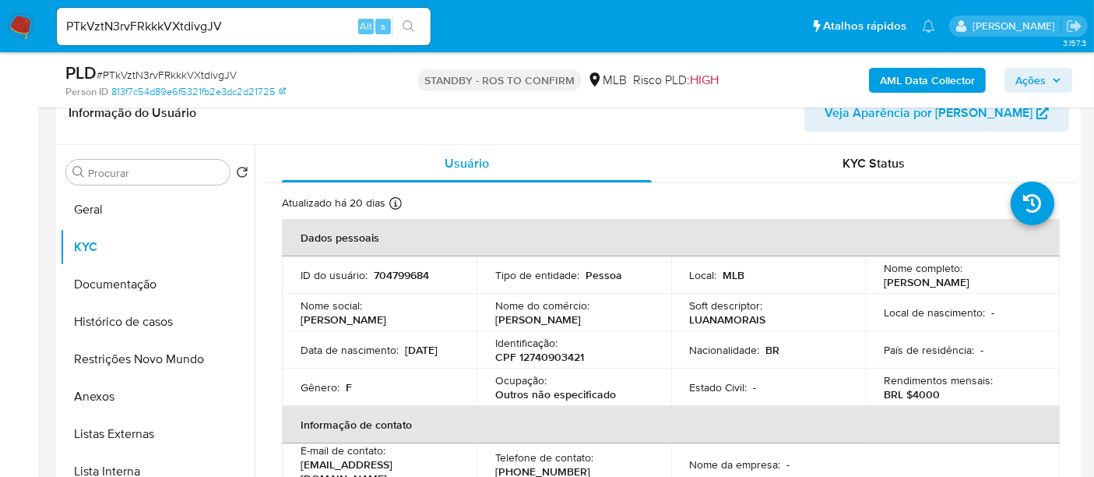
click at [298, 359] on td "Data de nascimento : 14/01/2003" at bounding box center [379, 349] width 195 height 37
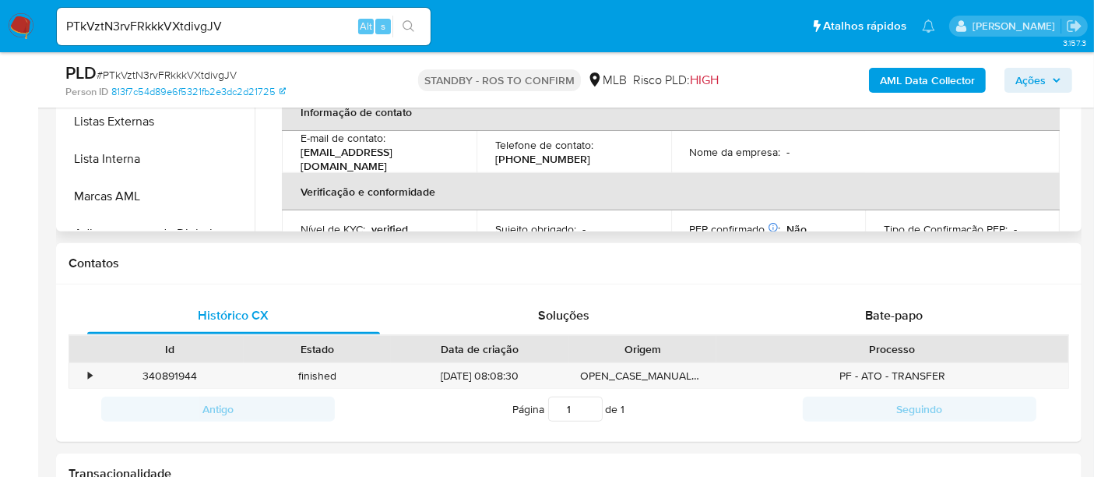
scroll to position [565, 0]
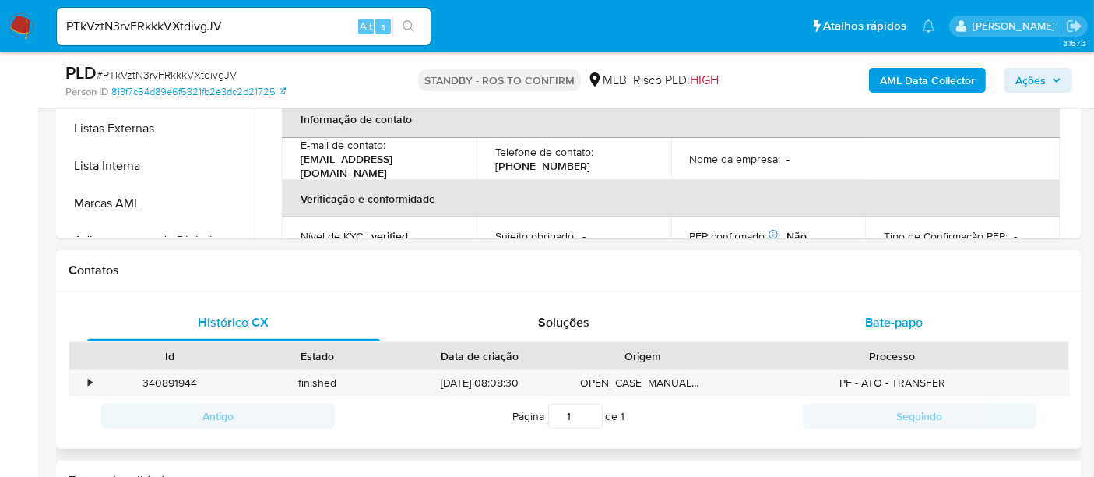
click at [879, 324] on span "Bate-papo" at bounding box center [894, 322] width 58 height 18
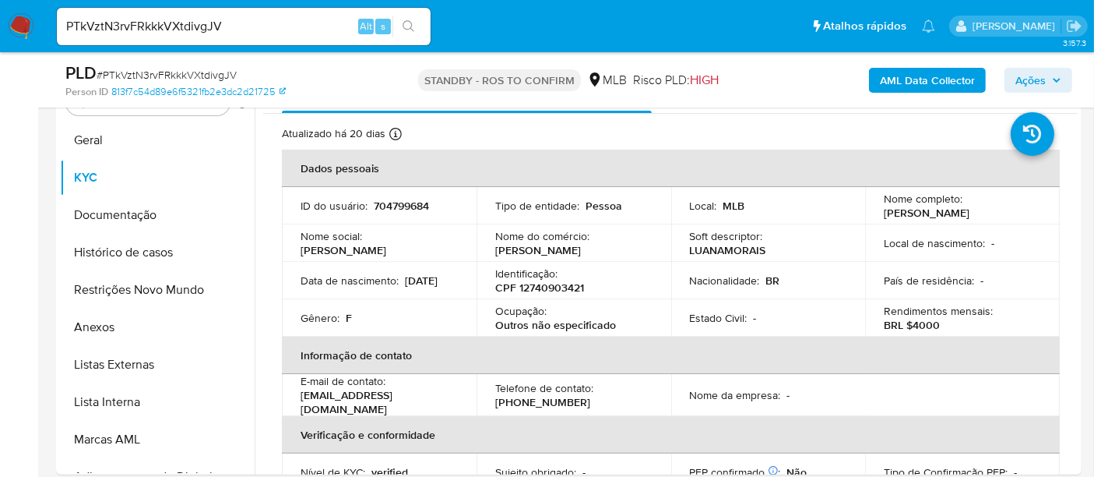
scroll to position [333, 0]
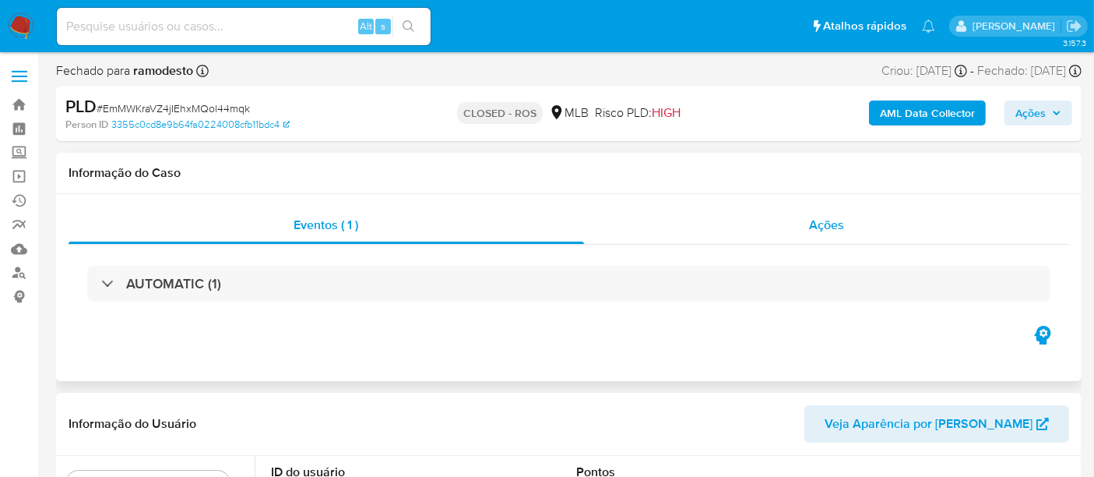
click at [836, 226] on span "Ações" at bounding box center [826, 225] width 35 height 18
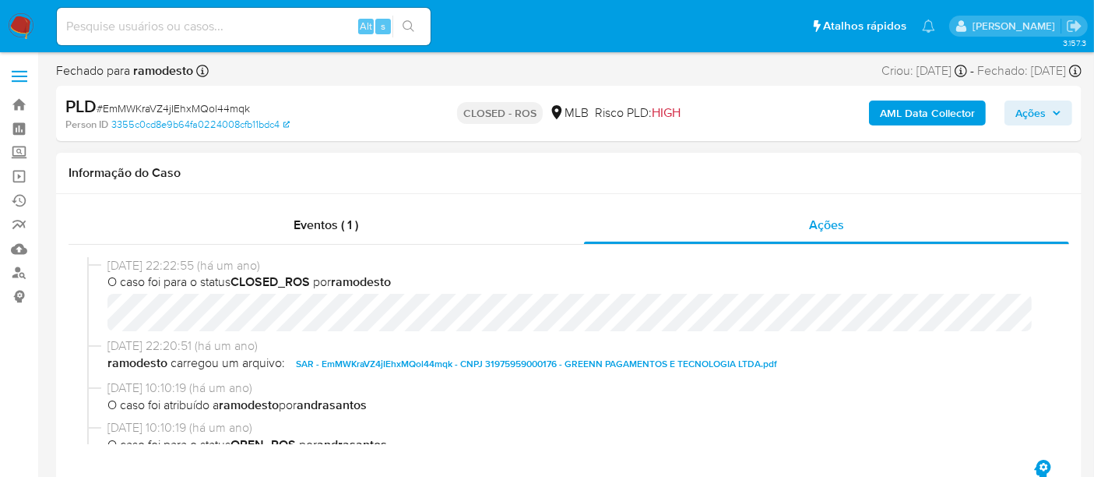
select select "10"
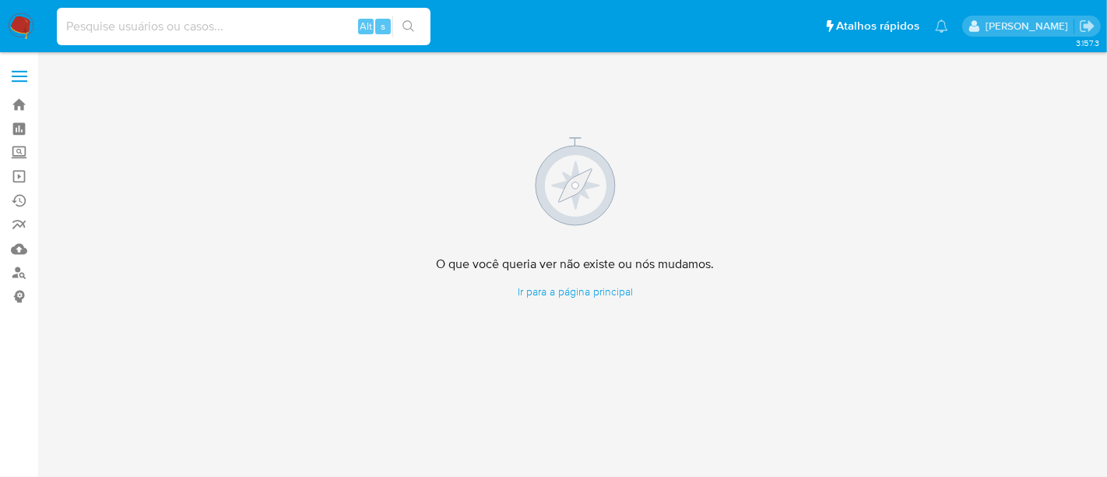
click at [187, 25] on input at bounding box center [244, 26] width 374 height 20
paste input "JkbjHG4ICP5lFxP0xkH2RYuz"
type input "JkbjHG4ICP5lFxP0xkH2RYuz"
click at [407, 26] on icon "search-icon" at bounding box center [409, 26] width 12 height 12
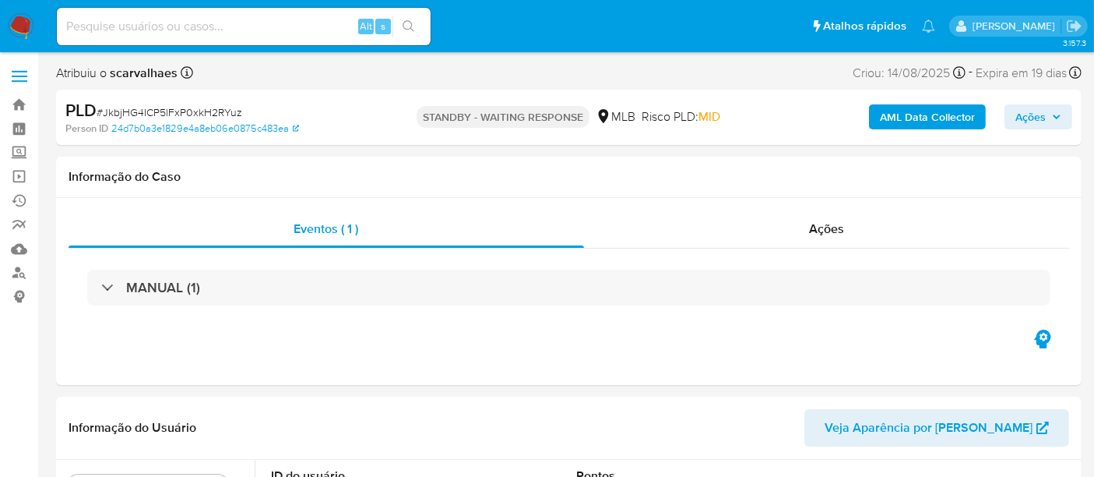
select select "10"
click at [835, 230] on span "Ações" at bounding box center [826, 229] width 35 height 18
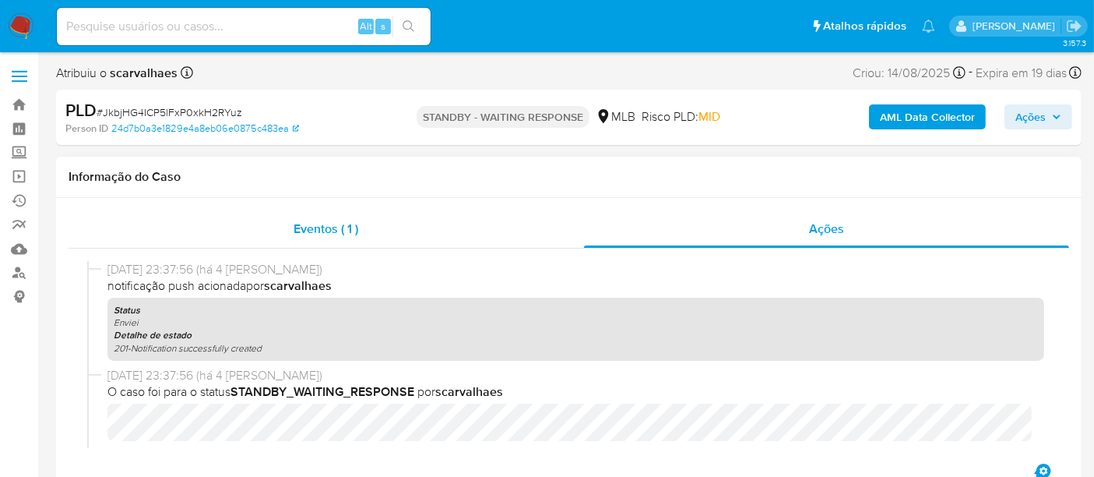
click at [315, 230] on span "Eventos ( 1 )" at bounding box center [326, 229] width 65 height 18
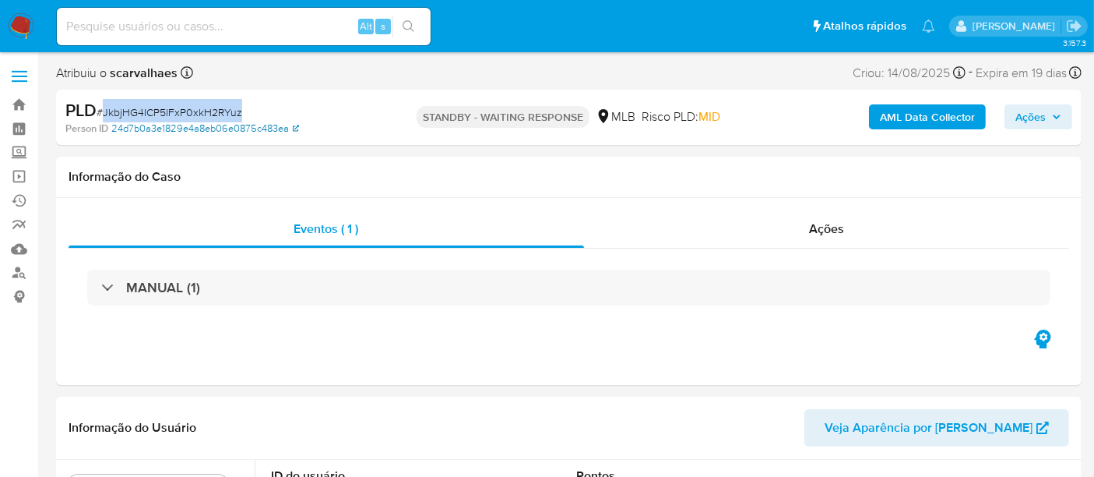
drag, startPoint x: 104, startPoint y: 111, endPoint x: 238, endPoint y: 121, distance: 134.3
click at [238, 121] on div "PLD # JkbjHG4ICP5lFxP0xkH2RYuz Person ID 24d7b0a3e1829e4a8eb06e0875c483ea" at bounding box center [231, 117] width 332 height 37
copy span "JkbjHG4ICP5lFxP0xkH2RYuz"
click at [19, 23] on img at bounding box center [21, 26] width 26 height 26
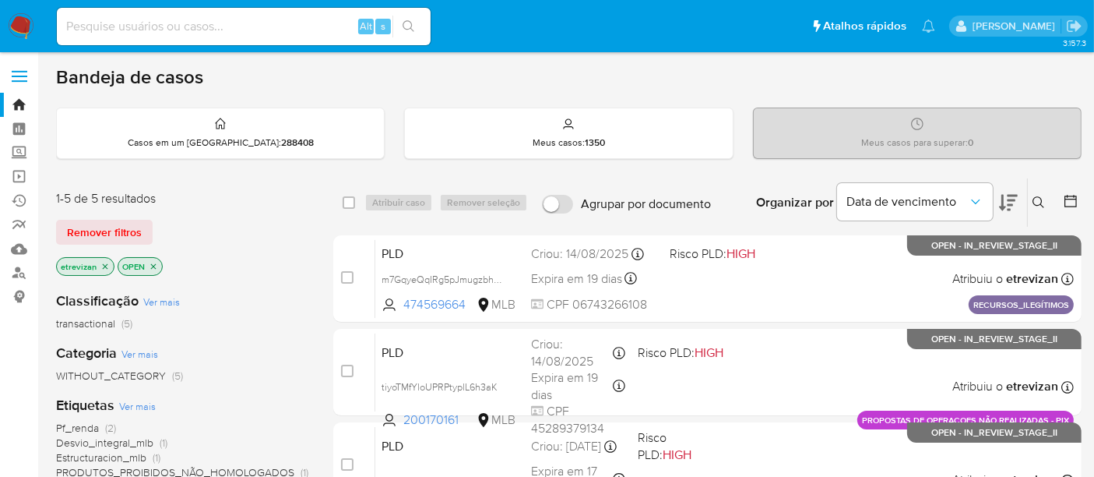
click at [102, 266] on icon "close-filter" at bounding box center [104, 266] width 9 height 9
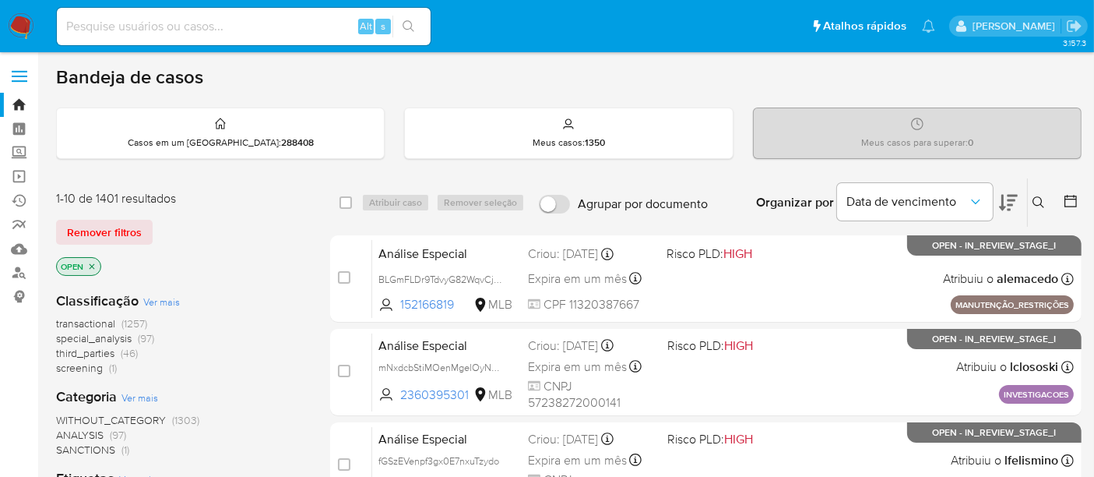
click at [96, 266] on icon "close-filter" at bounding box center [91, 266] width 9 height 9
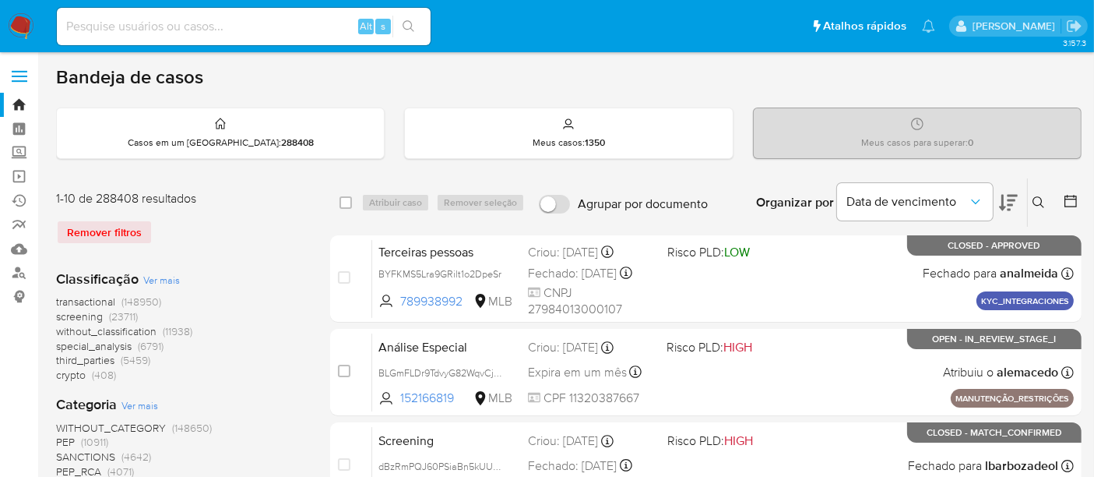
click at [1040, 200] on icon at bounding box center [1039, 202] width 12 height 12
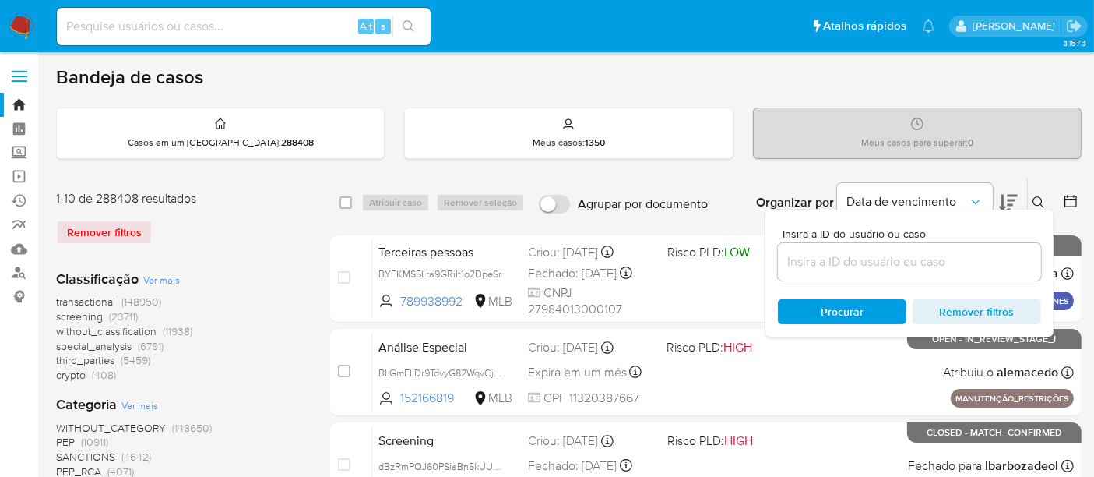
click at [790, 256] on input at bounding box center [909, 262] width 263 height 20
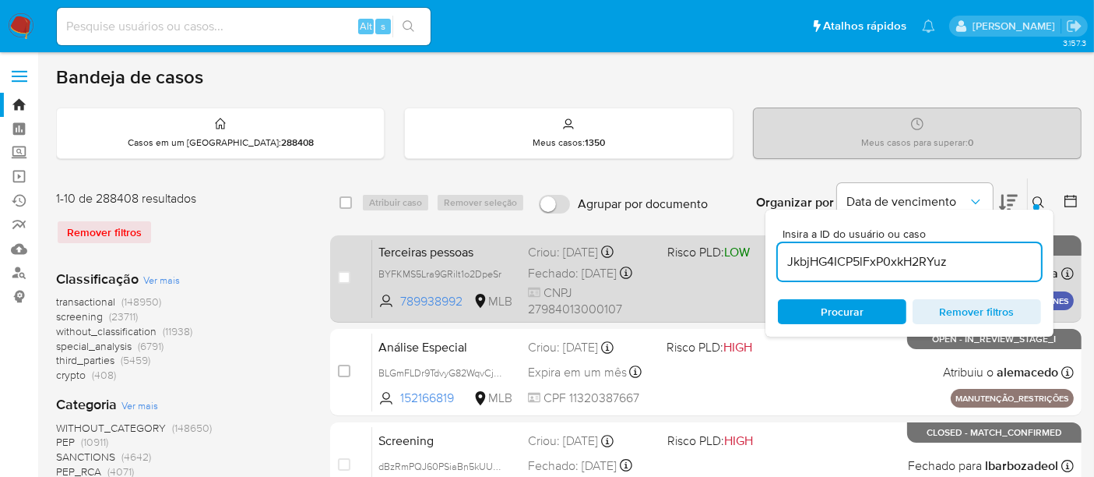
type input "JkbjHG4ICP5lFxP0xkH2RYuz"
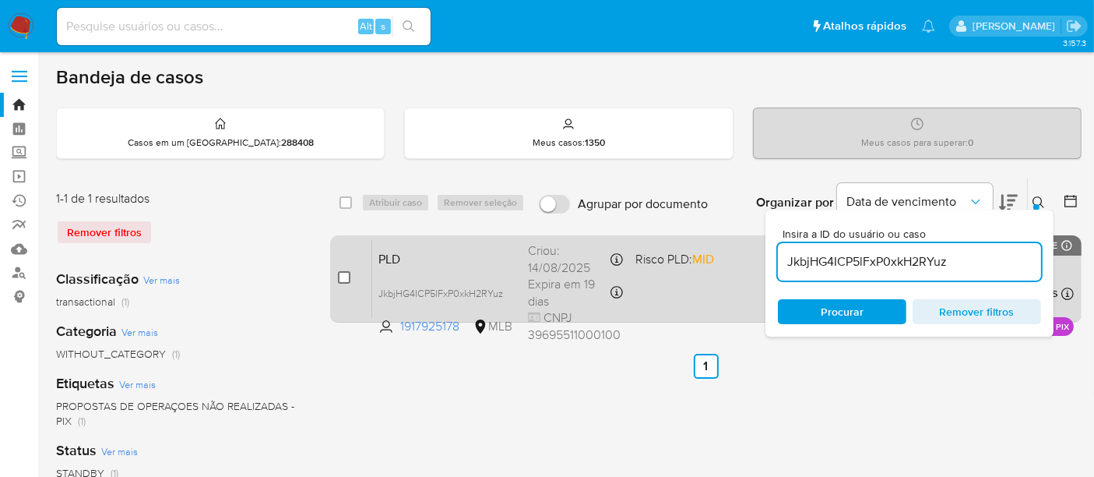
click at [343, 274] on input "checkbox" at bounding box center [344, 277] width 12 height 12
checkbox input "true"
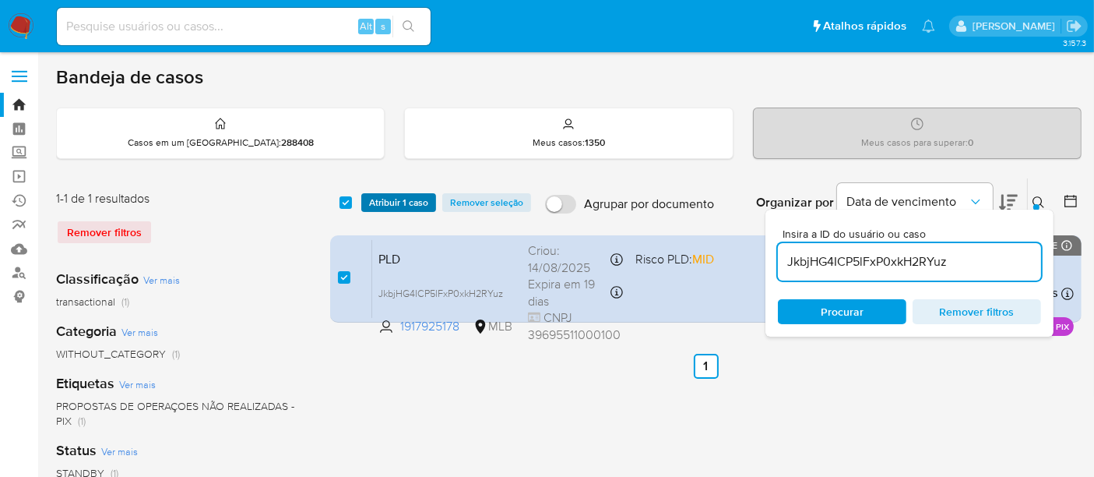
click at [396, 206] on span "Atribuir 1 caso" at bounding box center [398, 203] width 59 height 16
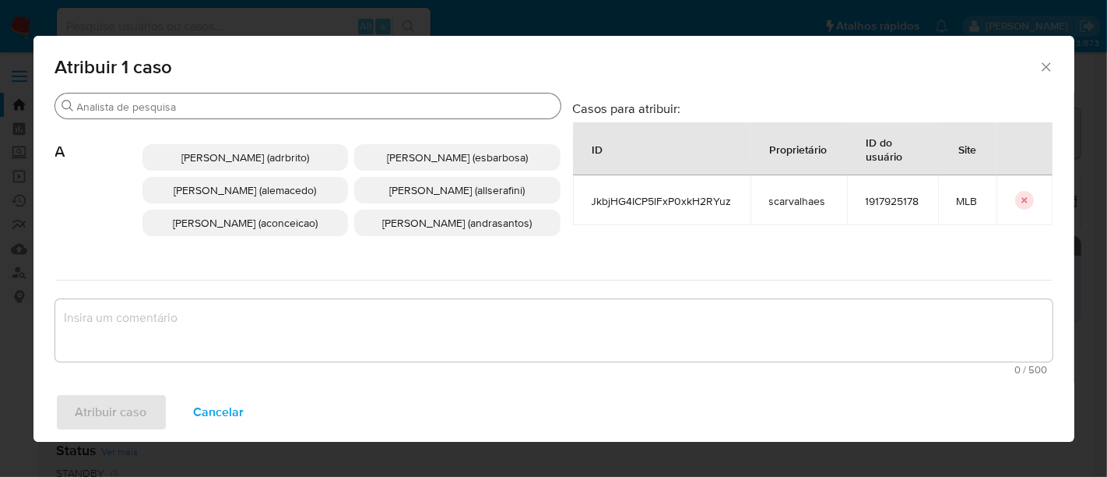
click at [219, 109] on input "Procurar" at bounding box center [315, 107] width 477 height 14
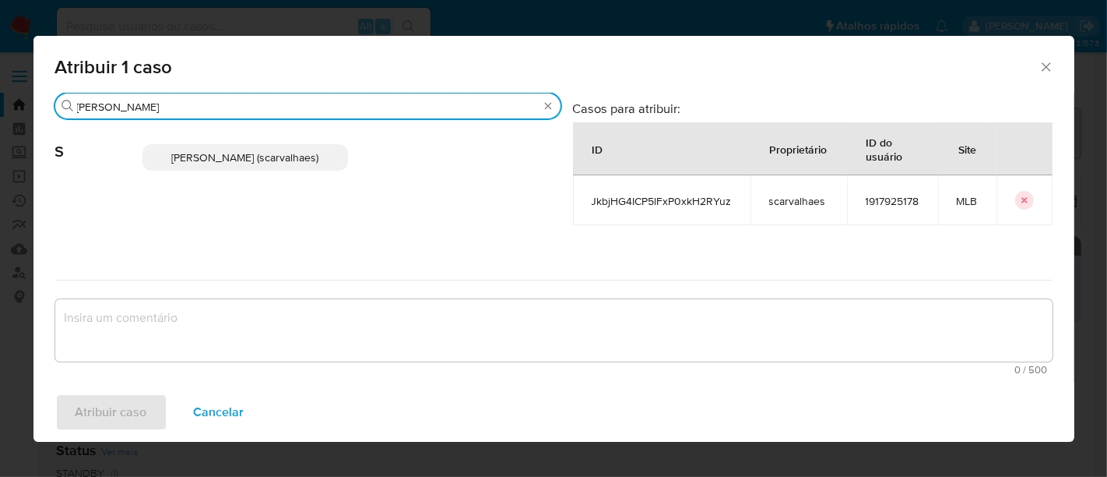
type input "sara"
click at [215, 164] on span "Sara Heide Carvalhaes Gomes Teixeira (scarvalhaes)" at bounding box center [244, 158] width 147 height 16
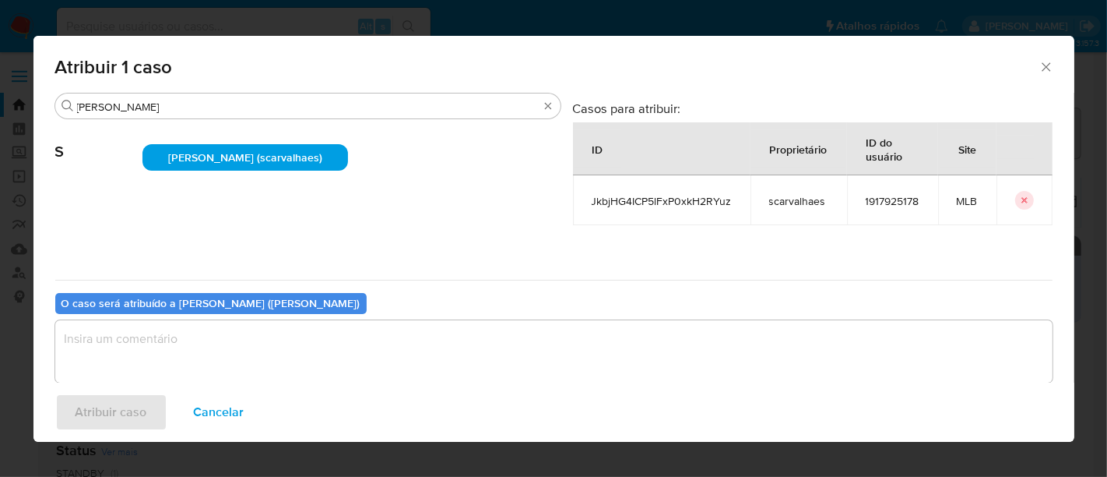
click at [135, 344] on textarea "assign-modal" at bounding box center [553, 351] width 997 height 62
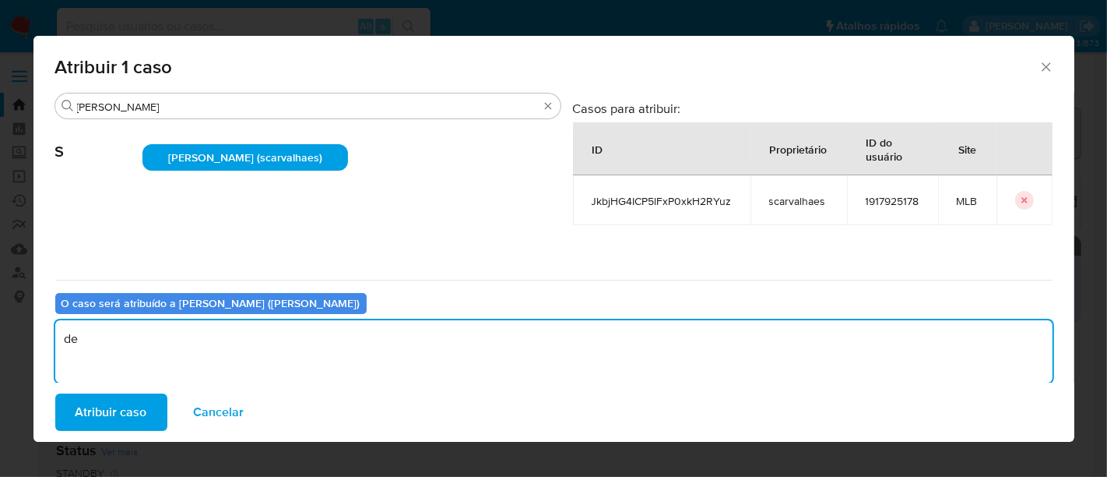
type textarea "d"
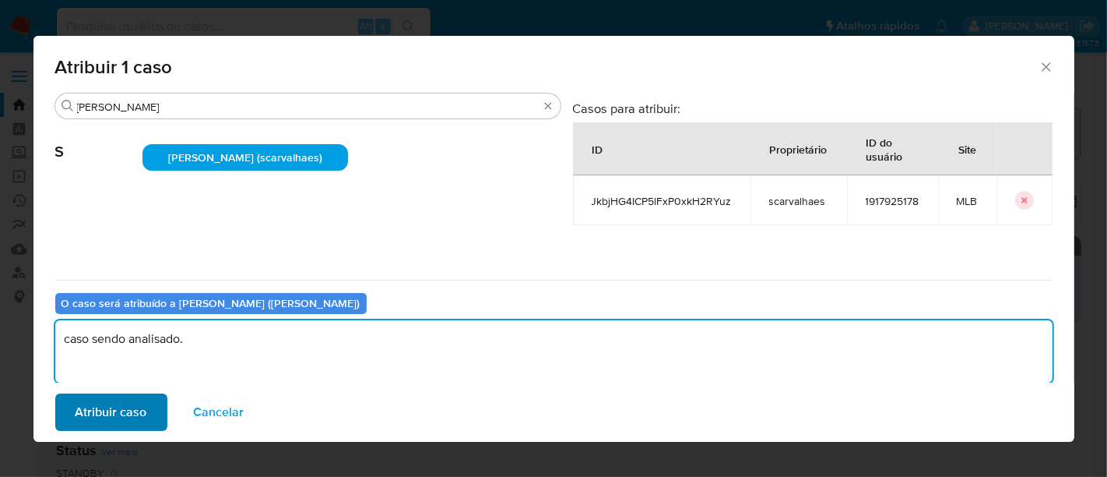
type textarea "caso sendo analisado."
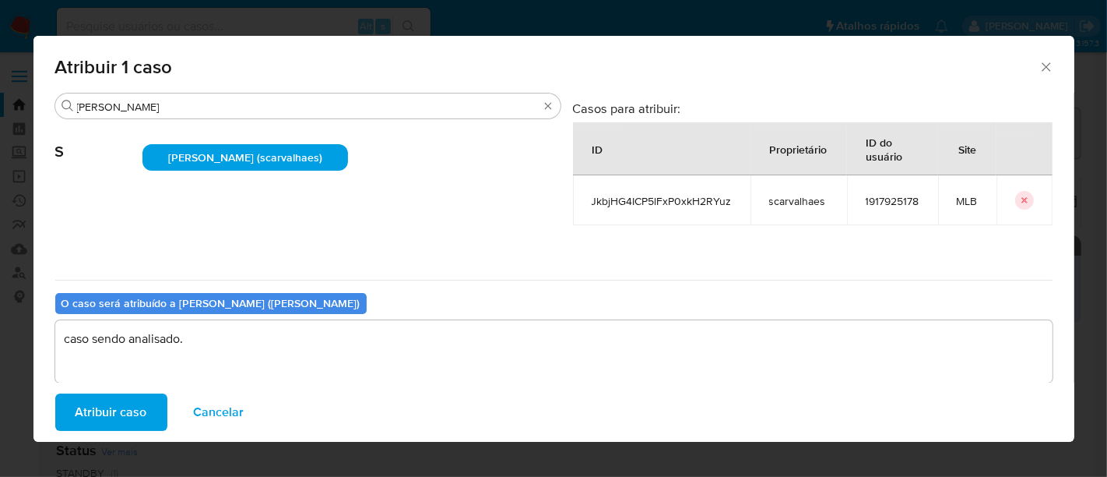
click at [121, 405] on span "Atribuir caso" at bounding box center [112, 412] width 72 height 34
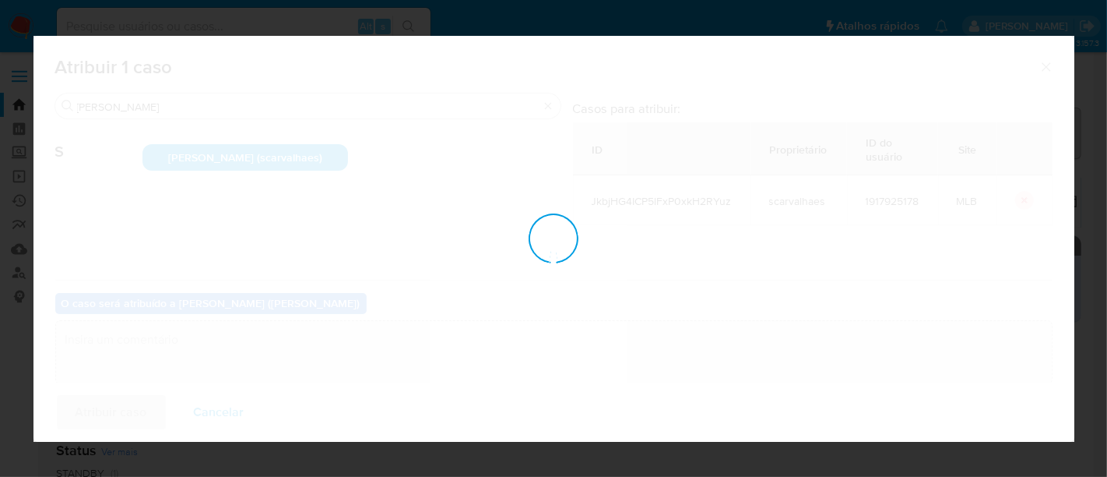
checkbox input "false"
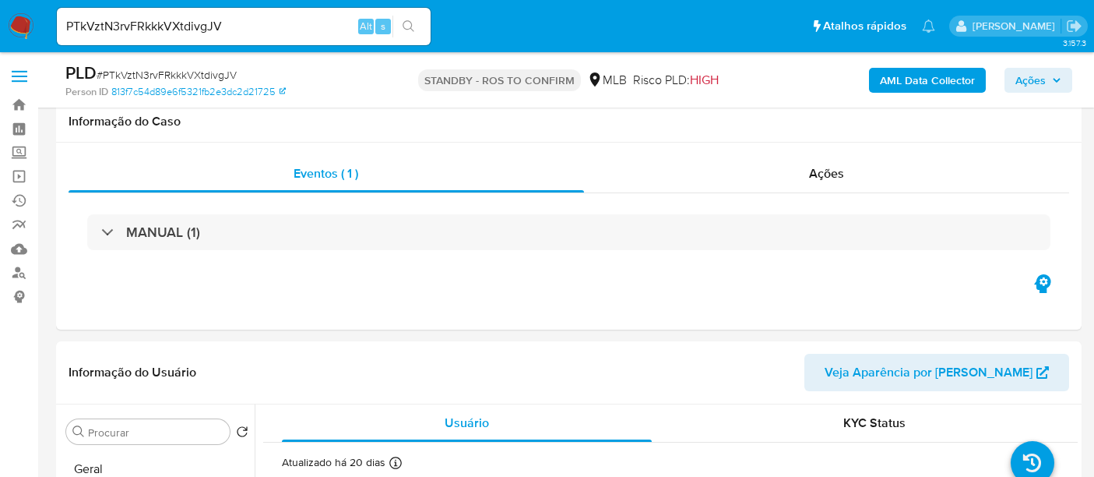
select select "10"
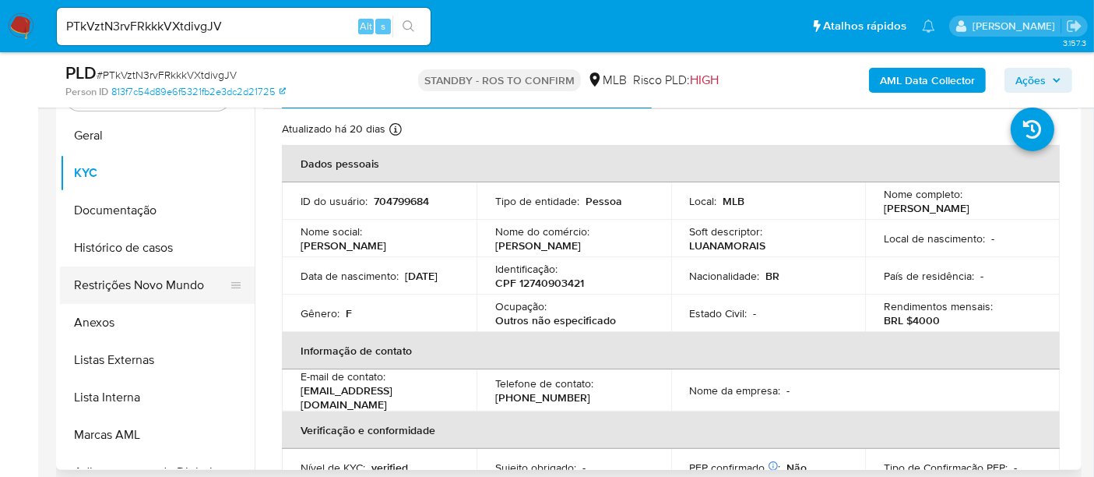
scroll to position [263, 0]
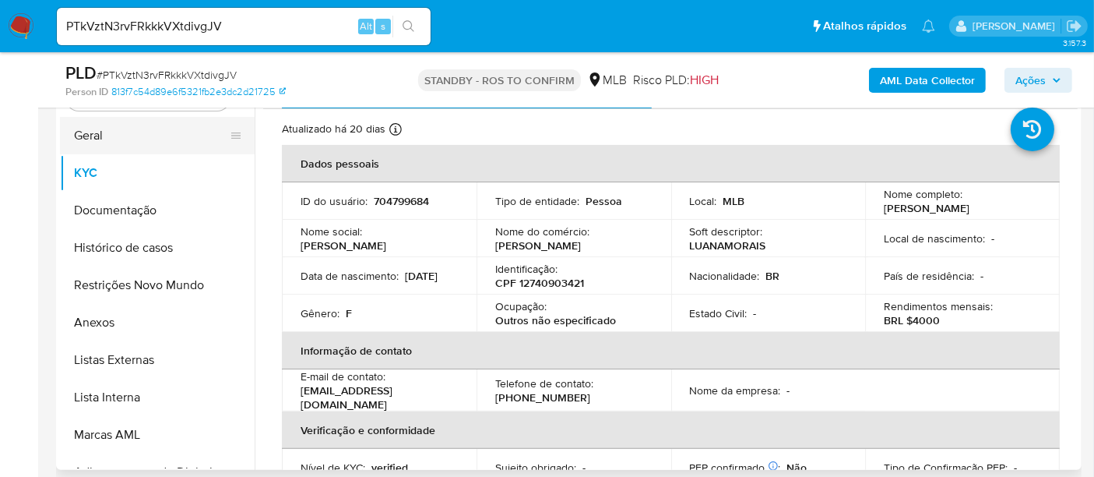
click at [122, 137] on button "Geral" at bounding box center [151, 135] width 182 height 37
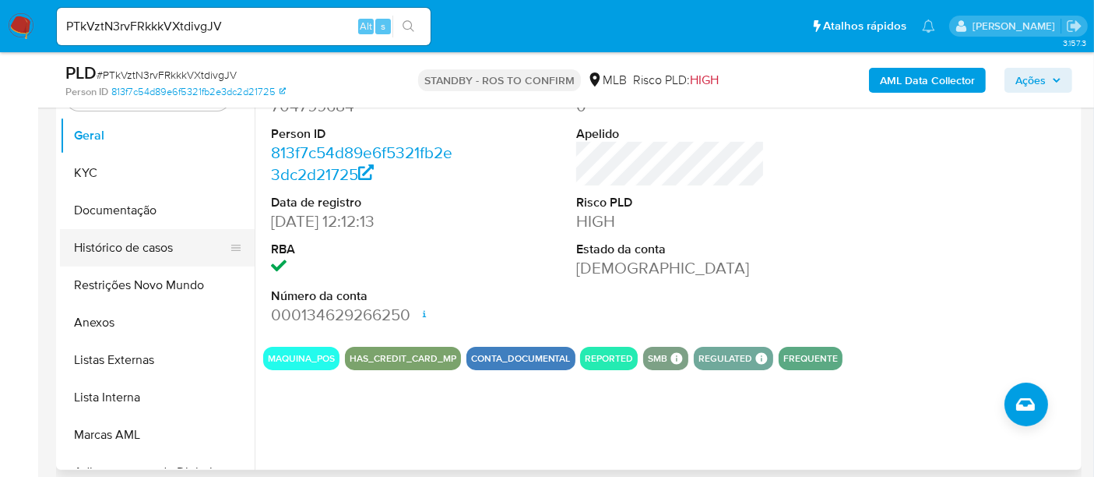
click at [145, 243] on button "Histórico de casos" at bounding box center [151, 247] width 182 height 37
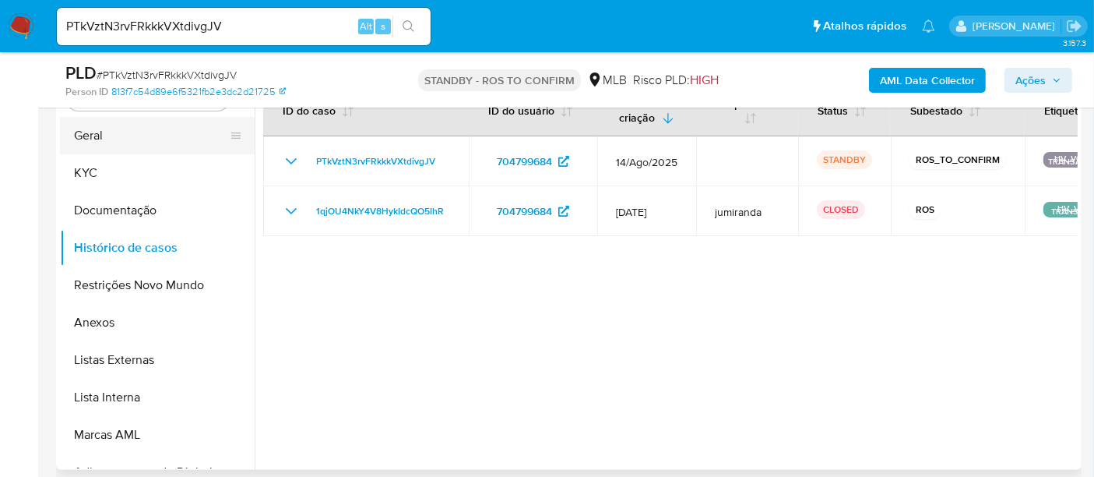
click at [98, 141] on button "Geral" at bounding box center [151, 135] width 182 height 37
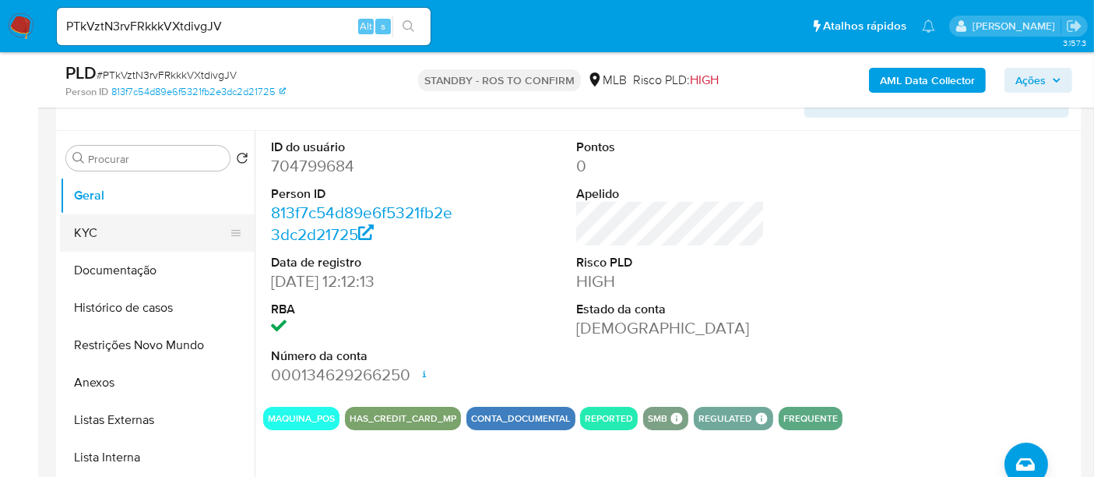
scroll to position [247, 0]
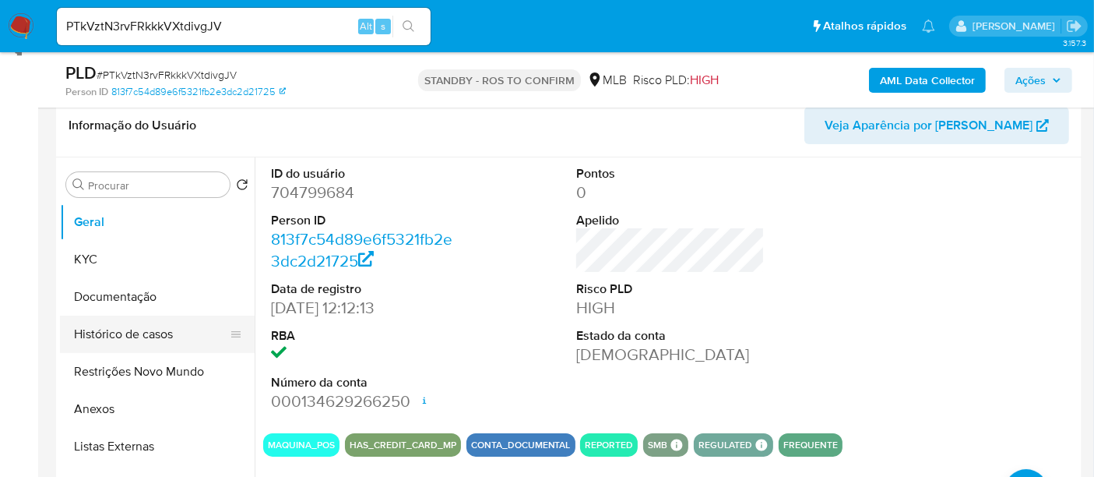
click at [131, 323] on button "Histórico de casos" at bounding box center [151, 333] width 182 height 37
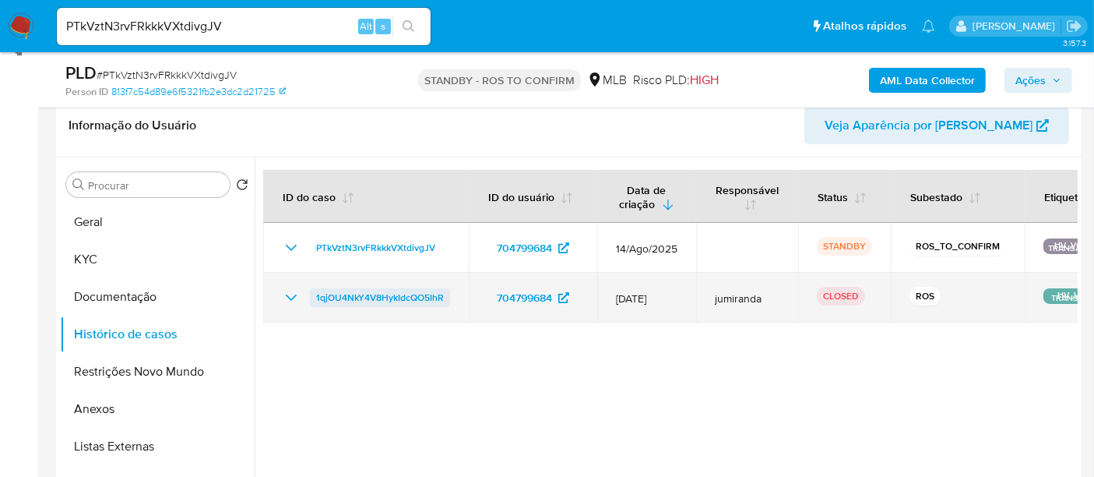
click at [399, 292] on span "1qjOU4NkY4V8HykIdcQO5IhR" at bounding box center [380, 297] width 128 height 19
click at [355, 296] on span "1qjOU4NkY4V8HykIdcQO5IhR" at bounding box center [380, 297] width 128 height 19
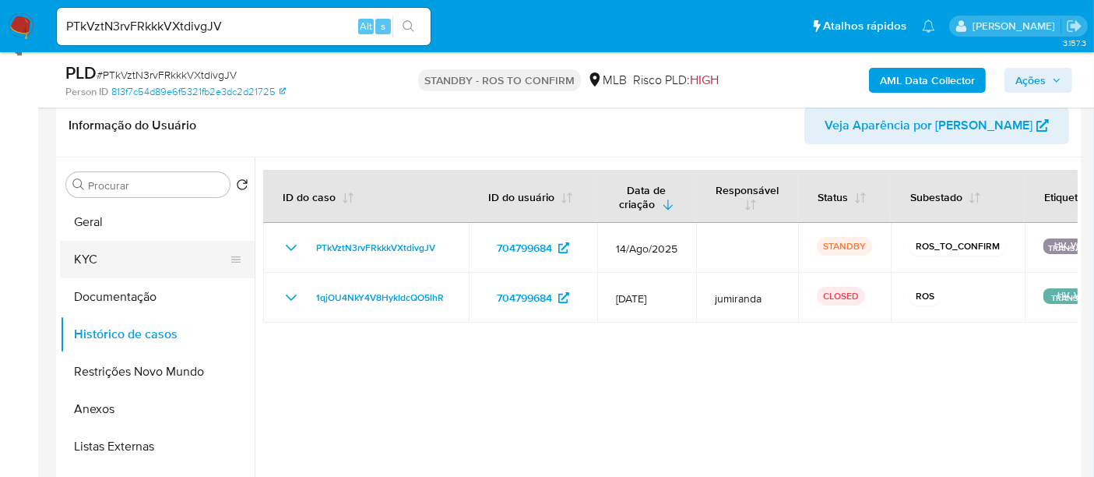
click at [87, 254] on button "KYC" at bounding box center [151, 259] width 182 height 37
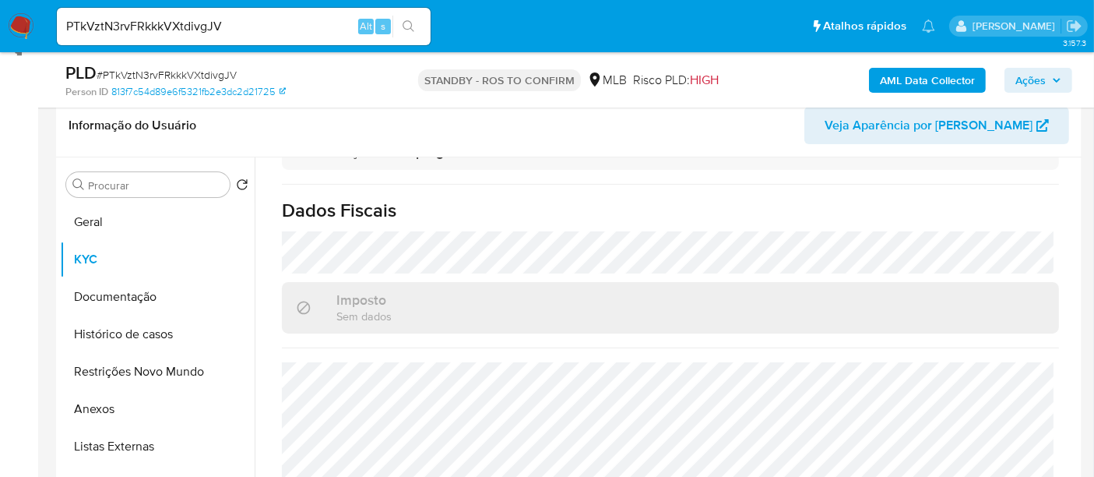
scroll to position [333, 0]
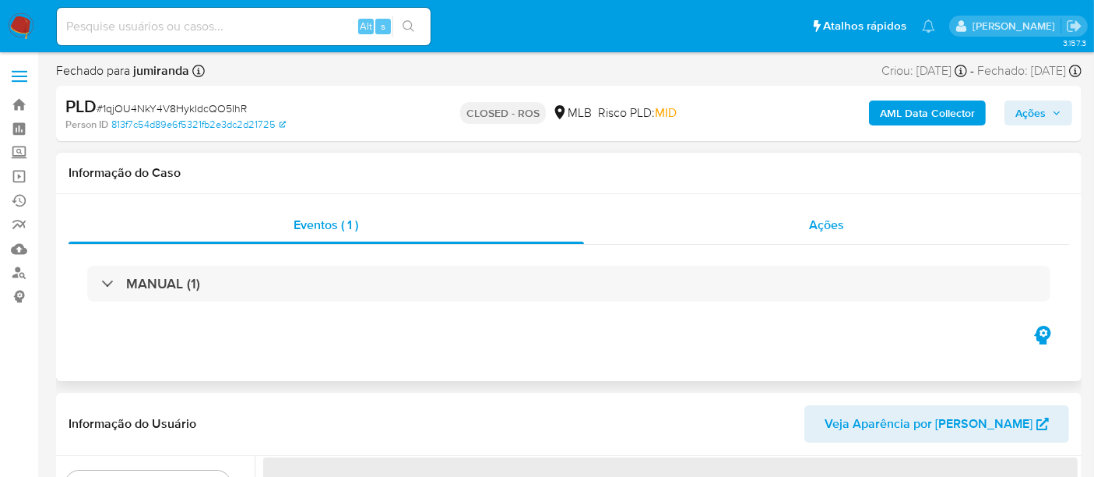
click at [824, 228] on span "Ações" at bounding box center [826, 225] width 35 height 18
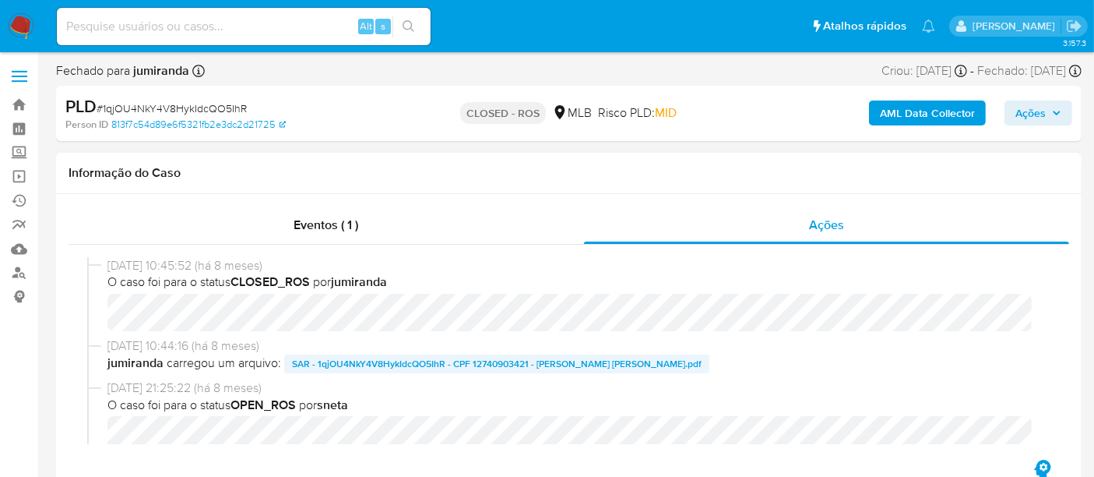
select select "10"
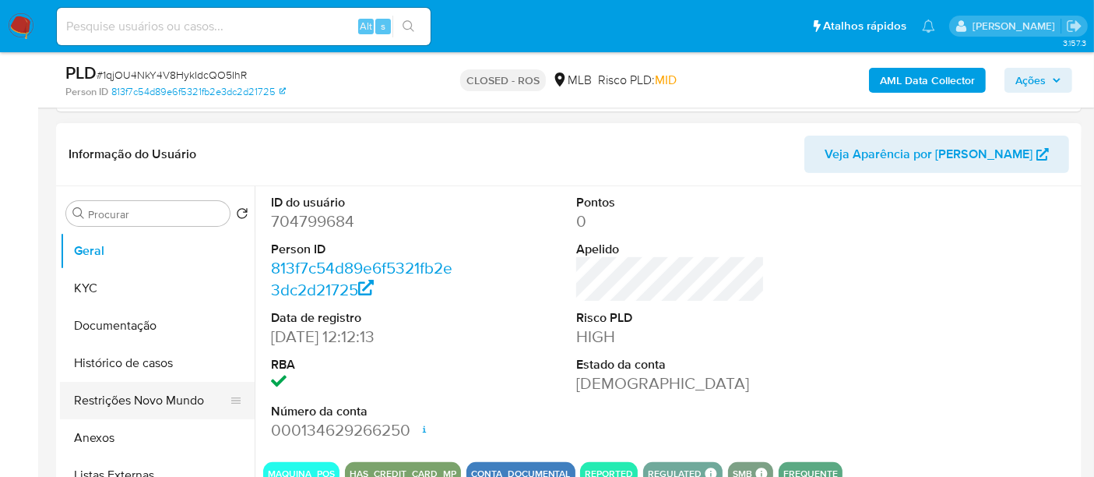
scroll to position [346, 0]
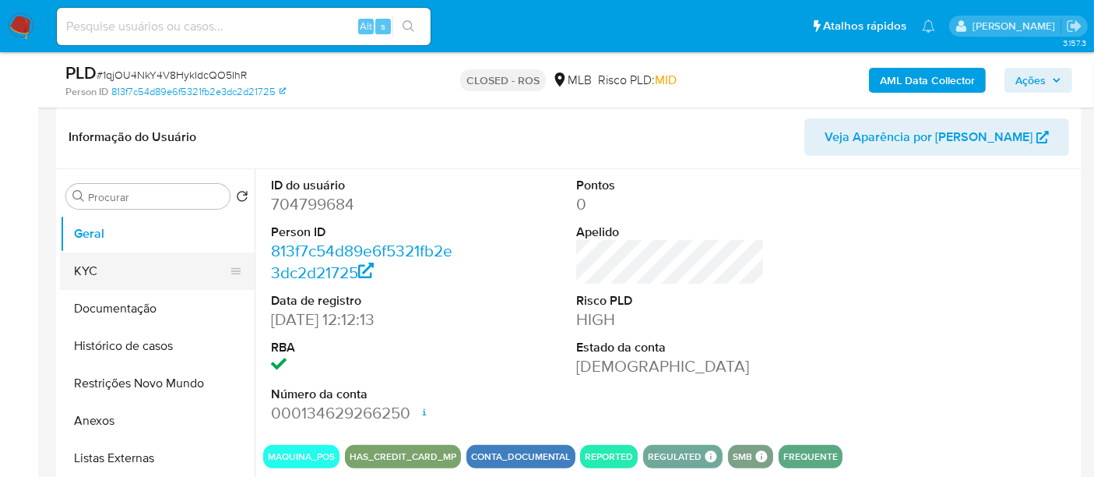
click at [92, 273] on button "KYC" at bounding box center [151, 270] width 182 height 37
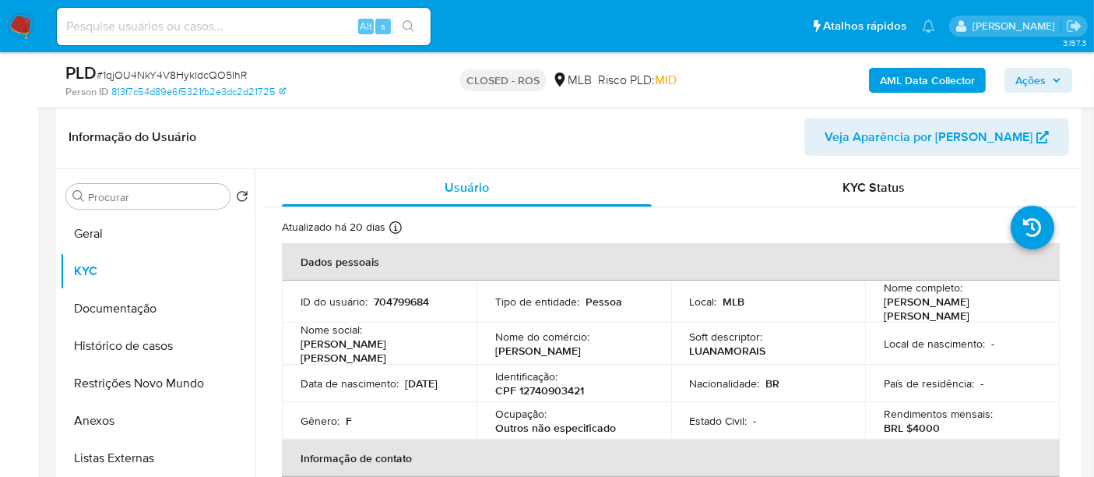
drag, startPoint x: 297, startPoint y: 385, endPoint x: 364, endPoint y: 385, distance: 66.2
click at [364, 385] on td "Data de nascimento : 14/01/2003" at bounding box center [379, 382] width 195 height 37
copy p "[DATE]"
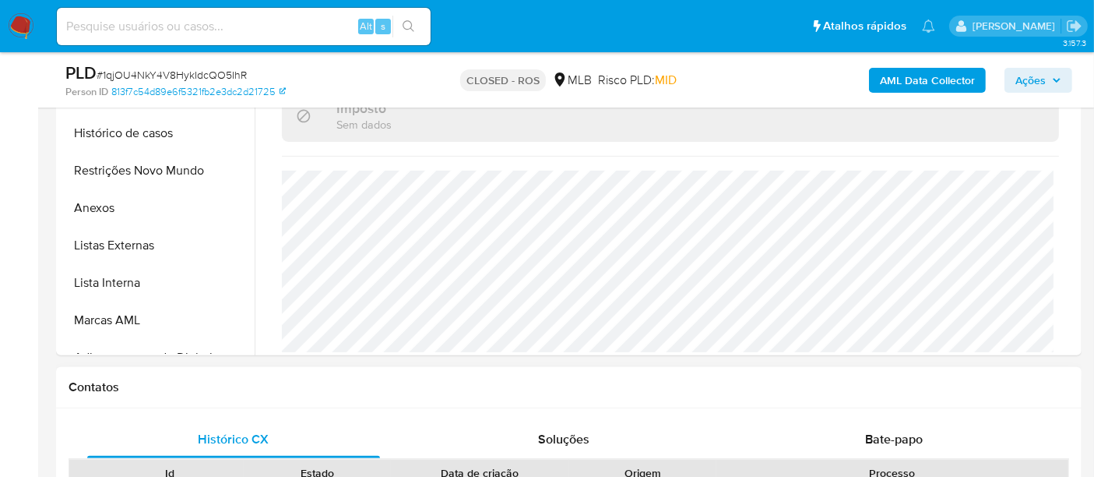
scroll to position [519, 0]
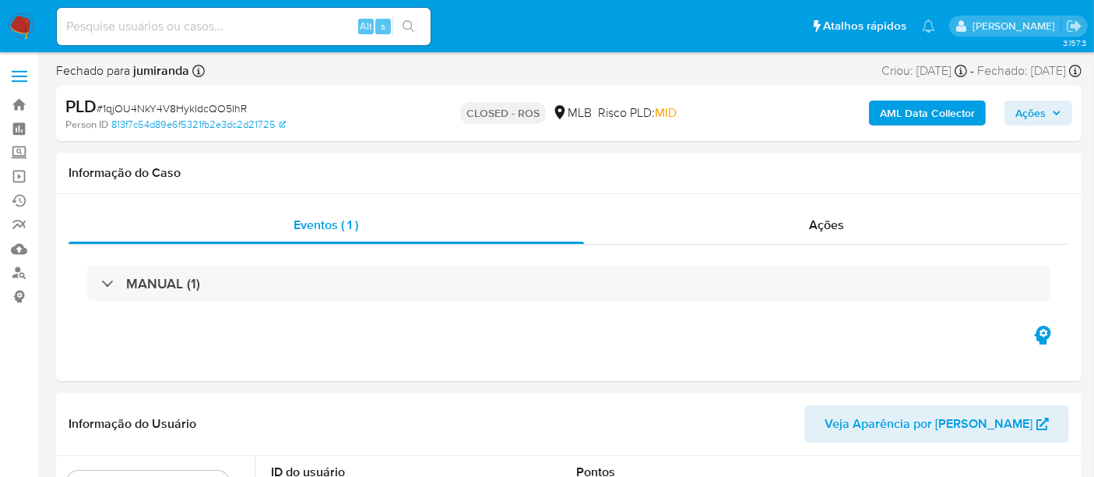
select select "10"
drag, startPoint x: 829, startPoint y: 230, endPoint x: 779, endPoint y: 235, distance: 50.9
click at [829, 230] on span "Ações" at bounding box center [826, 225] width 35 height 18
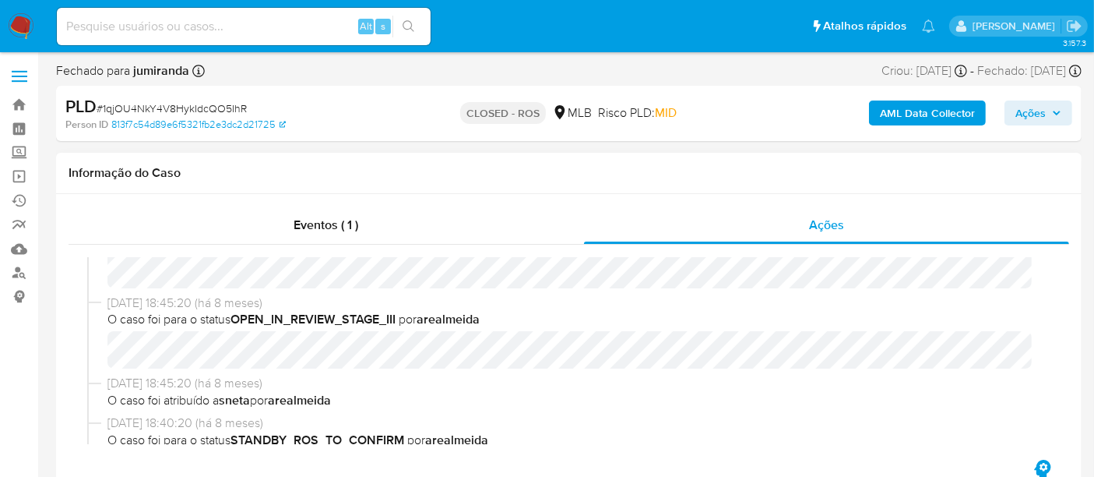
scroll to position [432, 0]
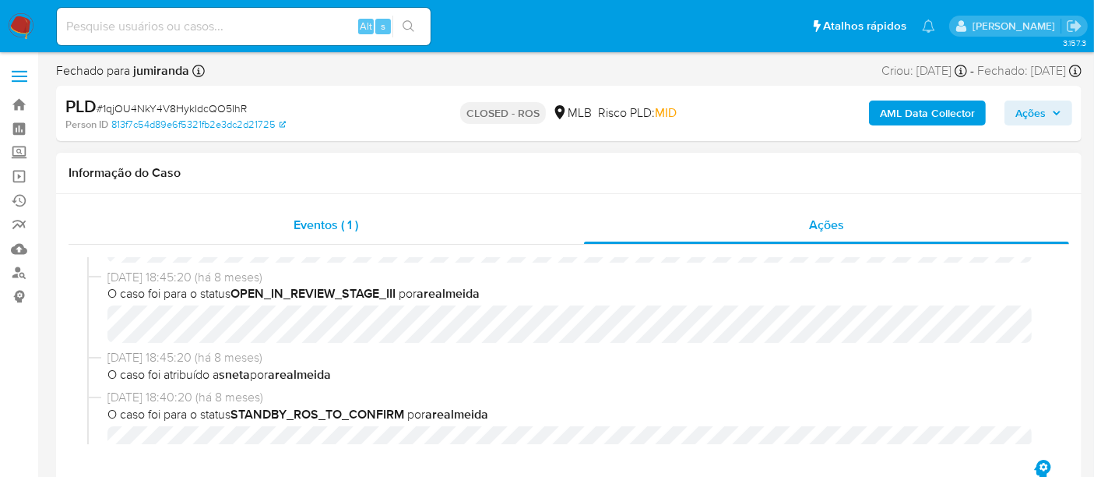
drag, startPoint x: 313, startPoint y: 226, endPoint x: 354, endPoint y: 254, distance: 49.2
click at [317, 230] on span "Eventos ( 1 )" at bounding box center [326, 225] width 65 height 18
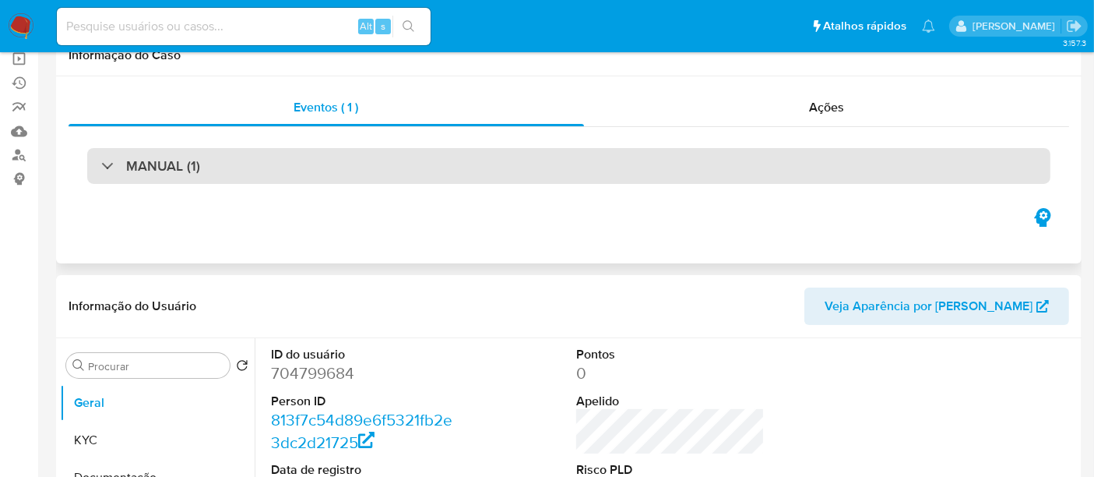
scroll to position [0, 0]
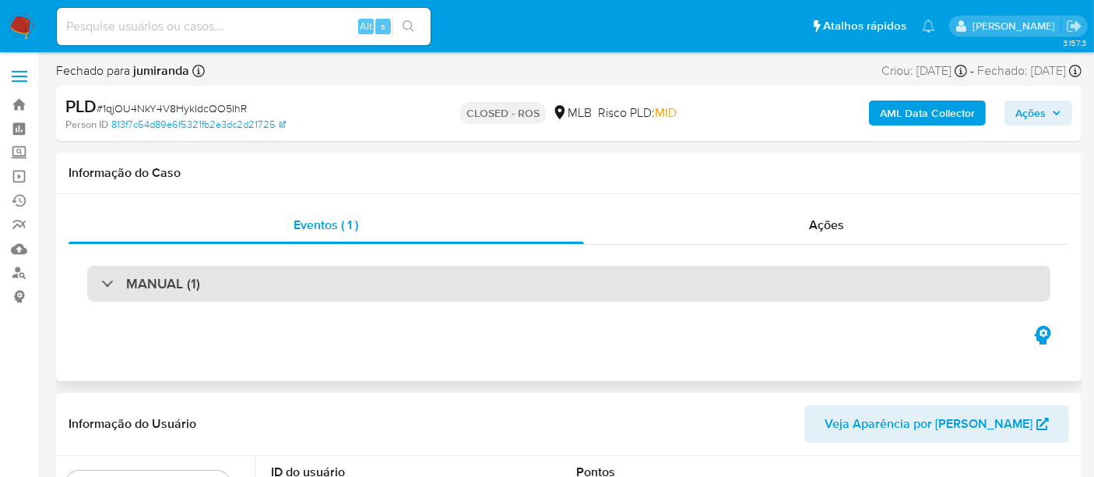
click at [430, 285] on div "MANUAL (1)" at bounding box center [568, 284] width 963 height 36
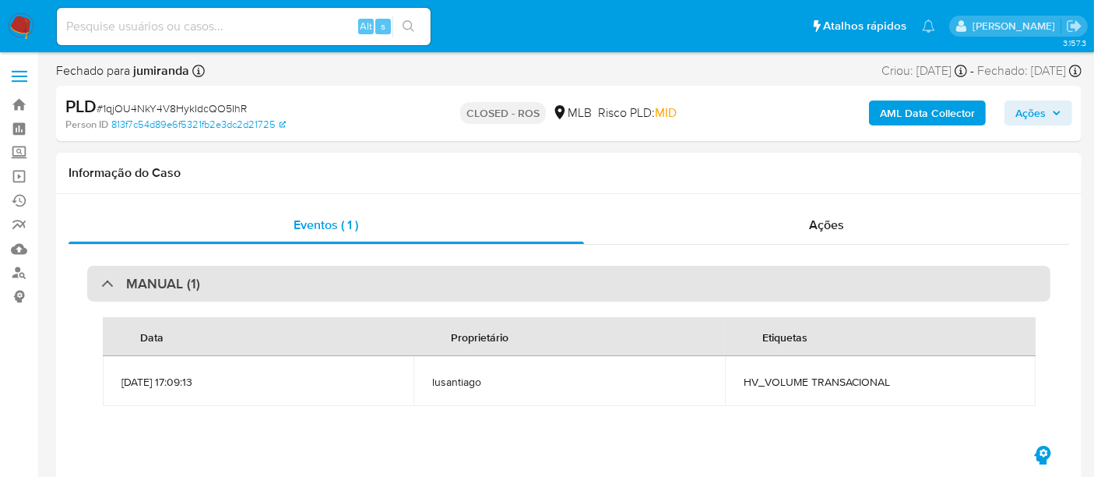
click at [430, 285] on div "MANUAL (1)" at bounding box center [568, 284] width 963 height 36
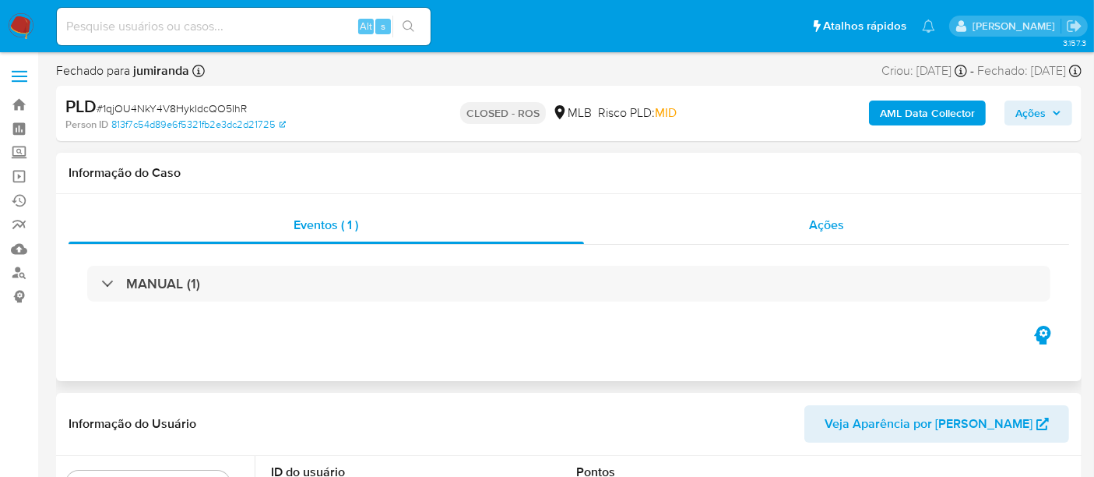
click at [825, 229] on span "Ações" at bounding box center [826, 225] width 35 height 18
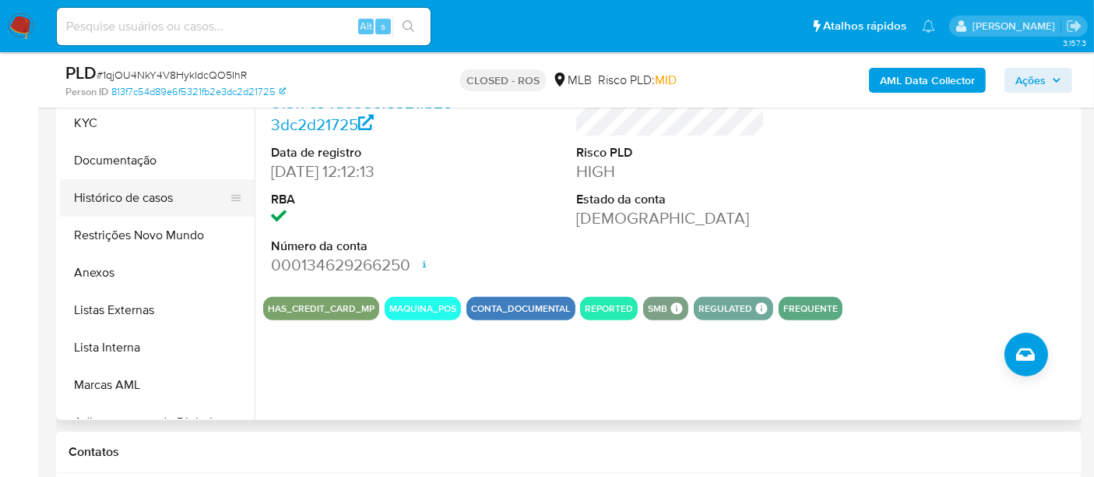
scroll to position [346, 0]
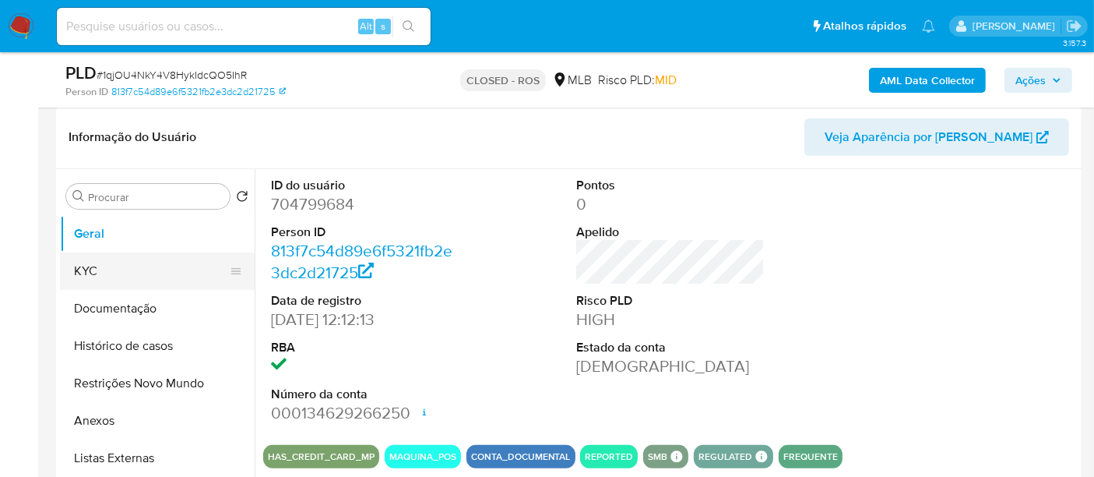
click at [104, 272] on button "KYC" at bounding box center [151, 270] width 182 height 37
